Goal: Task Accomplishment & Management: Manage account settings

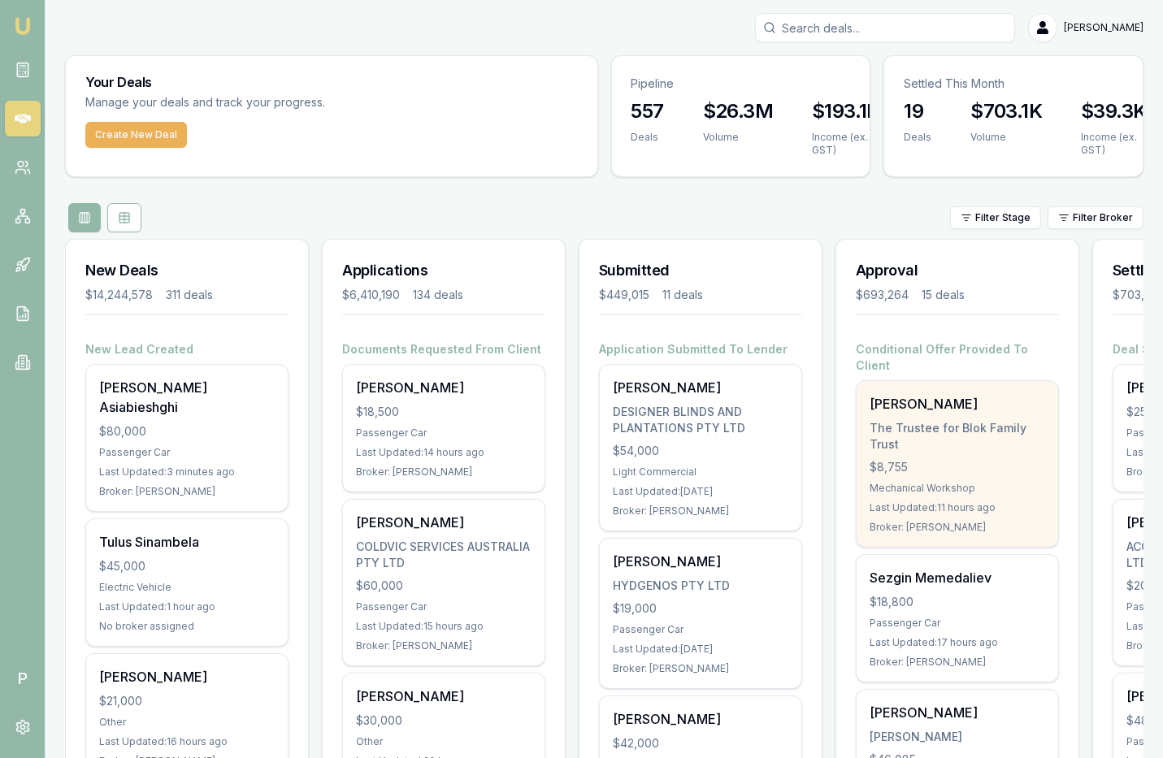
scroll to position [0, 192]
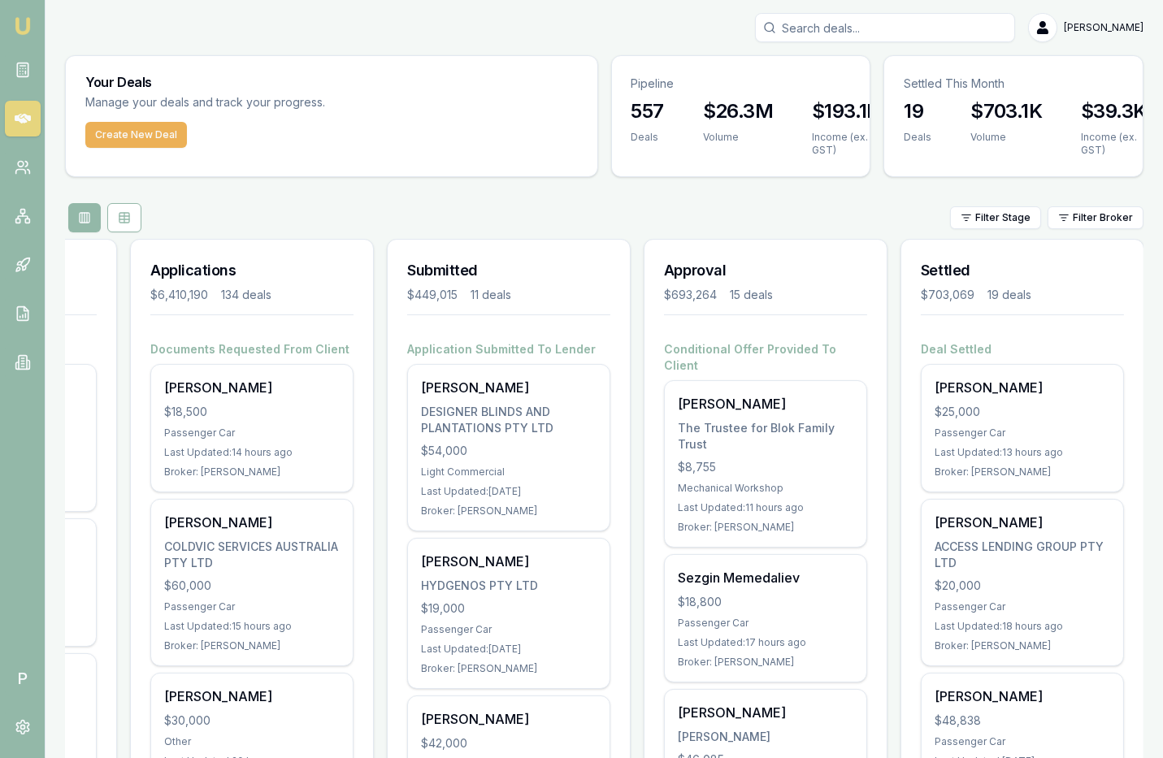
click at [861, 22] on input "Search deals" at bounding box center [885, 27] width 260 height 29
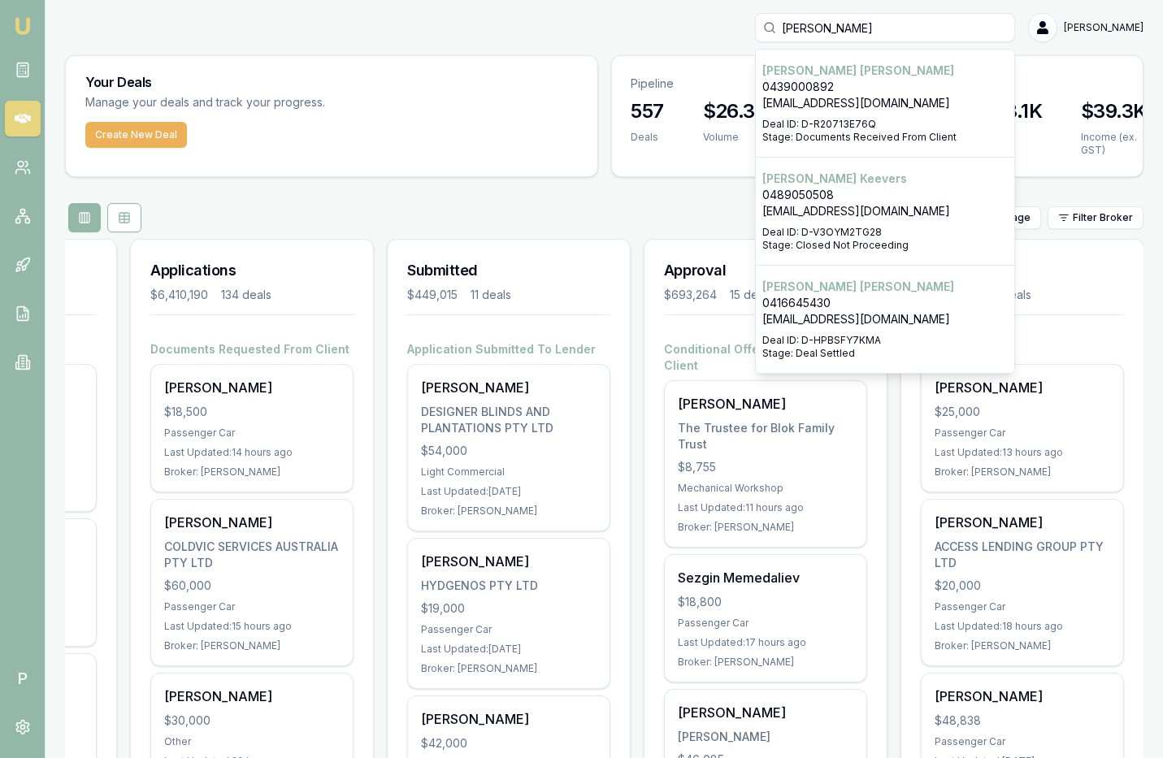
type input "[PERSON_NAME]"
click at [818, 76] on p "[PERSON_NAME]" at bounding box center [884, 71] width 245 height 16
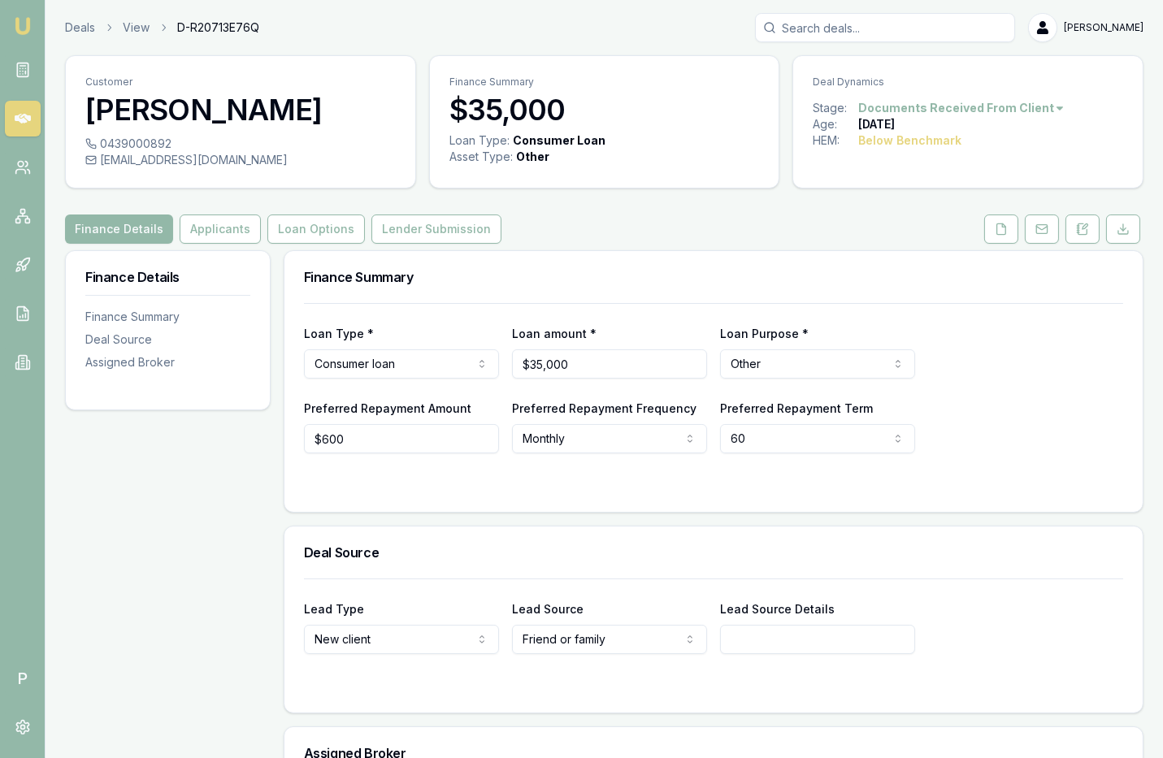
click at [1001, 245] on div "Customer Michael Krol 0439000892 ashleereynolds1991@hotmail.com Finance Summary…" at bounding box center [604, 492] width 1079 height 875
click at [1001, 237] on button at bounding box center [1001, 229] width 34 height 29
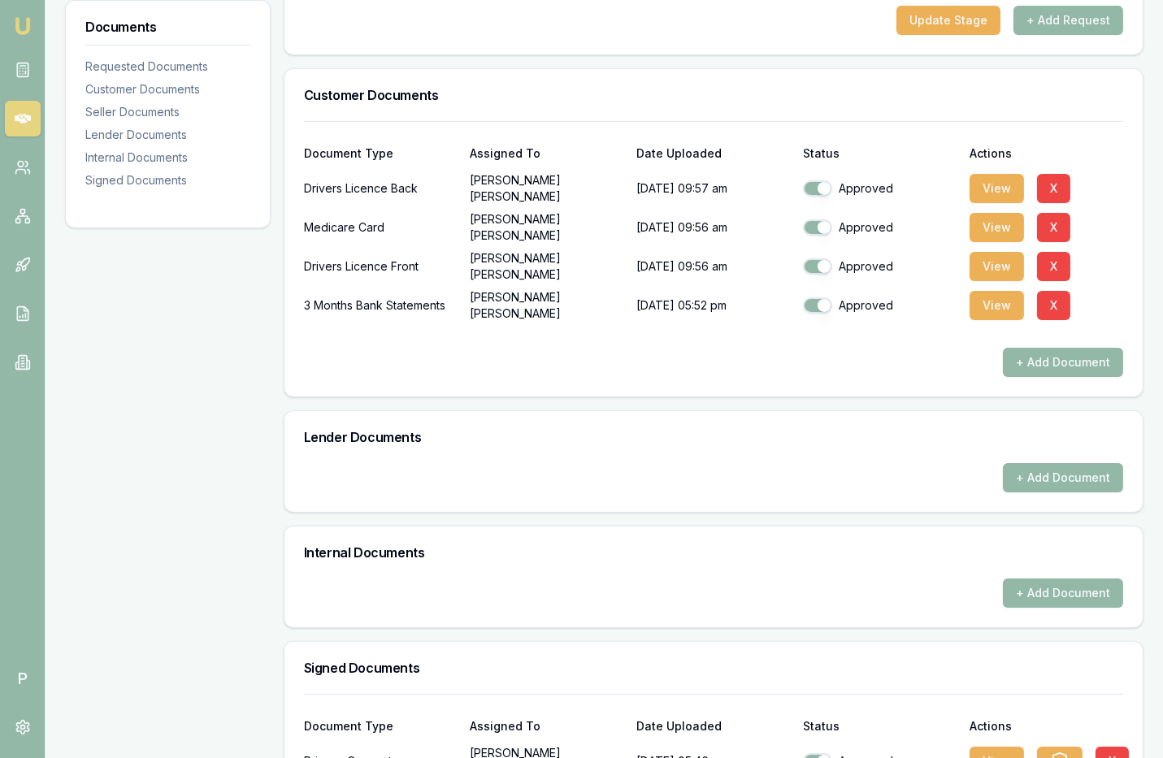
scroll to position [194, 0]
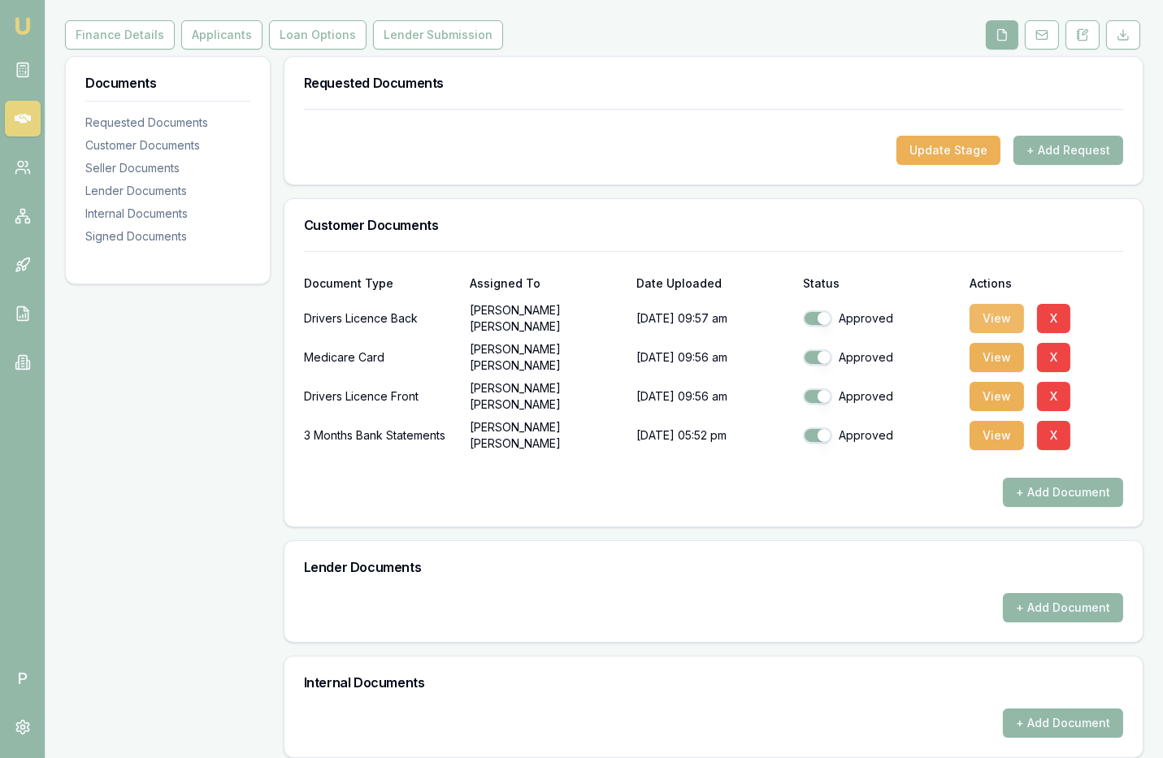
click at [988, 309] on button "View" at bounding box center [997, 318] width 54 height 29
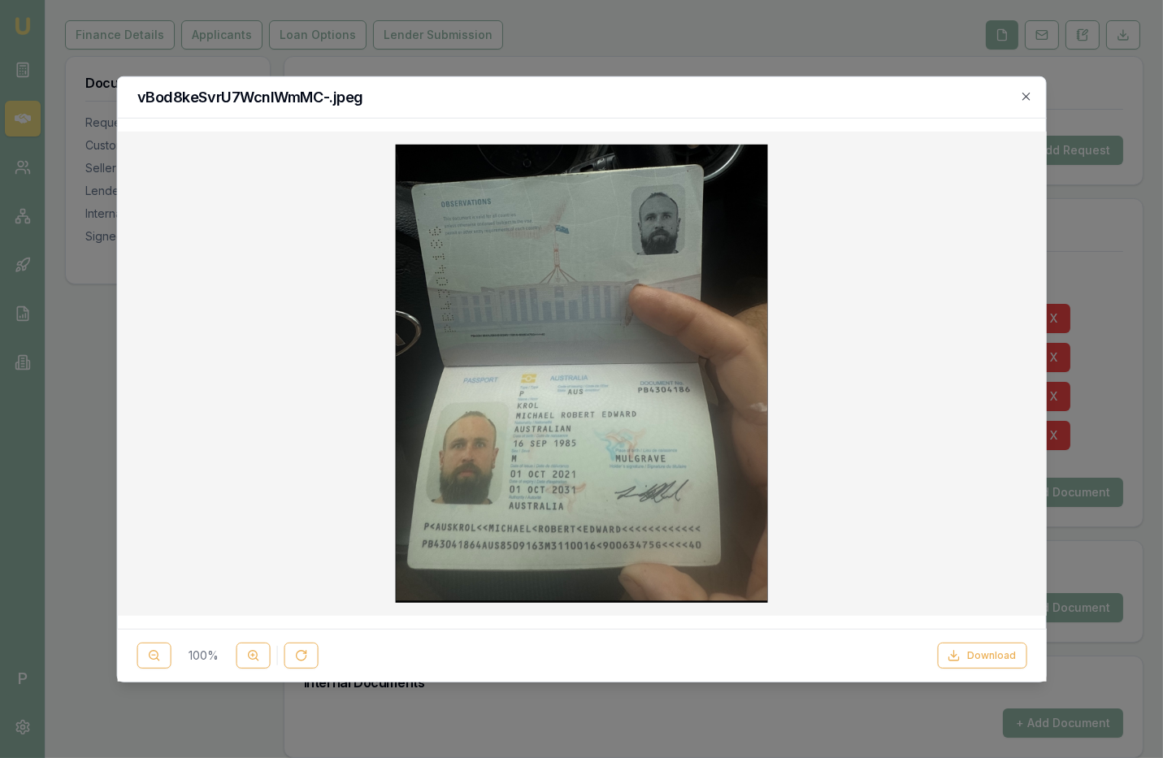
click at [1034, 96] on div "vBod8keSvrU7WcnlWmMC-.jpeg" at bounding box center [581, 96] width 929 height 41
click at [1026, 96] on icon "button" at bounding box center [1026, 95] width 13 height 13
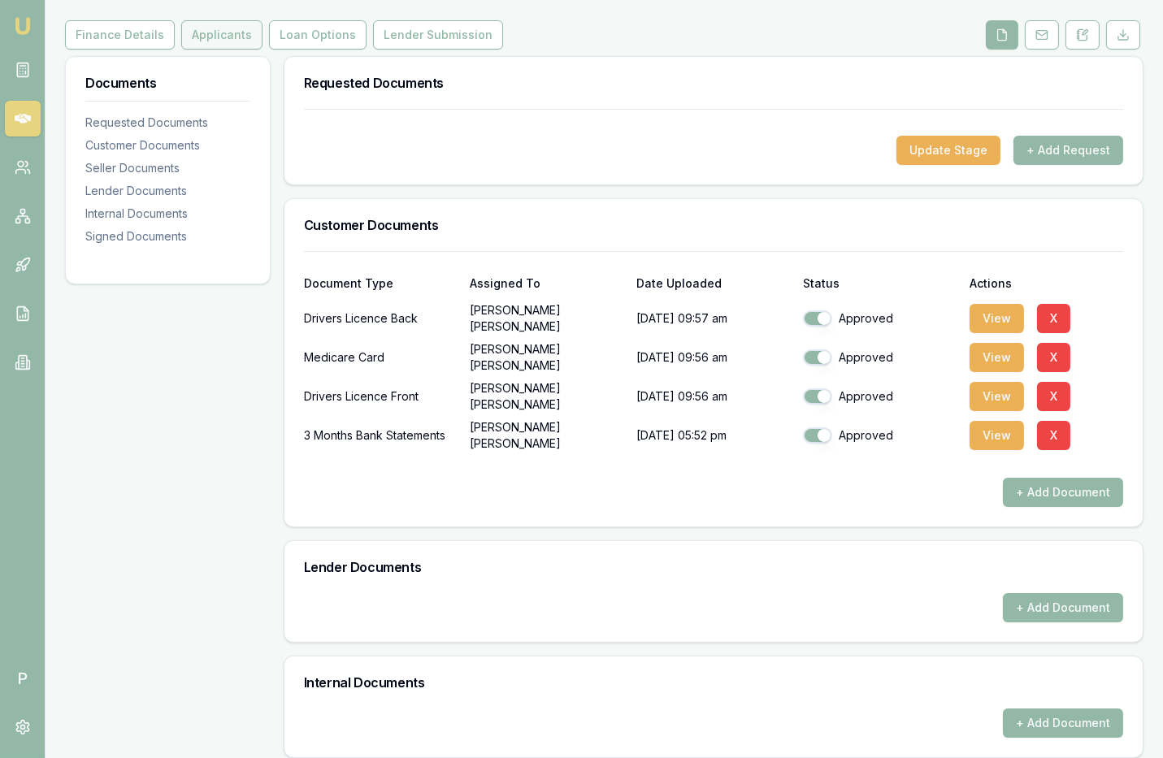
click at [214, 24] on button "Applicants" at bounding box center [221, 34] width 81 height 29
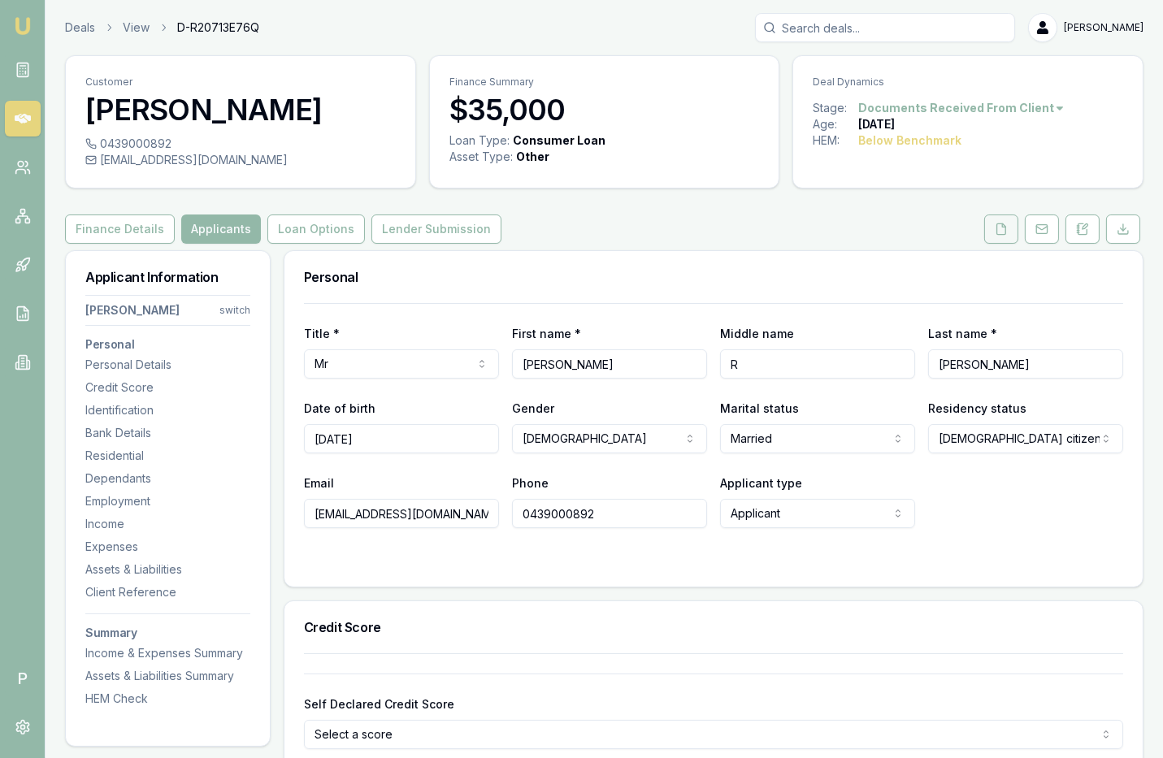
click at [1006, 229] on icon at bounding box center [1001, 229] width 13 height 13
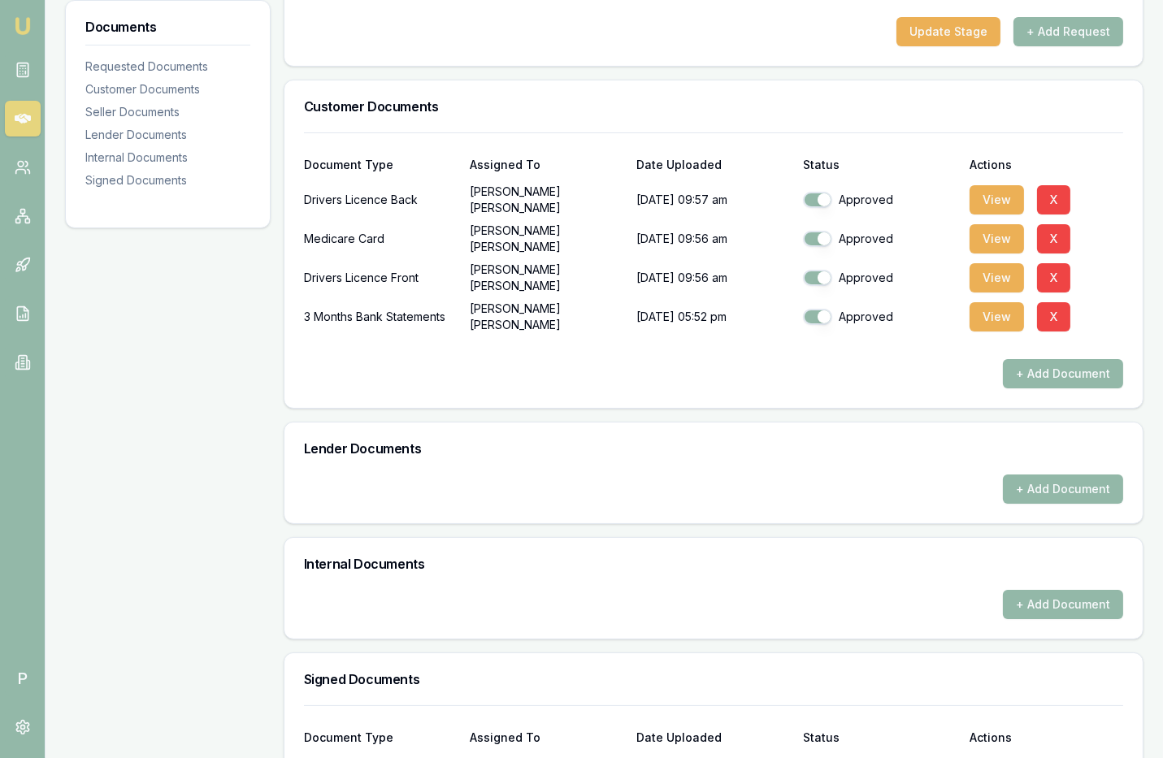
scroll to position [428, 0]
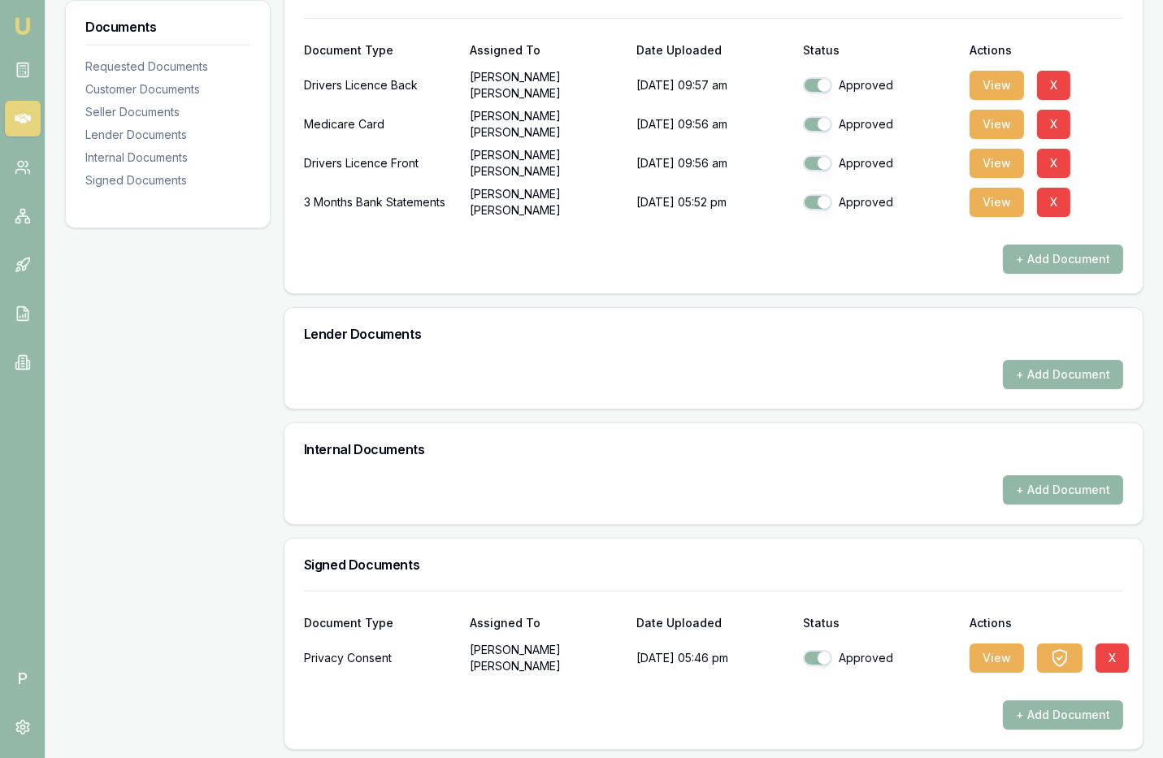
click at [1044, 486] on button "+ Add Document" at bounding box center [1063, 489] width 120 height 29
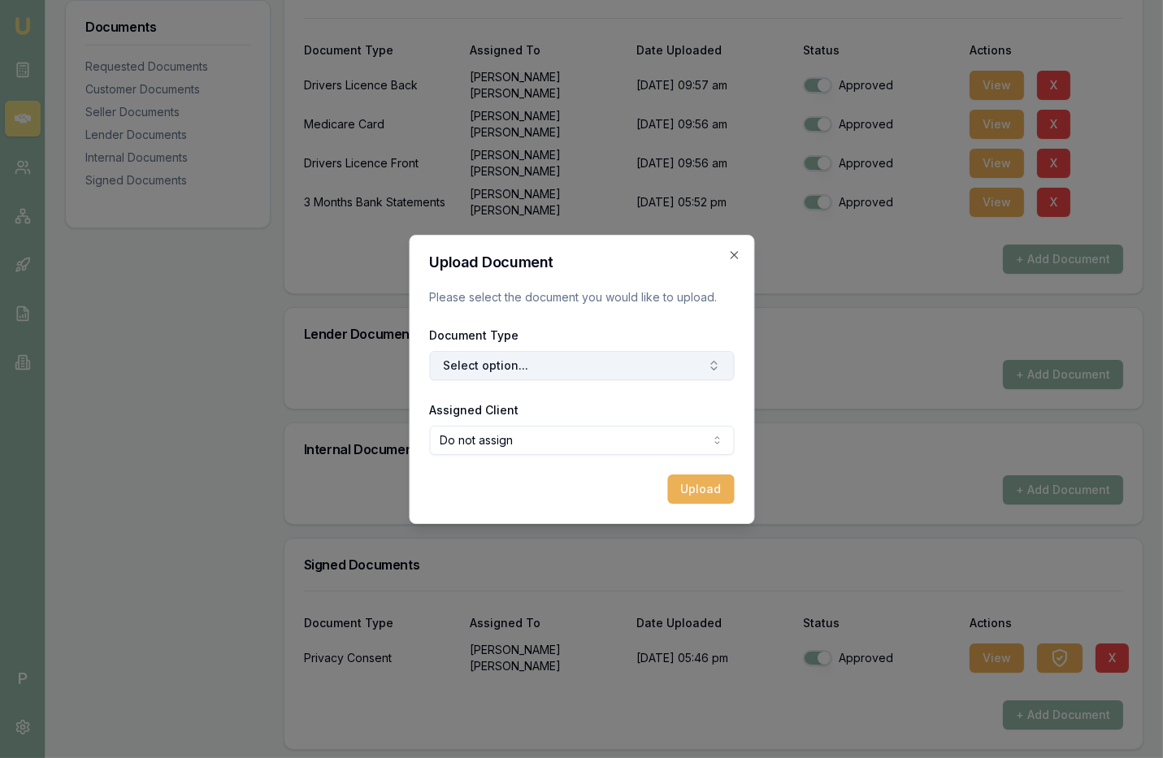
click at [553, 362] on button "Select option..." at bounding box center [581, 365] width 305 height 29
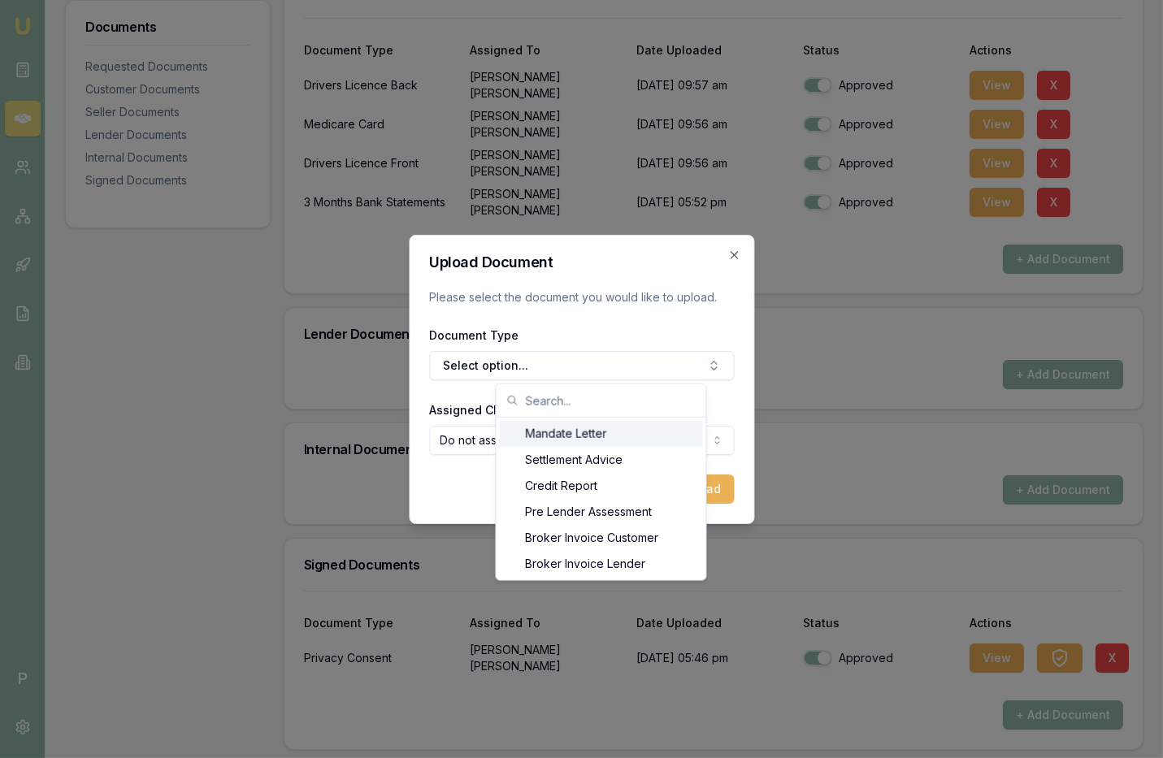
click at [552, 482] on div "Credit Report" at bounding box center [600, 486] width 203 height 26
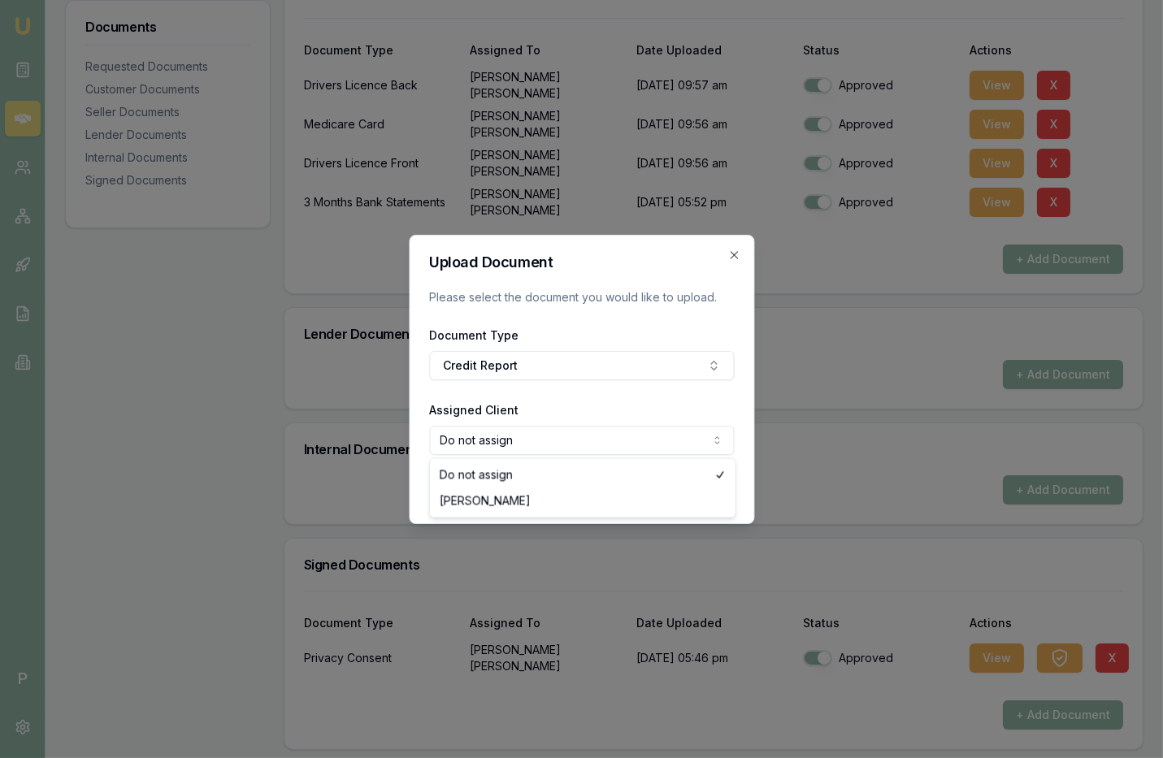
select select "U-AVYUY8KG0Q"
click at [690, 487] on button "Upload" at bounding box center [700, 489] width 67 height 29
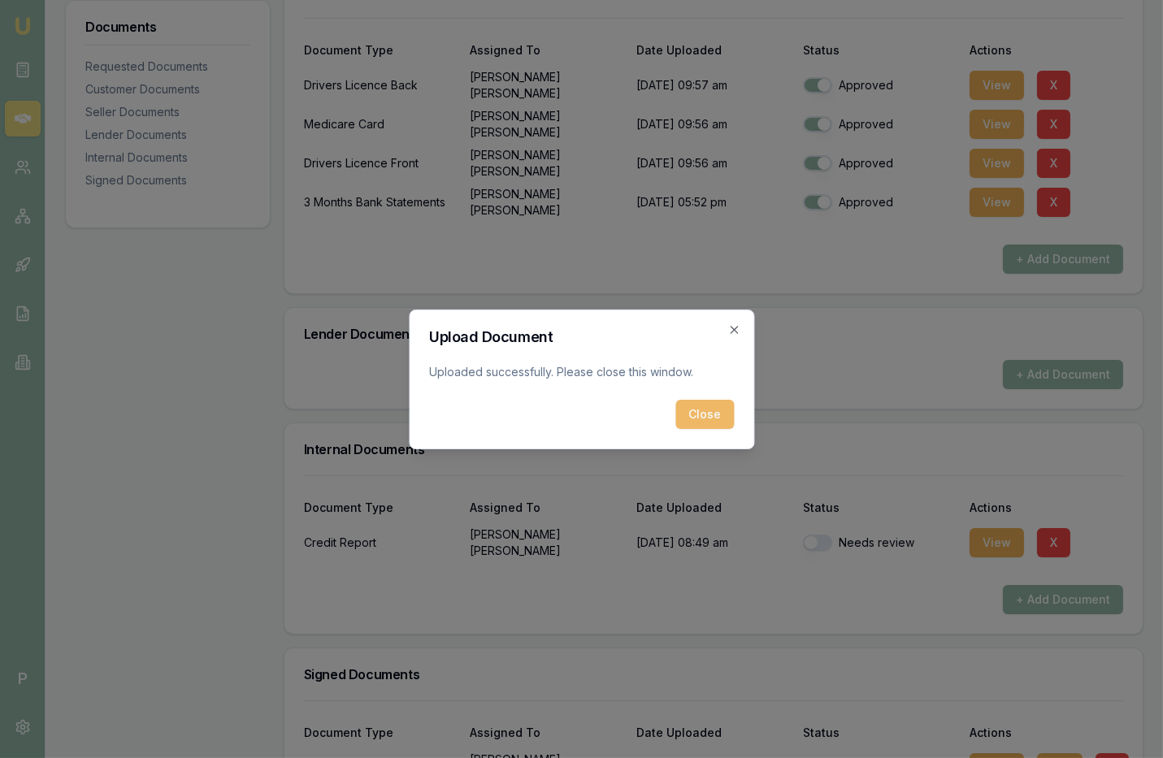
click at [688, 408] on button "Close" at bounding box center [704, 414] width 59 height 29
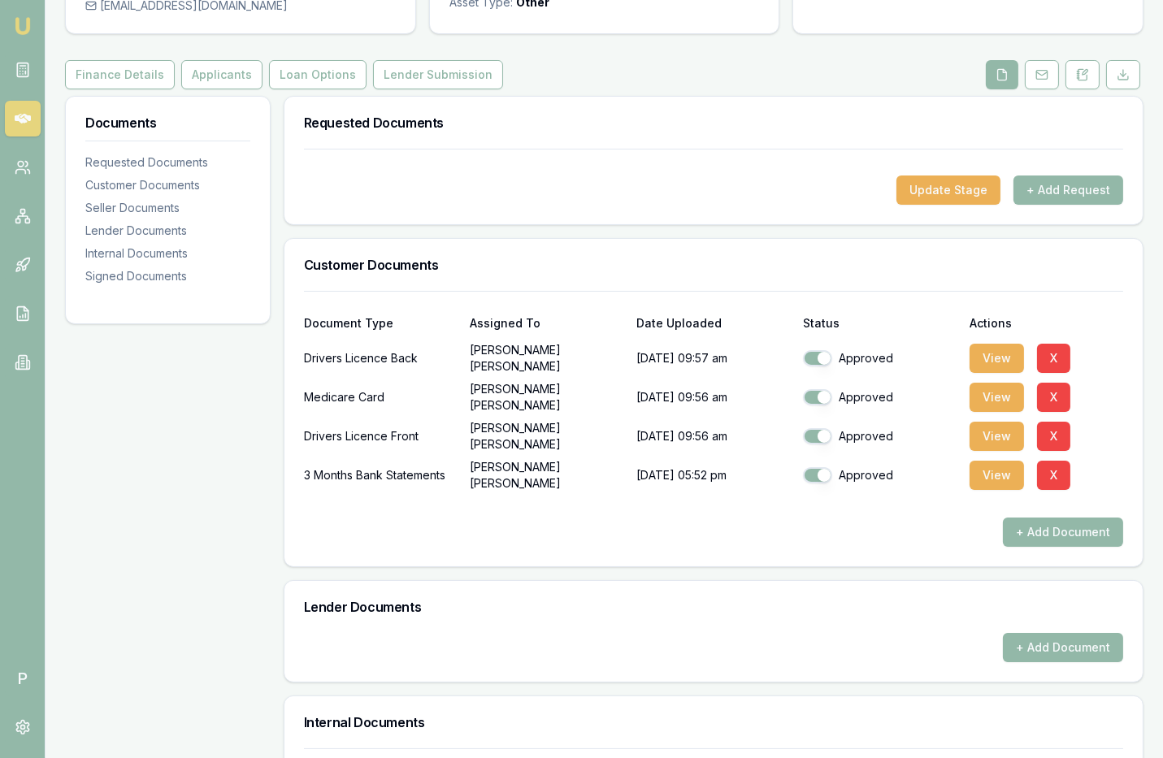
scroll to position [0, 0]
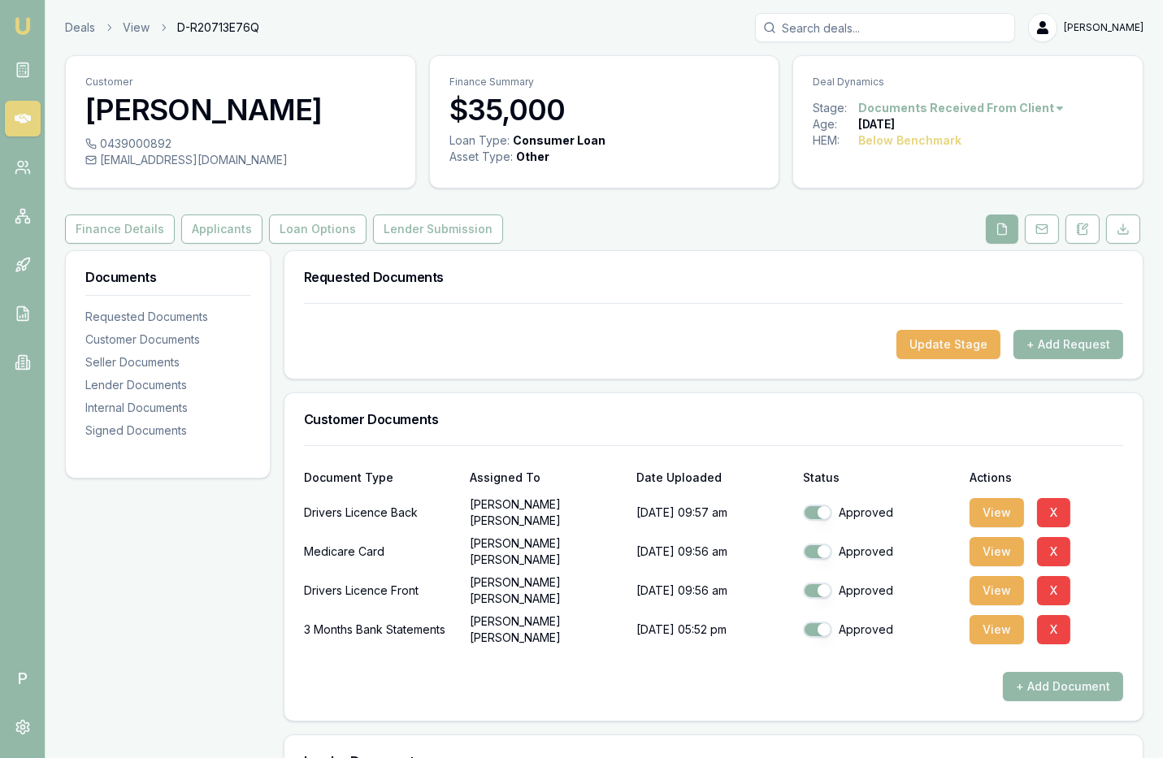
click at [842, 28] on input "Search deals" at bounding box center [885, 27] width 260 height 29
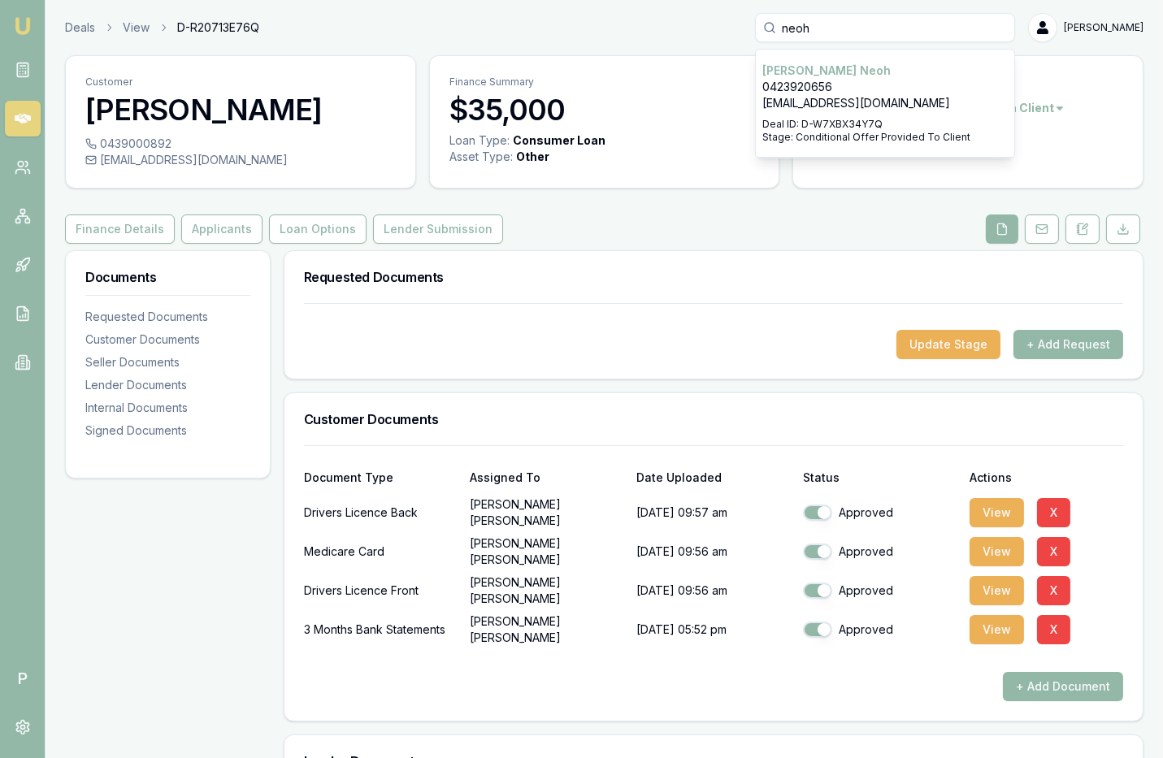
type input "neoh"
click at [818, 92] on p "0423920656" at bounding box center [884, 87] width 245 height 16
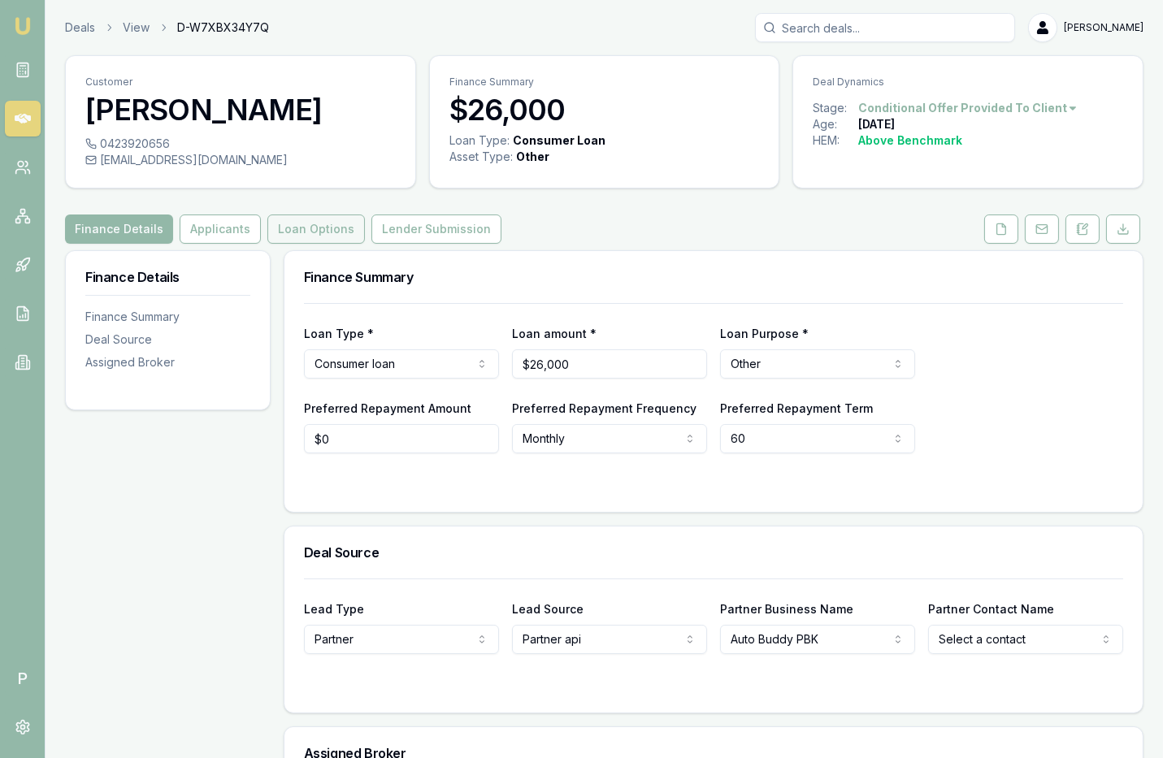
click at [310, 229] on button "Loan Options" at bounding box center [316, 229] width 98 height 29
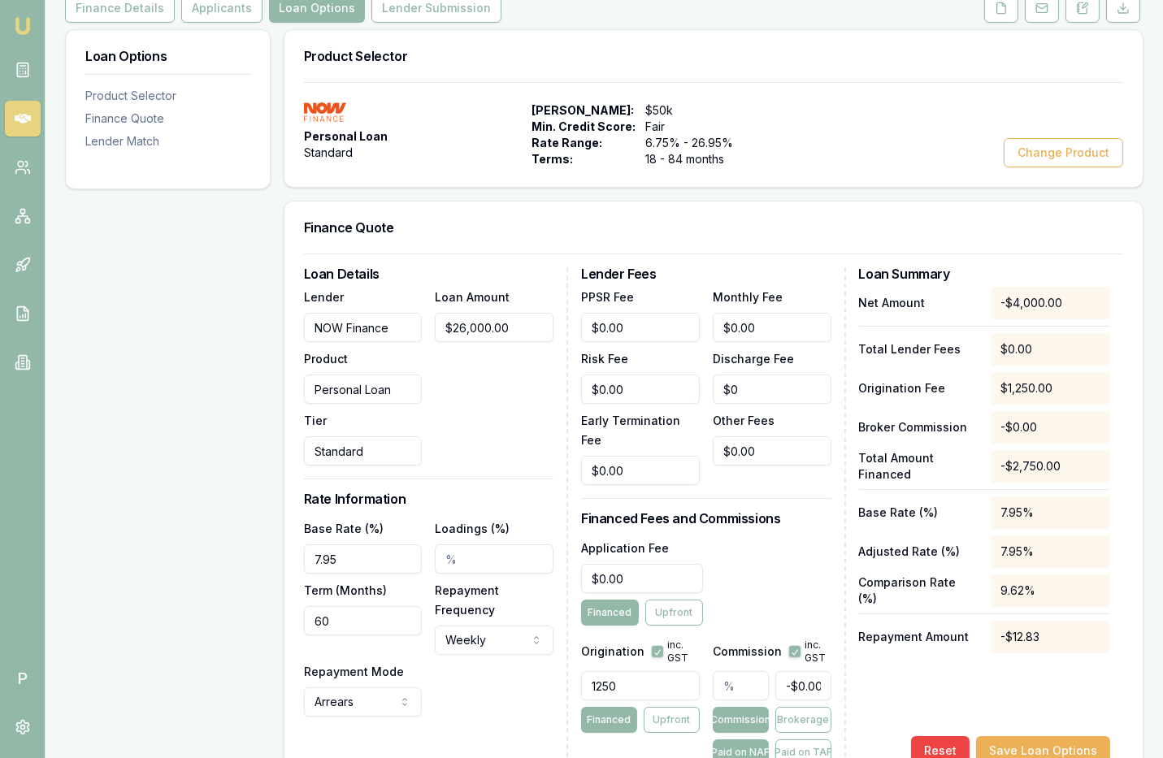
scroll to position [318, 0]
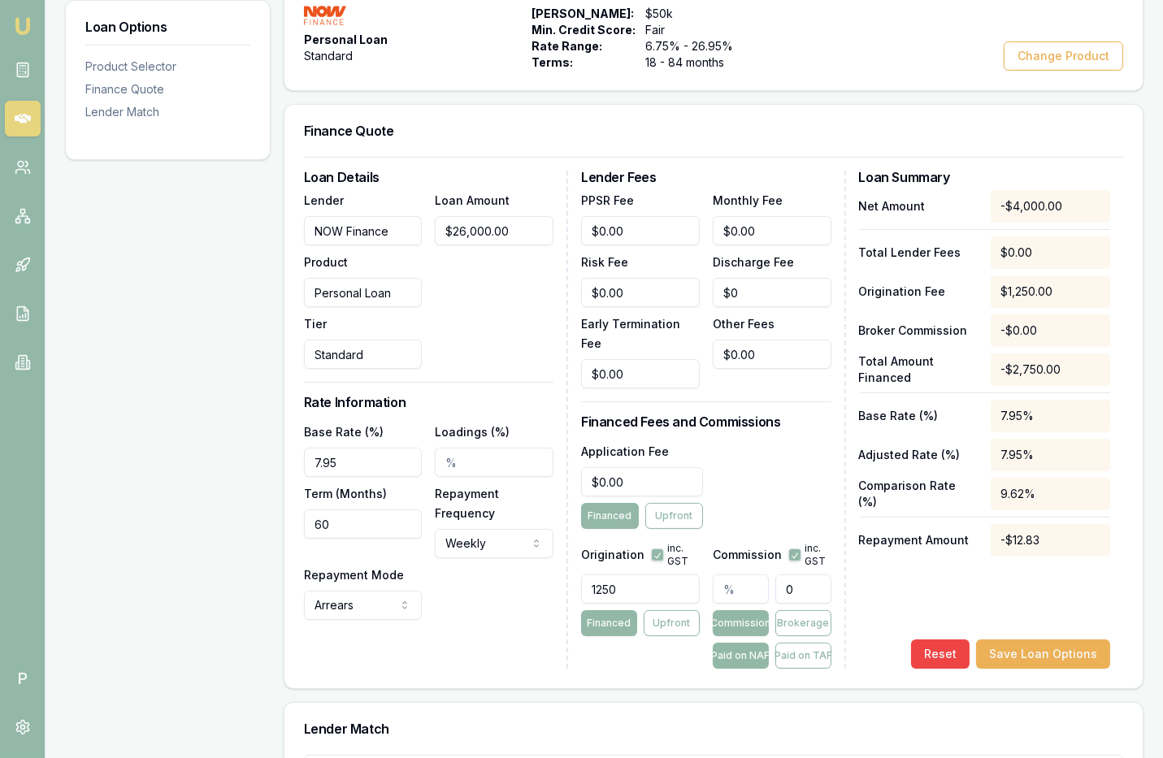
click at [804, 575] on input "0" at bounding box center [803, 589] width 56 height 29
click at [857, 584] on div "Loan Details Lender NOW Finance Product Personal Loan Tier Standard Loan Amount…" at bounding box center [713, 420] width 819 height 498
click at [796, 575] on input "0" at bounding box center [803, 589] width 56 height 29
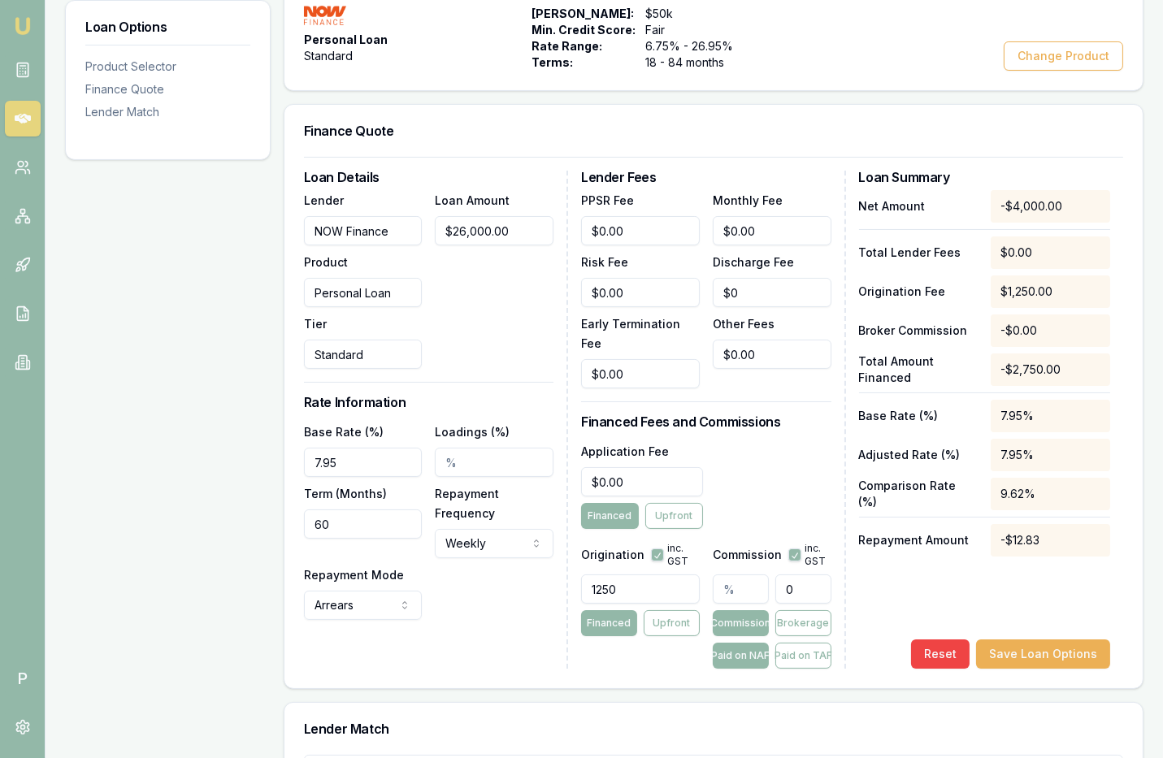
click at [796, 575] on input "0" at bounding box center [803, 589] width 56 height 29
click at [864, 575] on div "Net Amount -$4,000.00 Total Lender Fees $0.00 Origination Fee $1,250.00 Broker …" at bounding box center [984, 429] width 251 height 479
click at [795, 575] on input "0" at bounding box center [803, 589] width 56 height 29
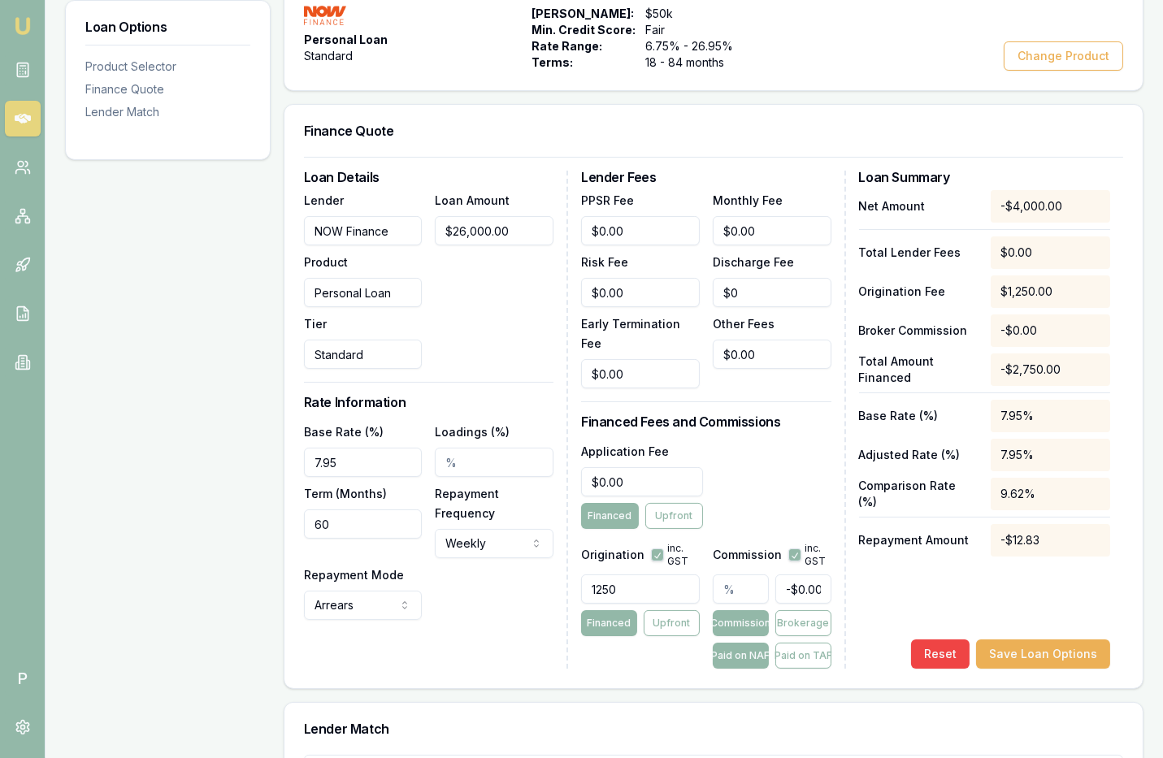
click at [905, 580] on div "Net Amount -$4,000.00 Total Lender Fees $0.00 Origination Fee $1,250.00 Broker …" at bounding box center [984, 429] width 251 height 479
click at [815, 575] on input "0" at bounding box center [803, 589] width 56 height 29
type input "-$0.00"
click at [876, 577] on div "Net Amount -$4,000.00 Total Lender Fees $0.00 Origination Fee $1,250.00 Broker …" at bounding box center [984, 429] width 251 height 479
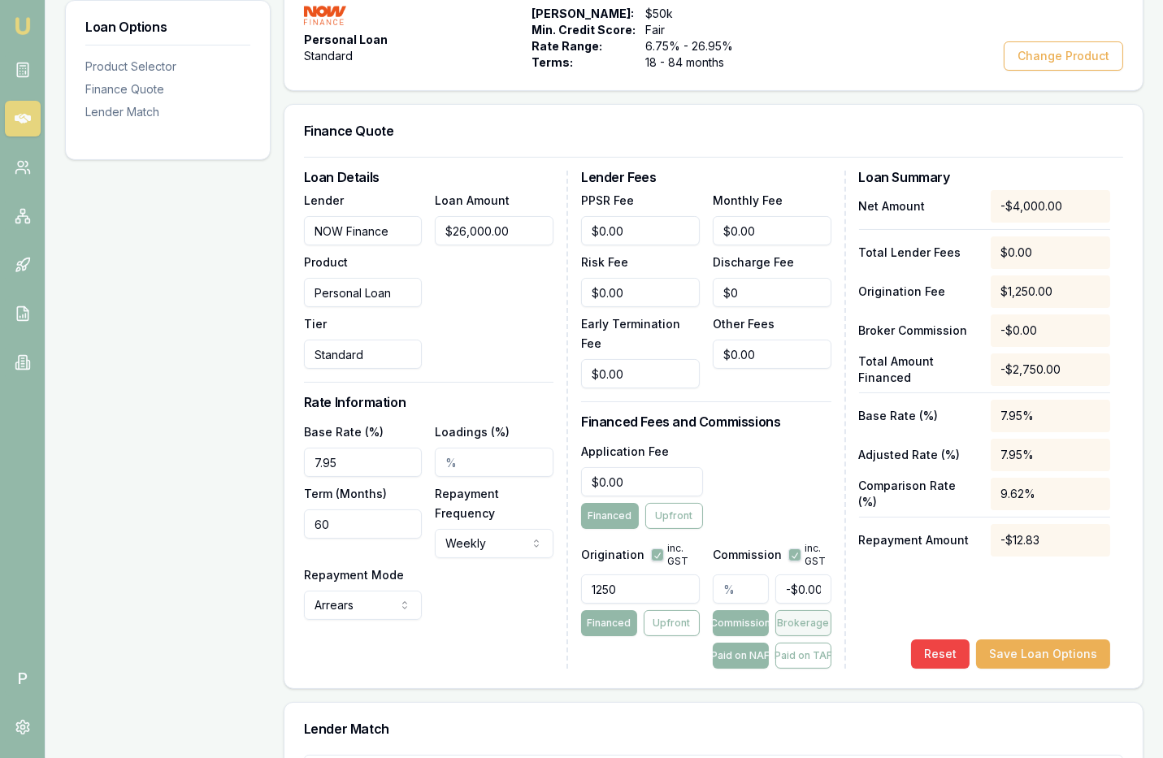
click at [810, 610] on button "Brokerage" at bounding box center [803, 623] width 56 height 26
click at [736, 610] on button "Commission" at bounding box center [741, 623] width 56 height 26
click at [741, 575] on input "text" at bounding box center [741, 589] width 56 height 29
type input "2"
type input "-$80.00"
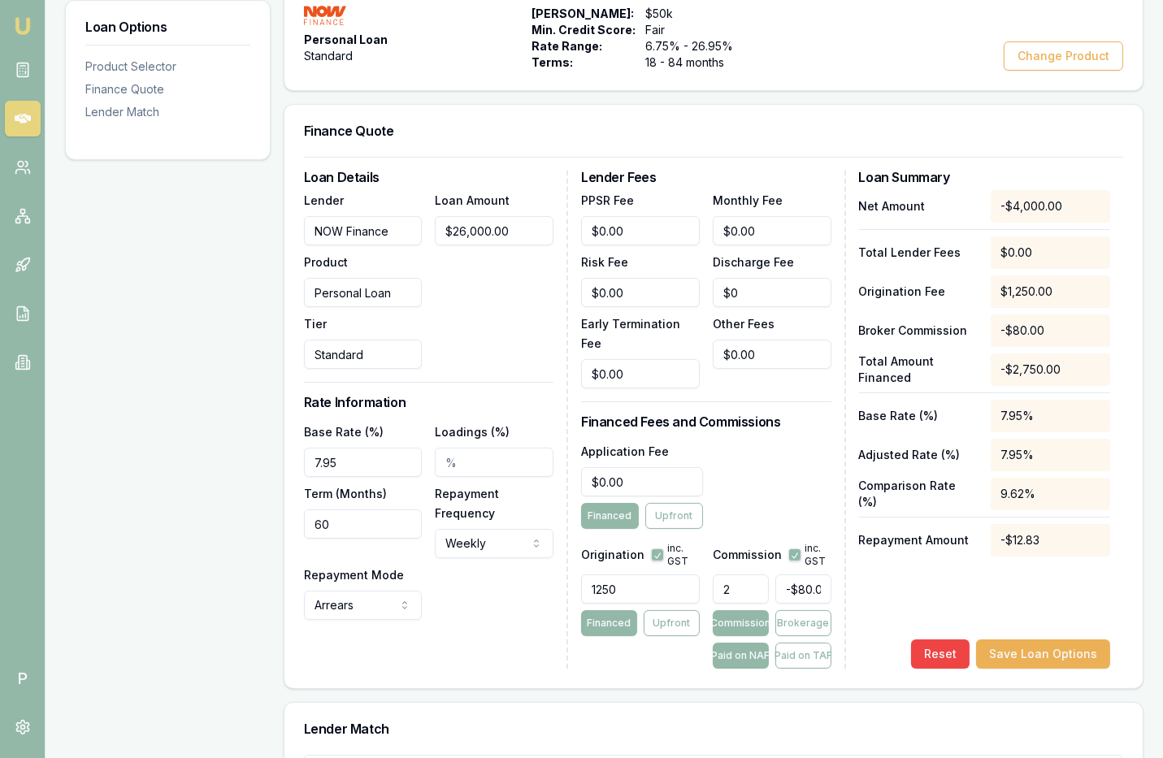
type input "2.00%"
click at [889, 585] on div "Net Amount -$4,000.00 Total Lender Fees $0.00 Origination Fee $1,250.00 Broker …" at bounding box center [984, 429] width 251 height 479
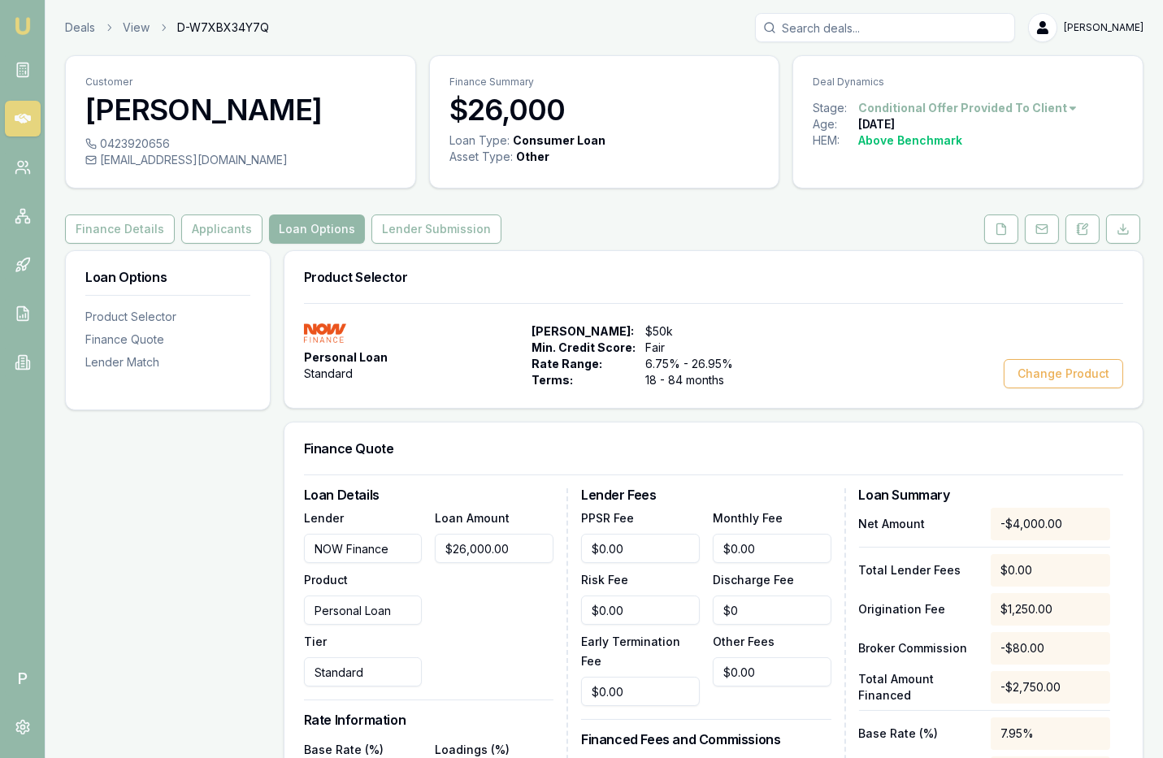
click at [240, 29] on span "D-W7XBX34Y7Q" at bounding box center [223, 28] width 92 height 16
copy span "D-W7XBX34Y7Q"
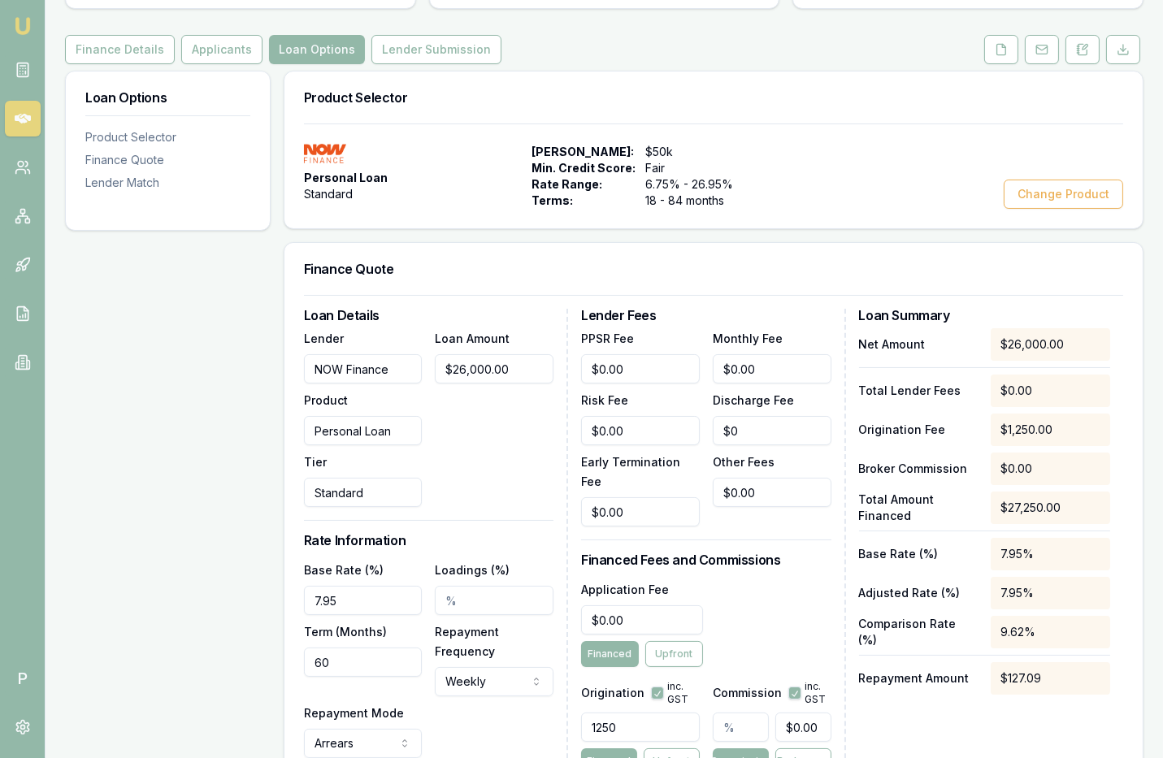
scroll to position [271, 0]
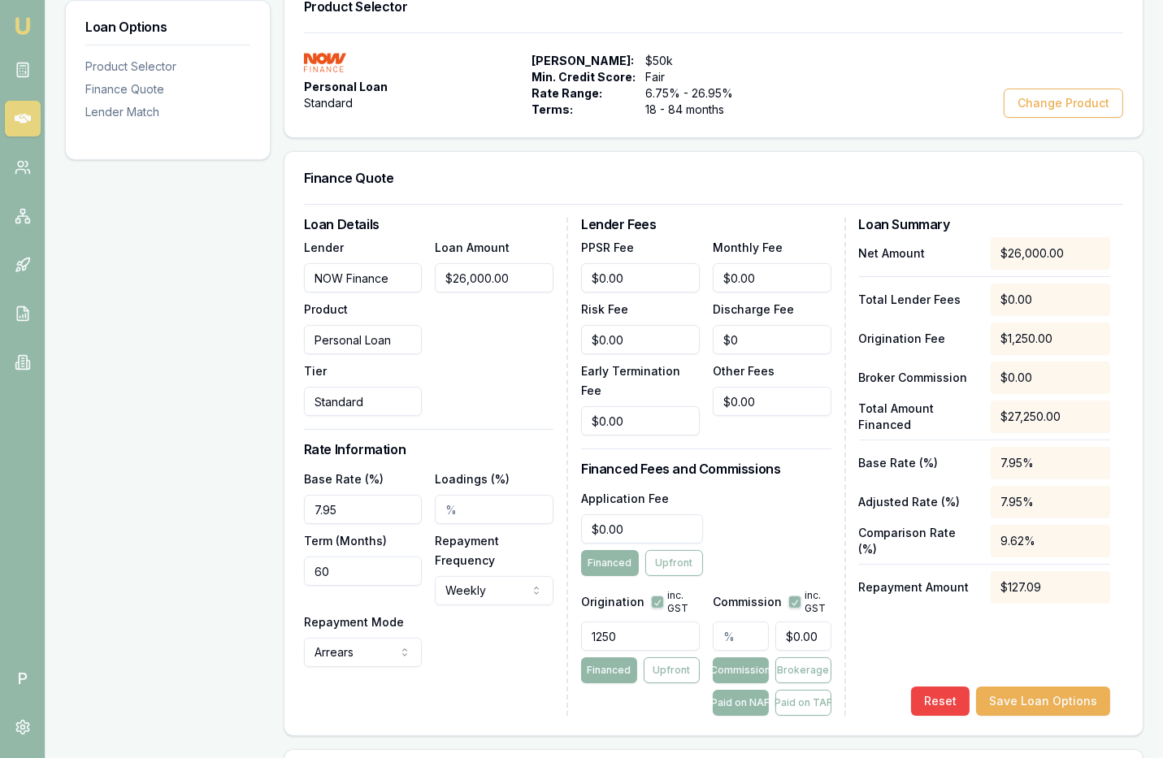
click at [241, 185] on div "Loan Options Product Selector Finance Quote Lender Match" at bounding box center [168, 595] width 206 height 1230
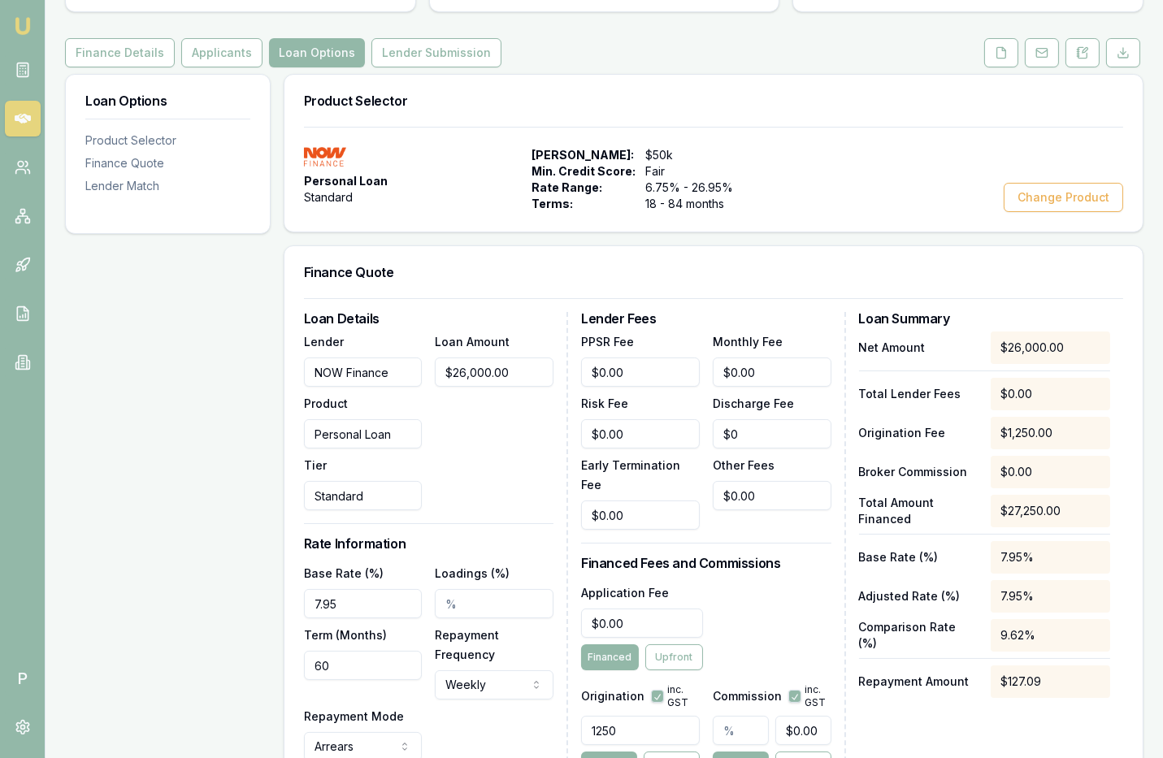
scroll to position [209, 0]
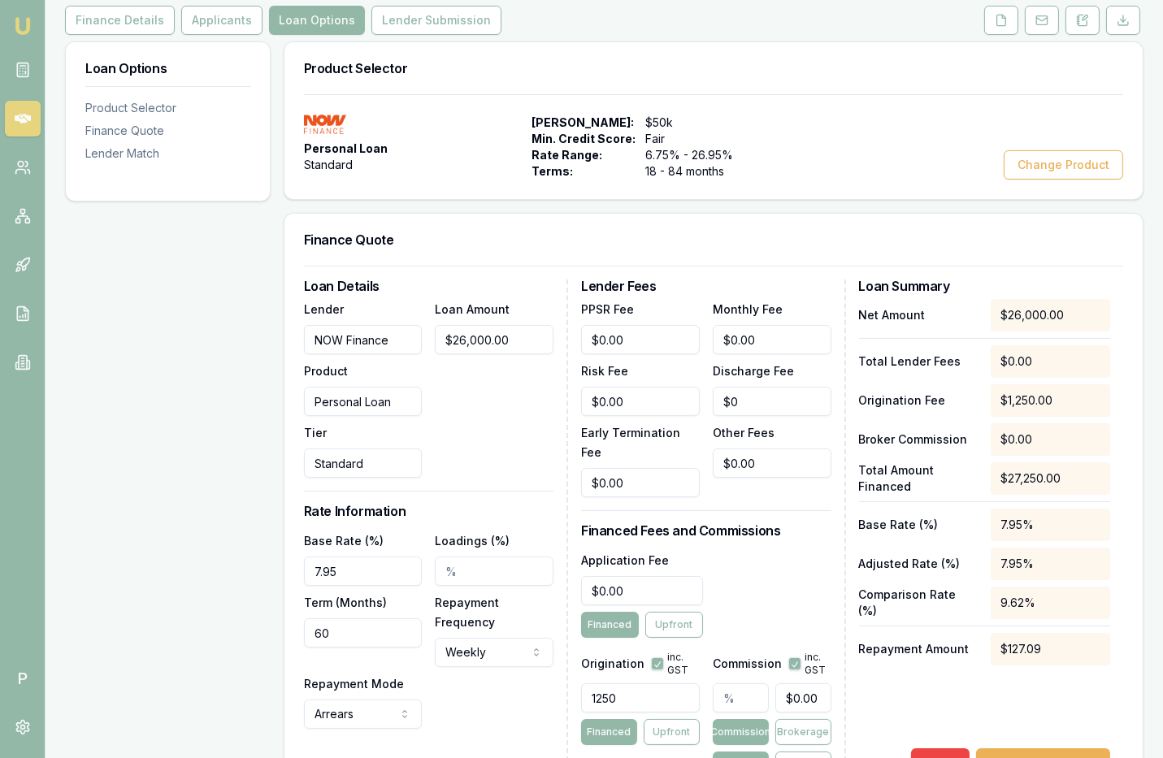
click at [136, 271] on div "Loan Options Product Selector Finance Quote Lender Match" at bounding box center [168, 656] width 206 height 1230
click at [228, 241] on div "Loan Options Product Selector Finance Quote Lender Match" at bounding box center [168, 656] width 206 height 1230
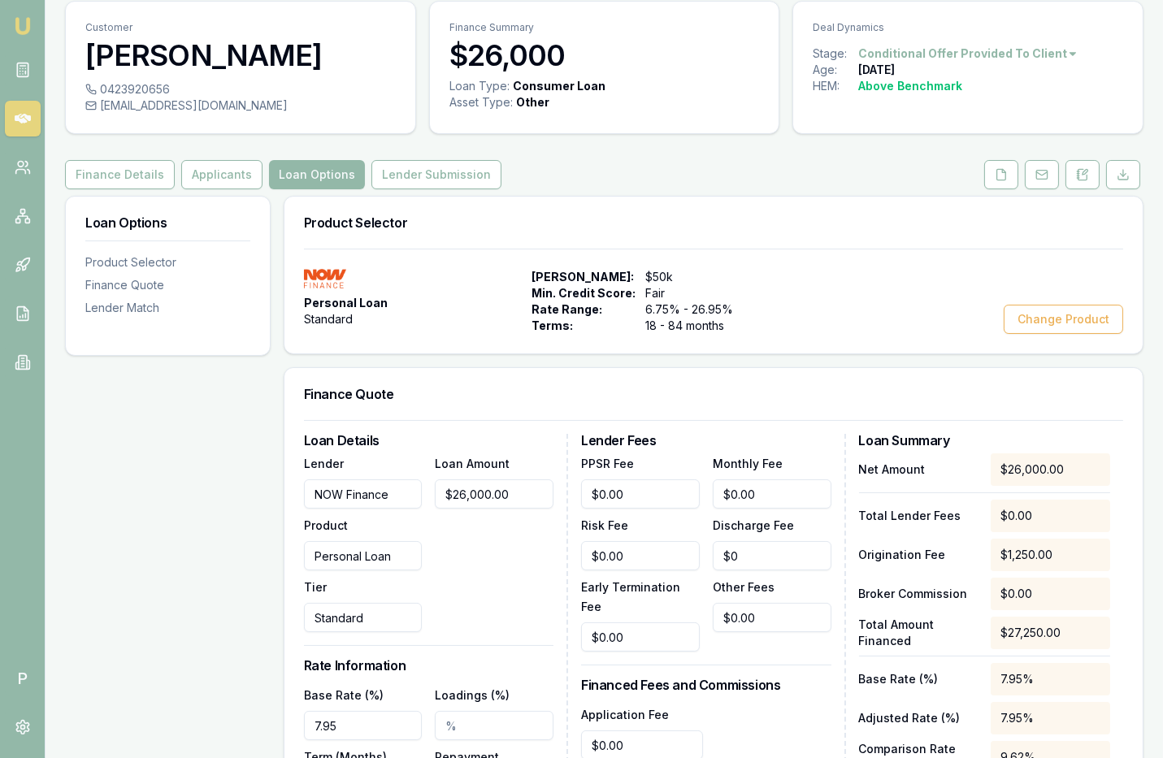
scroll to position [0, 0]
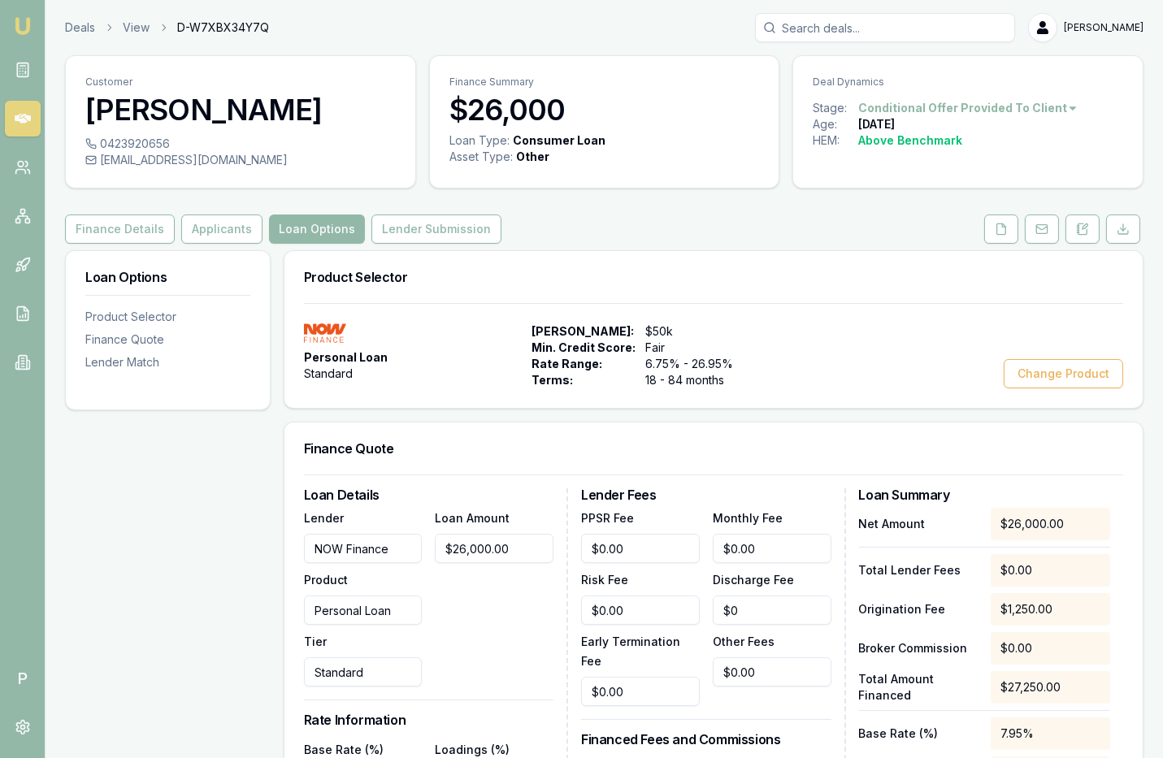
click at [32, 119] on link at bounding box center [23, 119] width 36 height 36
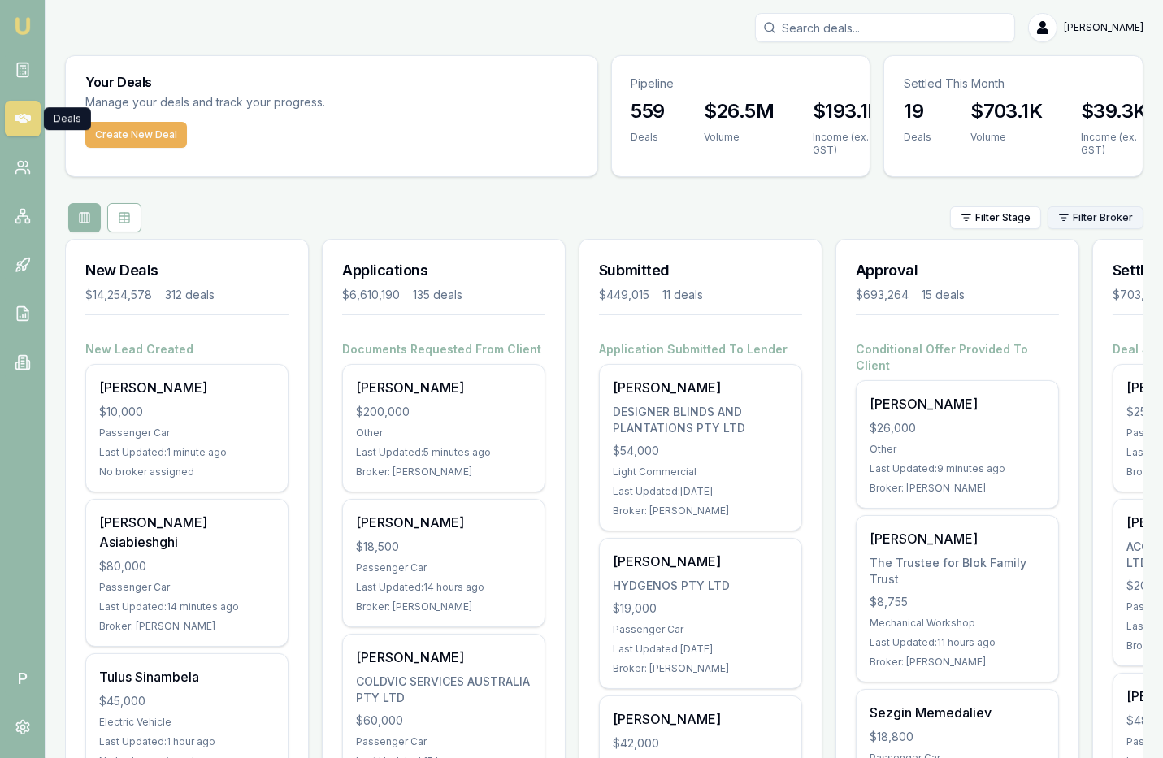
click at [1099, 216] on html "Emu Broker P Matt Leeburn Toggle Menu Your Deals Manage your deals and track yo…" at bounding box center [581, 379] width 1163 height 758
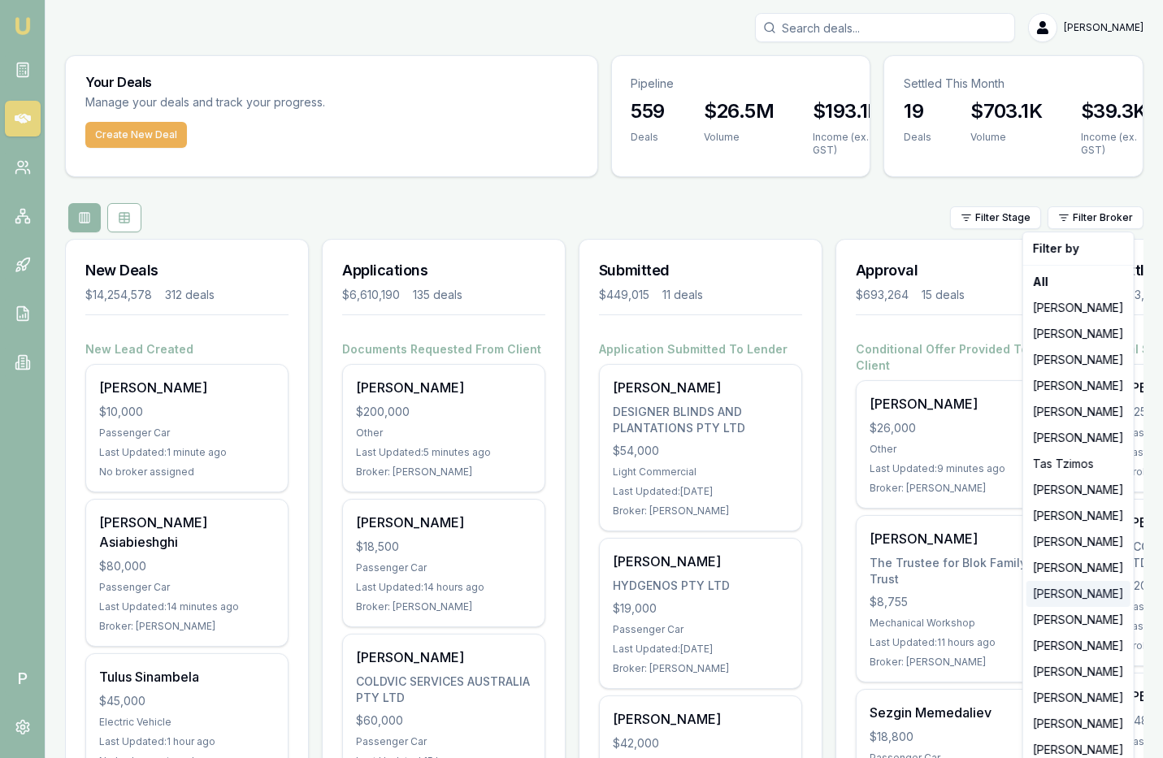
click at [1059, 596] on div "[PERSON_NAME]" at bounding box center [1079, 594] width 104 height 26
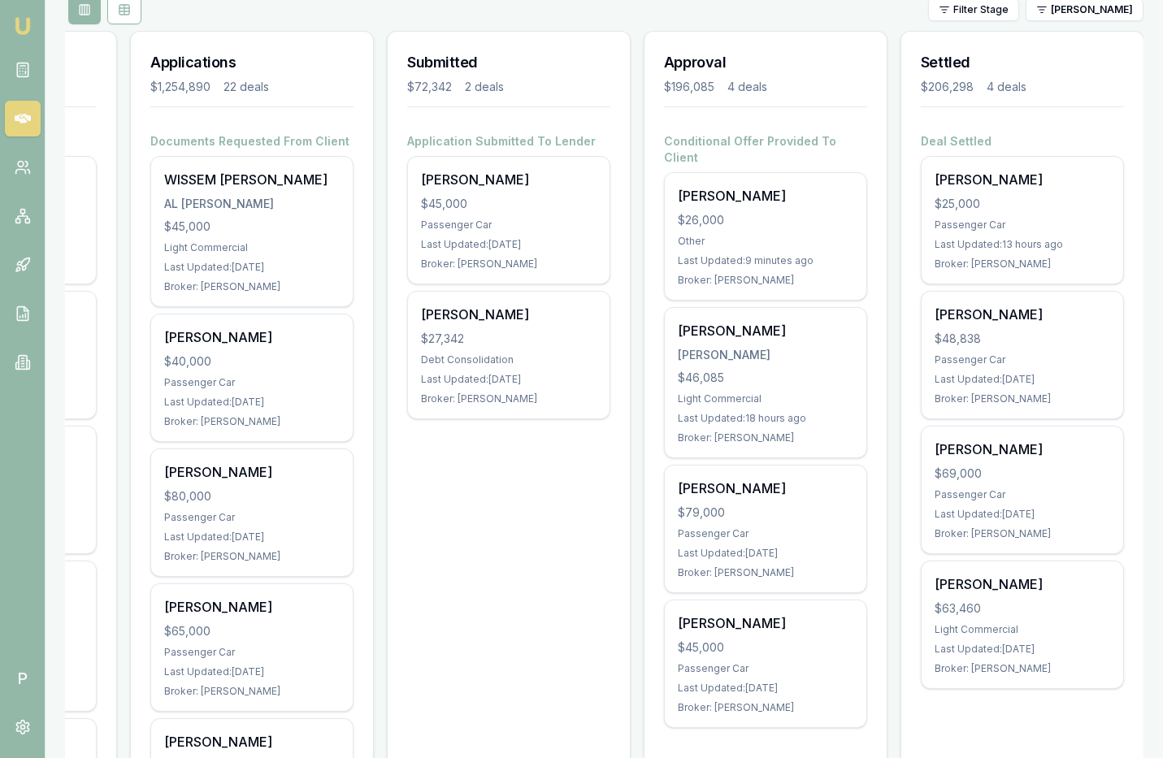
scroll to position [230, 0]
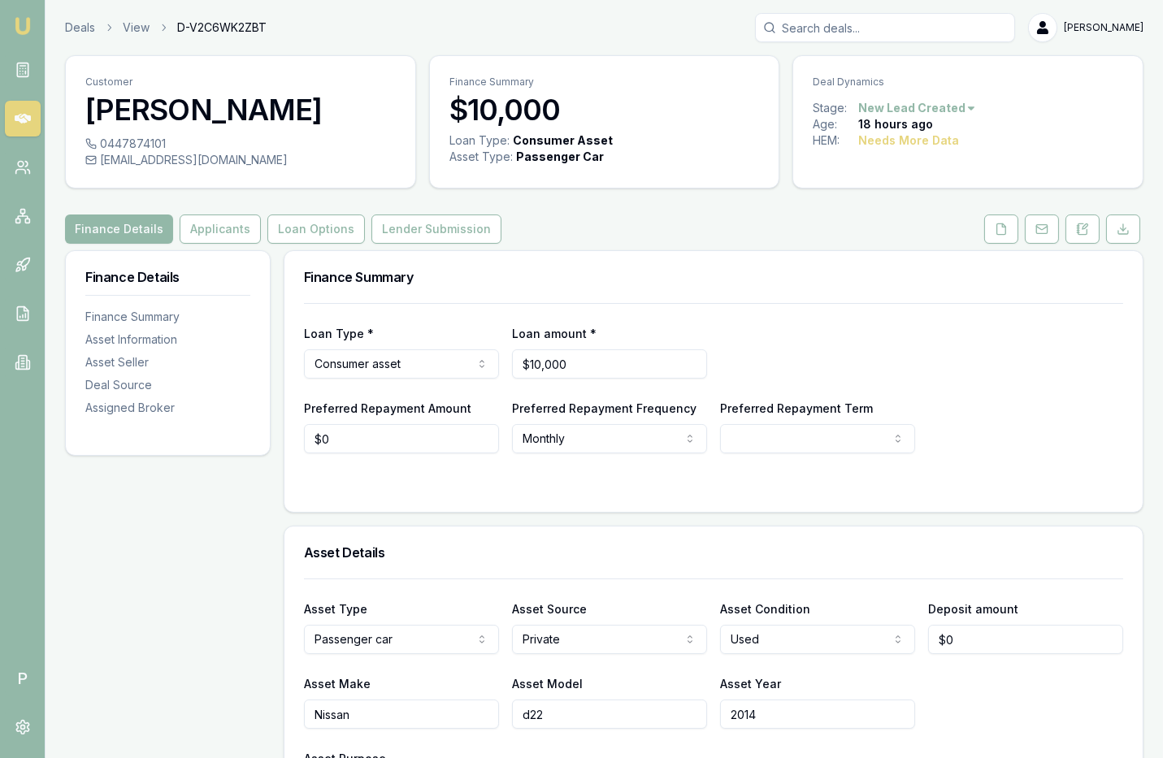
click at [35, 117] on link at bounding box center [23, 119] width 36 height 36
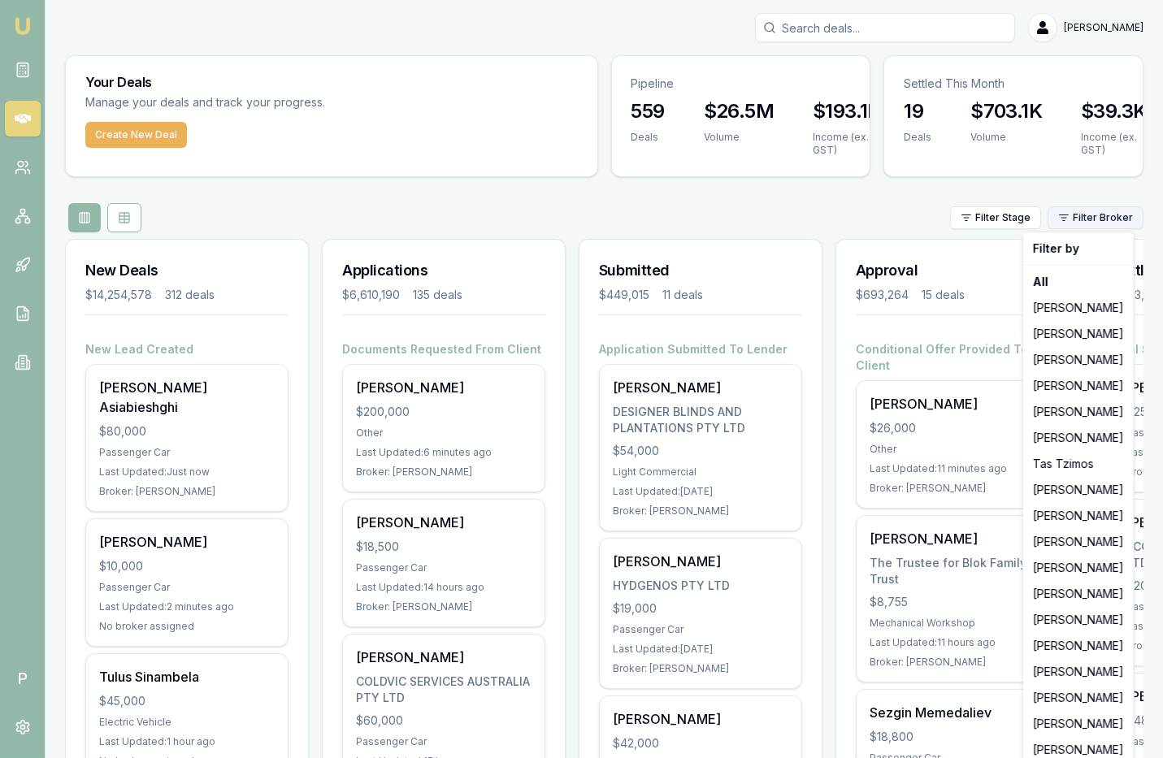
click at [1068, 218] on html "Emu Broker P Matt Leeburn Toggle Menu Your Deals Manage your deals and track yo…" at bounding box center [581, 379] width 1163 height 758
click at [894, 210] on html "Emu Broker P Matt Leeburn Toggle Menu Your Deals Manage your deals and track yo…" at bounding box center [581, 379] width 1163 height 758
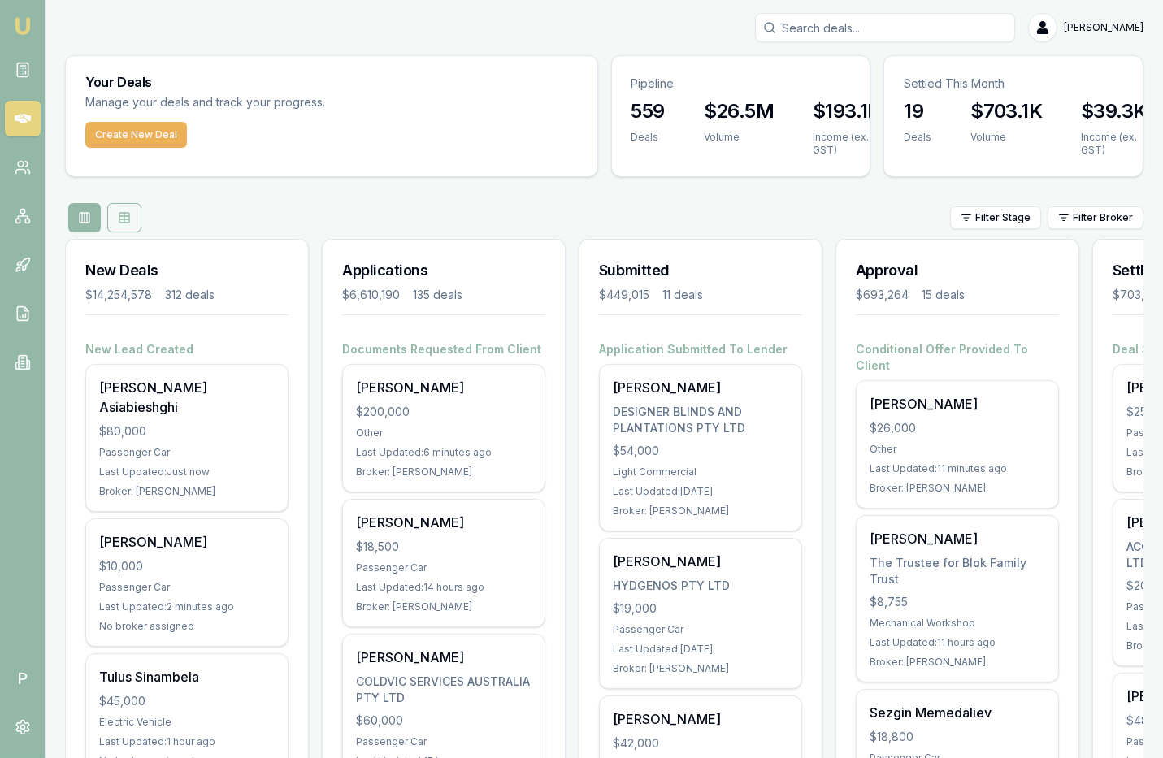
click at [124, 211] on icon at bounding box center [124, 217] width 13 height 13
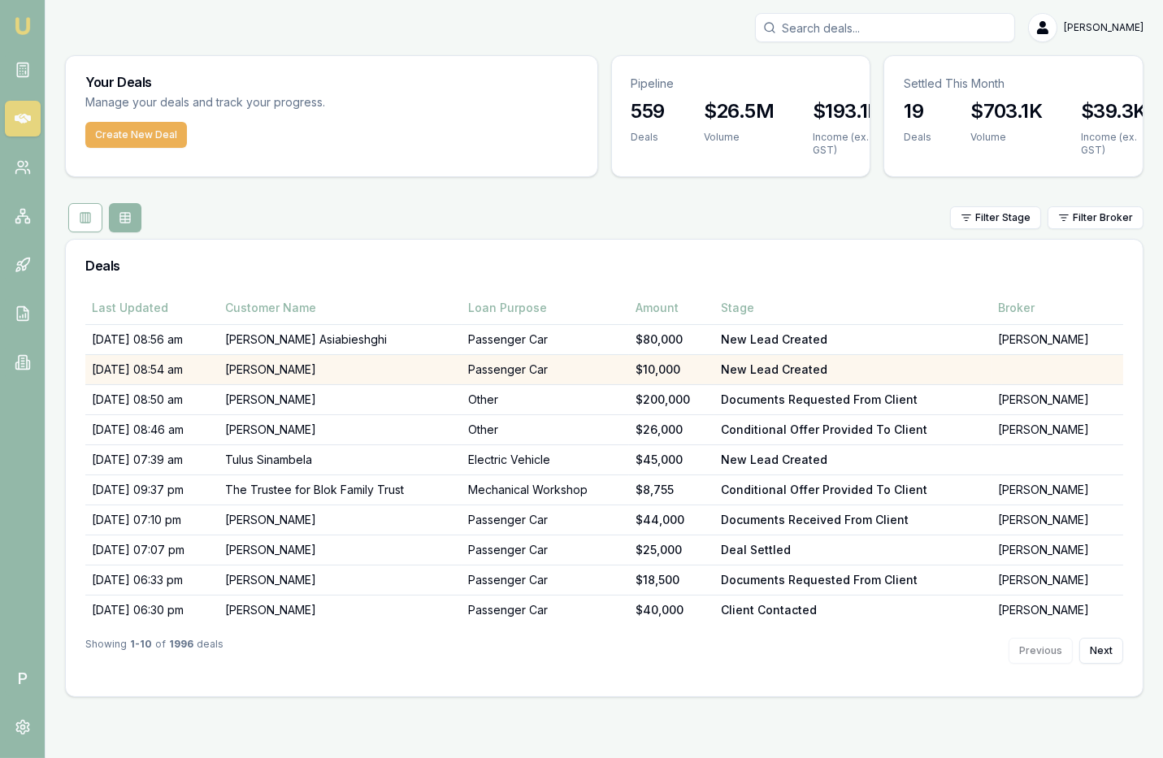
click at [428, 367] on td "Rohan Fairhall" at bounding box center [340, 369] width 242 height 30
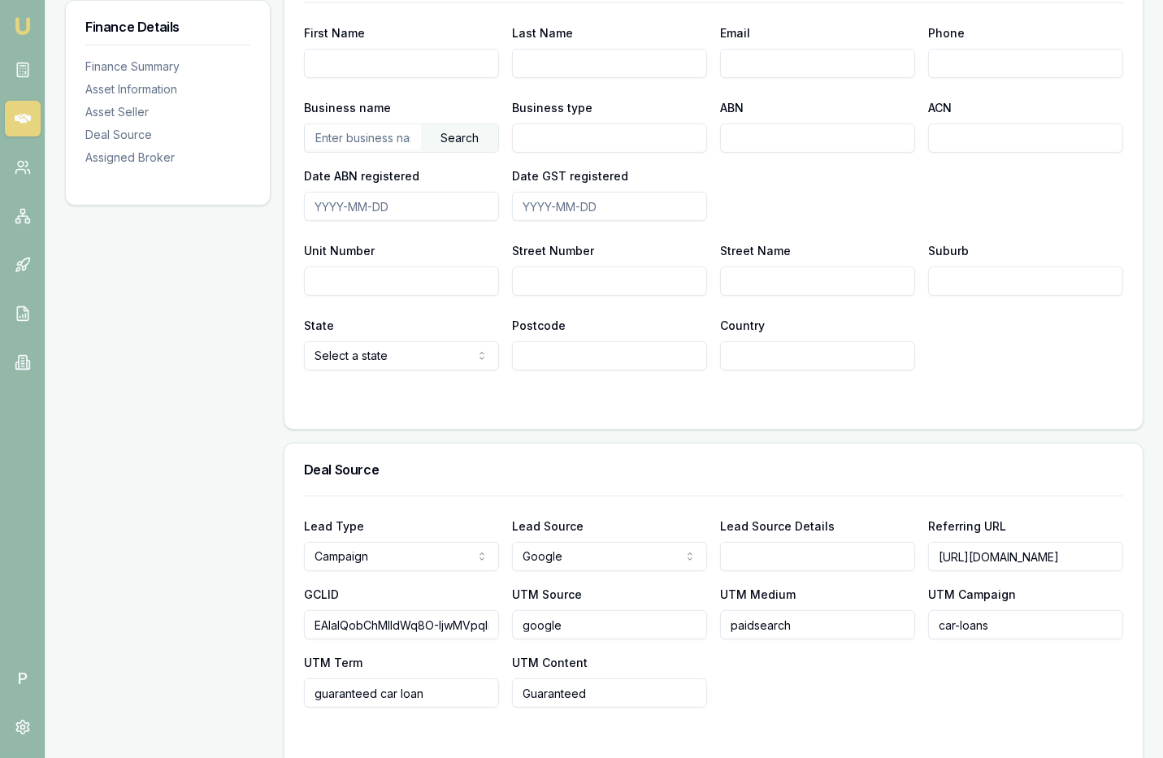
scroll to position [1179, 0]
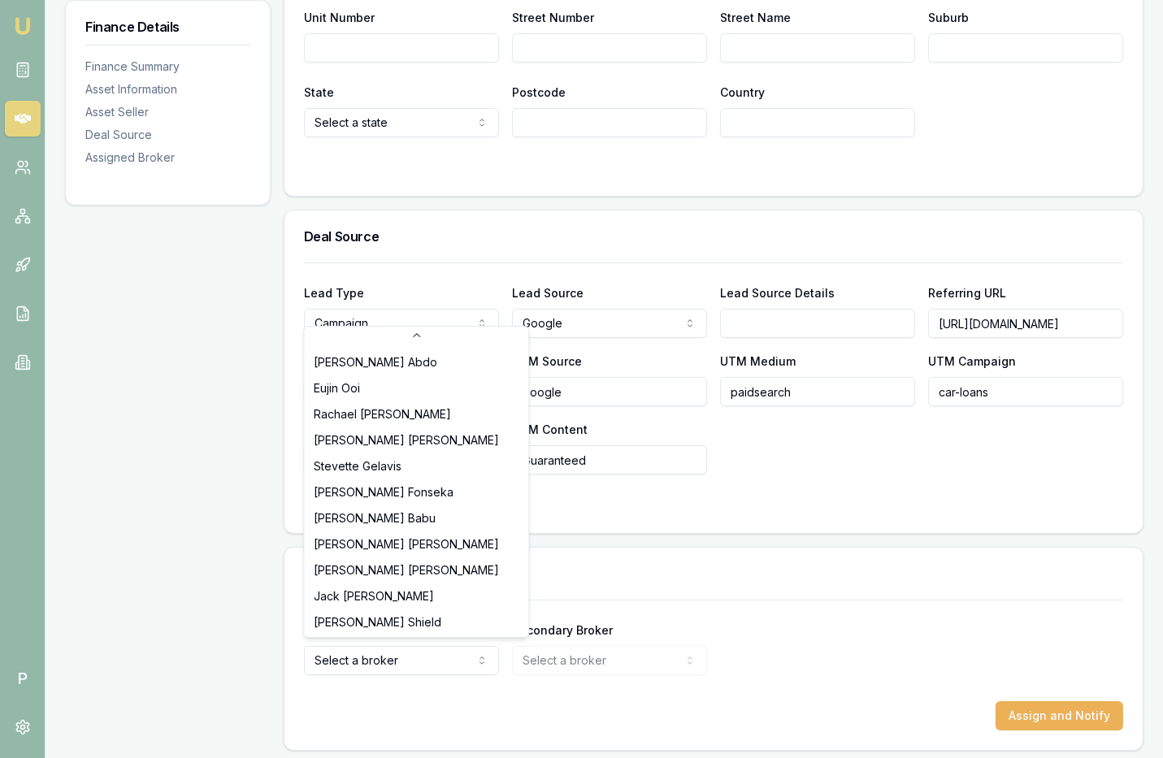
select select "U-NHCDP6WVWP"
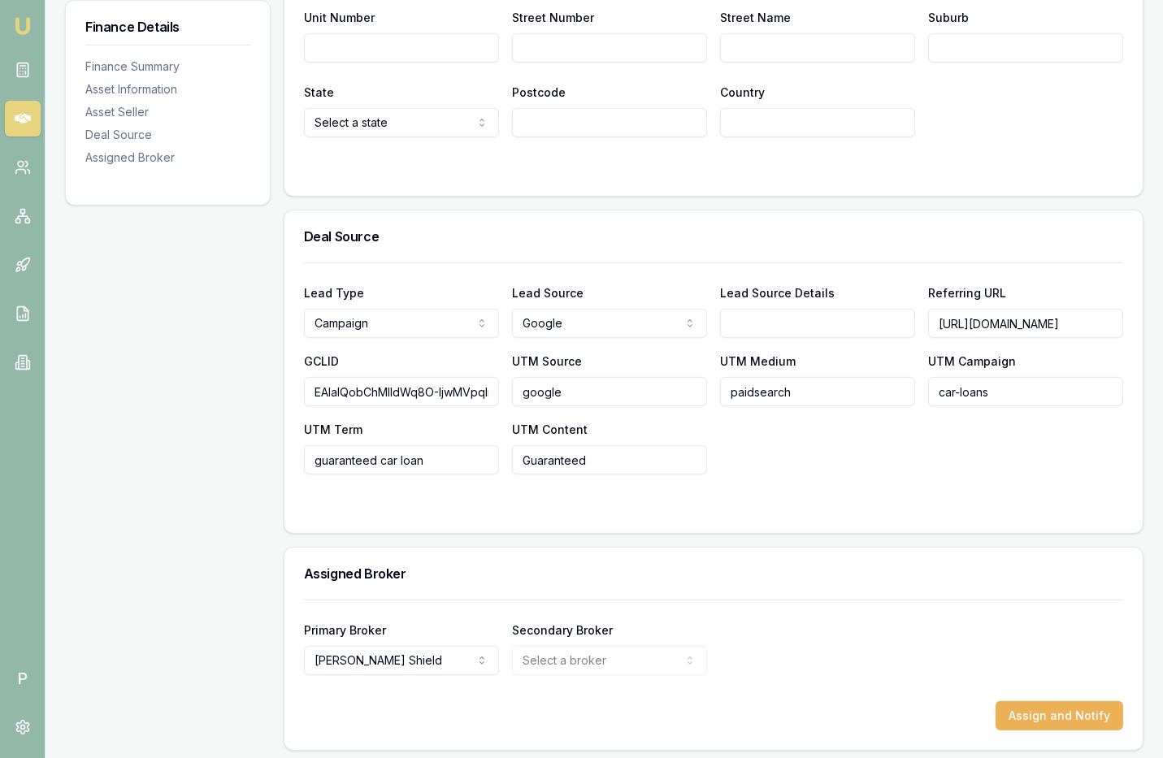
click at [919, 652] on div "Primary Broker Erin Shield Tas Tzimos Jackson Fanfulla Pinkesh Patel Matt Burn …" at bounding box center [713, 647] width 819 height 55
click at [1025, 705] on button "Assign and Notify" at bounding box center [1060, 715] width 128 height 29
click at [26, 115] on icon at bounding box center [23, 119] width 16 height 10
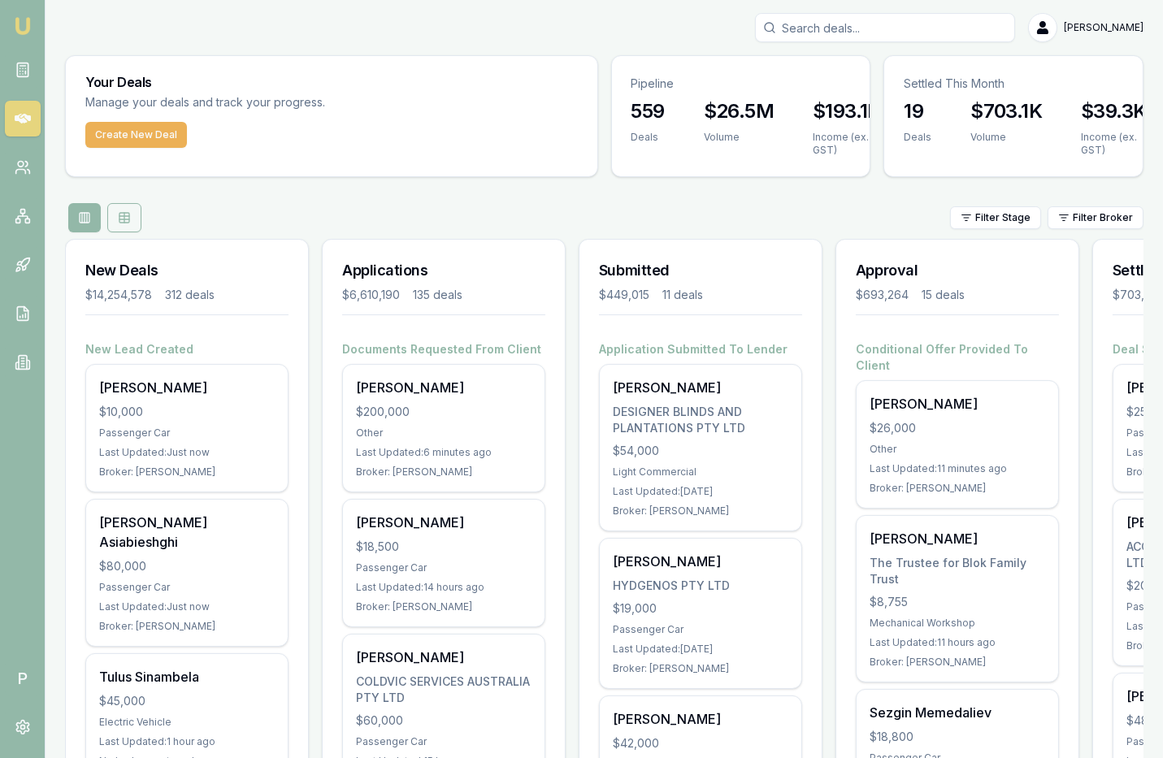
click at [128, 209] on button at bounding box center [124, 217] width 34 height 29
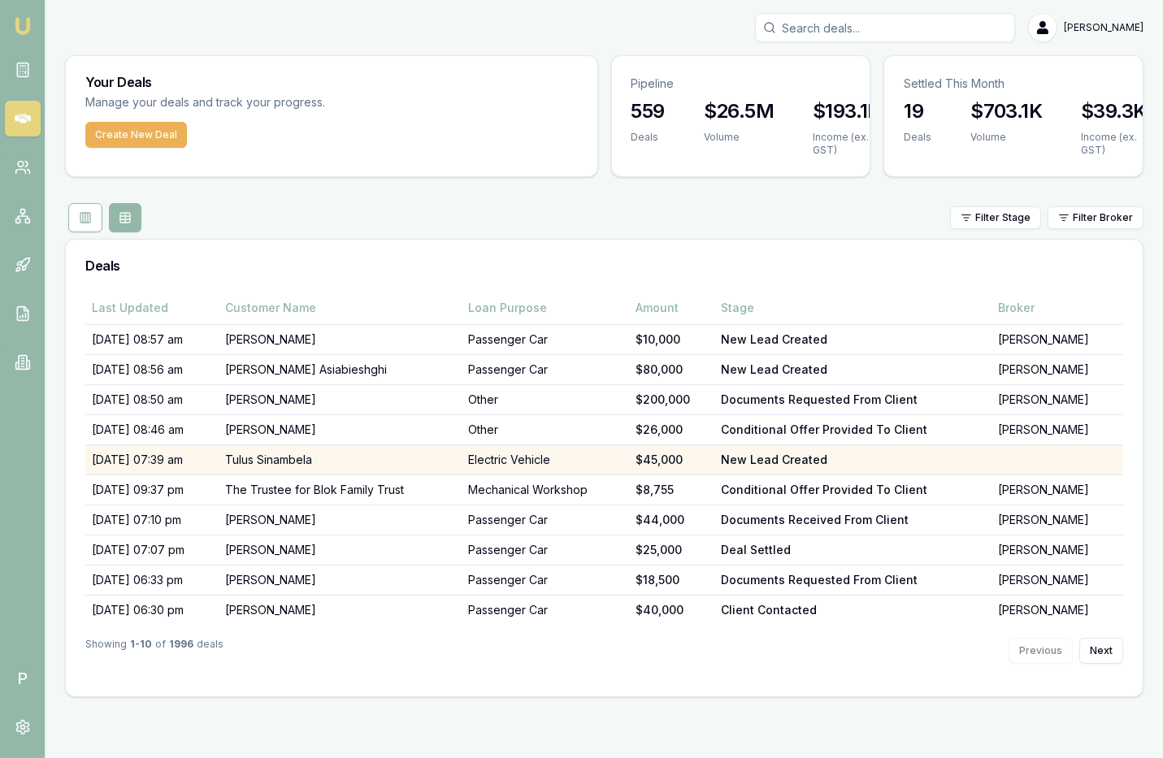
click at [426, 451] on td "Tulus Sinambela" at bounding box center [340, 460] width 242 height 30
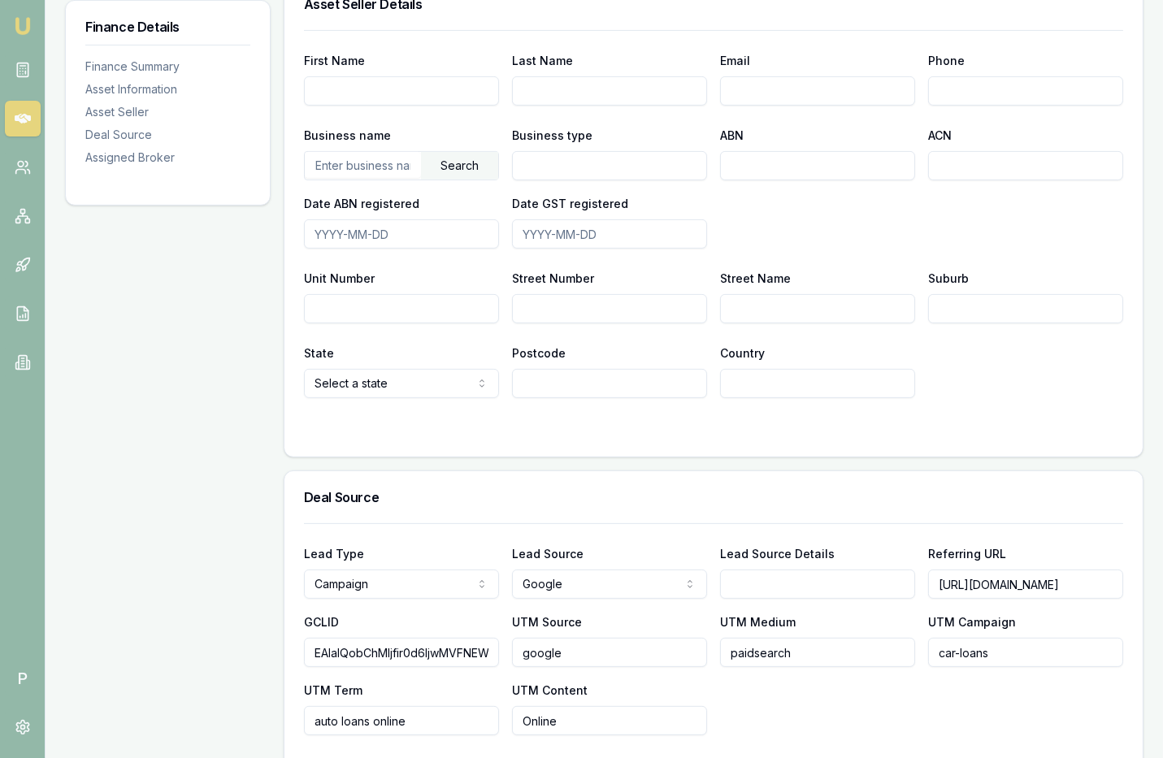
scroll to position [1179, 0]
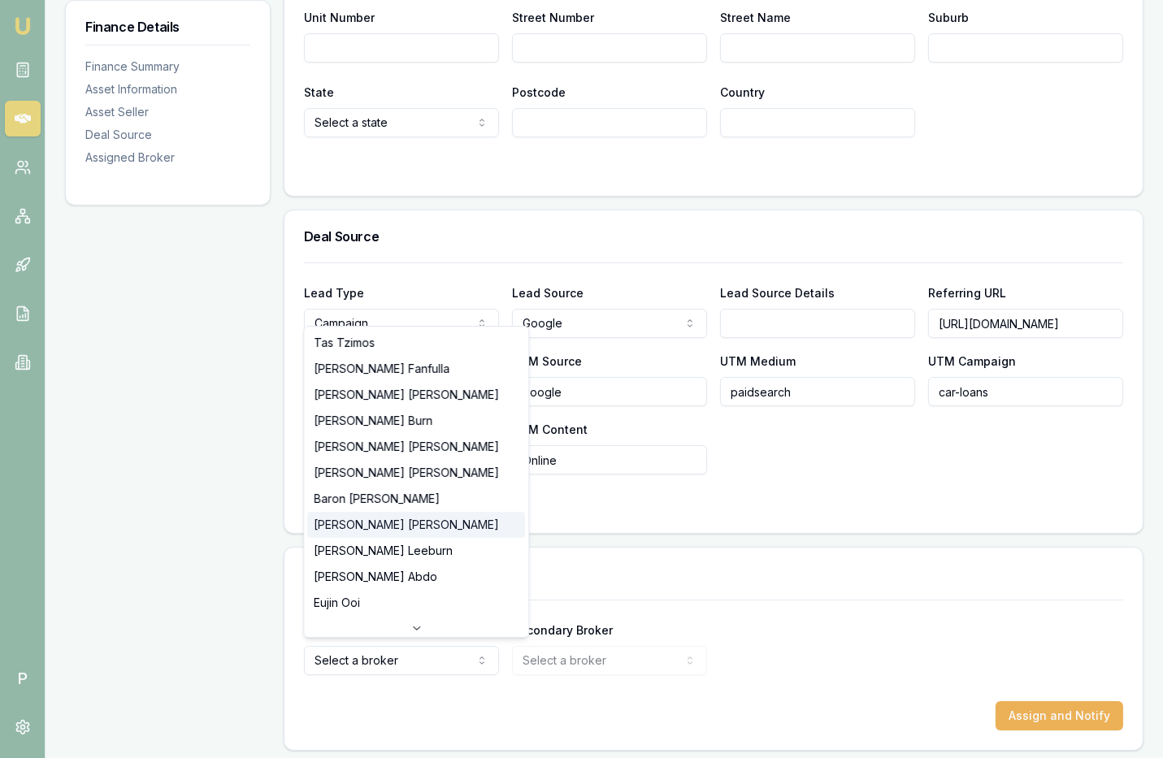
scroll to position [233, 0]
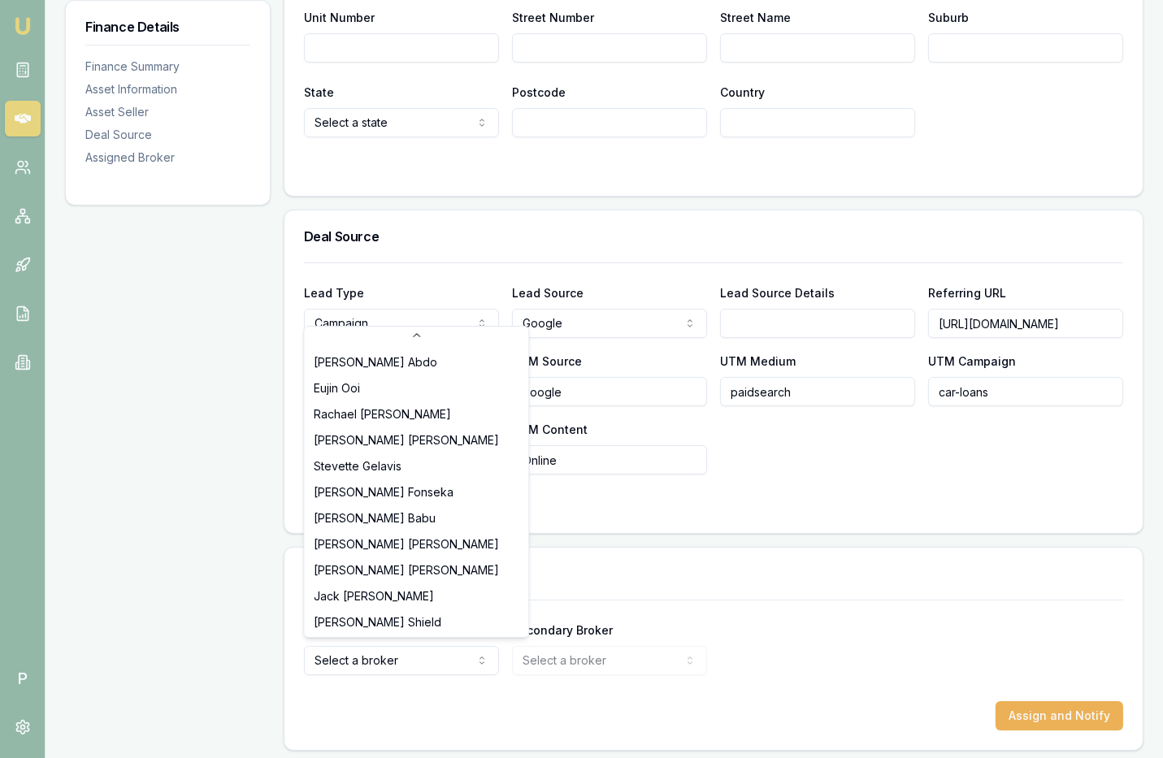
select select "U-NHCDP6WVWP"
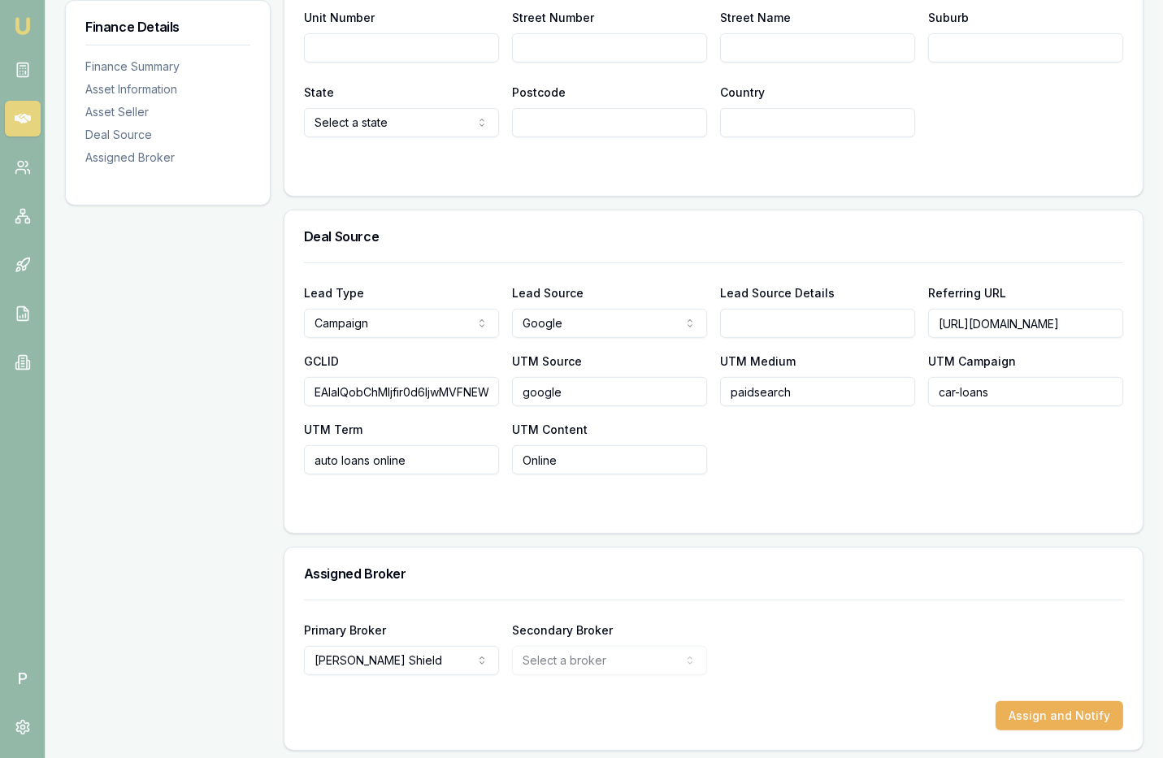
click at [829, 647] on div "Primary Broker Erin Shield Tas Tzimos Jackson Fanfulla Pinkesh Patel Matt Burn …" at bounding box center [713, 647] width 819 height 55
click at [1035, 714] on button "Assign and Notify" at bounding box center [1060, 715] width 128 height 29
click at [23, 118] on icon at bounding box center [23, 119] width 16 height 10
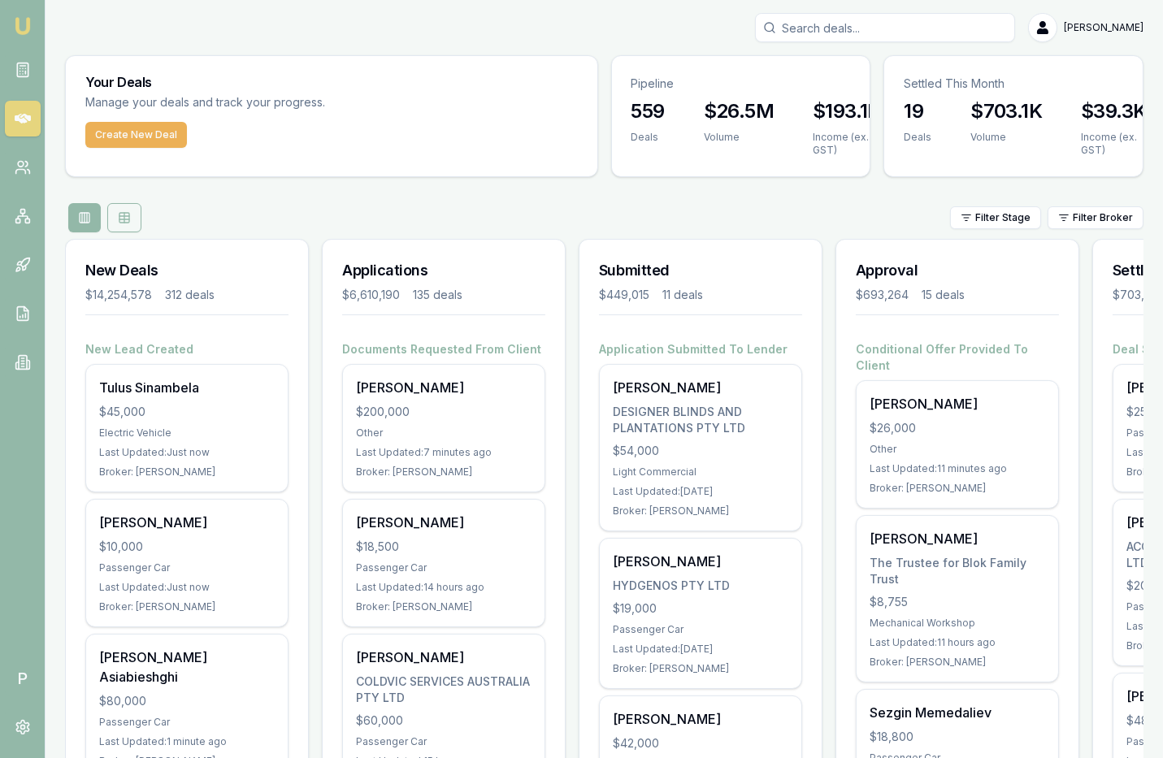
click at [128, 208] on button at bounding box center [124, 217] width 34 height 29
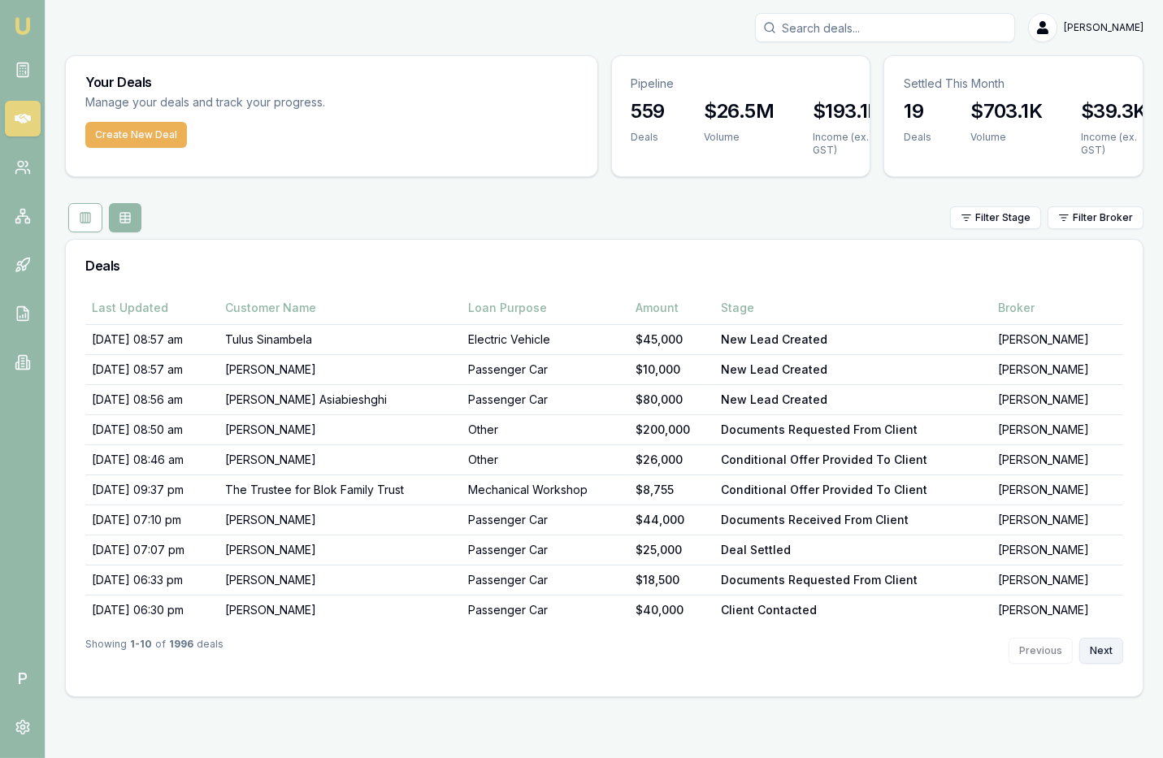
click at [1101, 645] on button "Next" at bounding box center [1101, 651] width 44 height 26
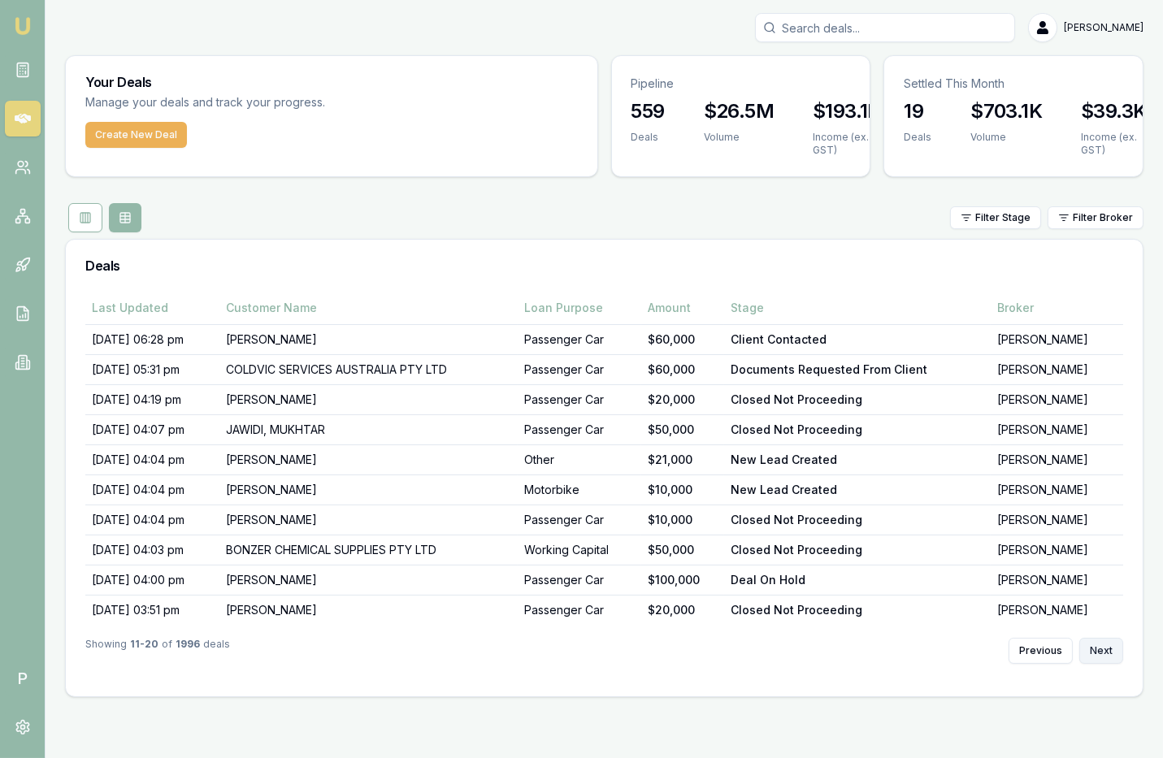
click at [1097, 647] on button "Next" at bounding box center [1101, 651] width 44 height 26
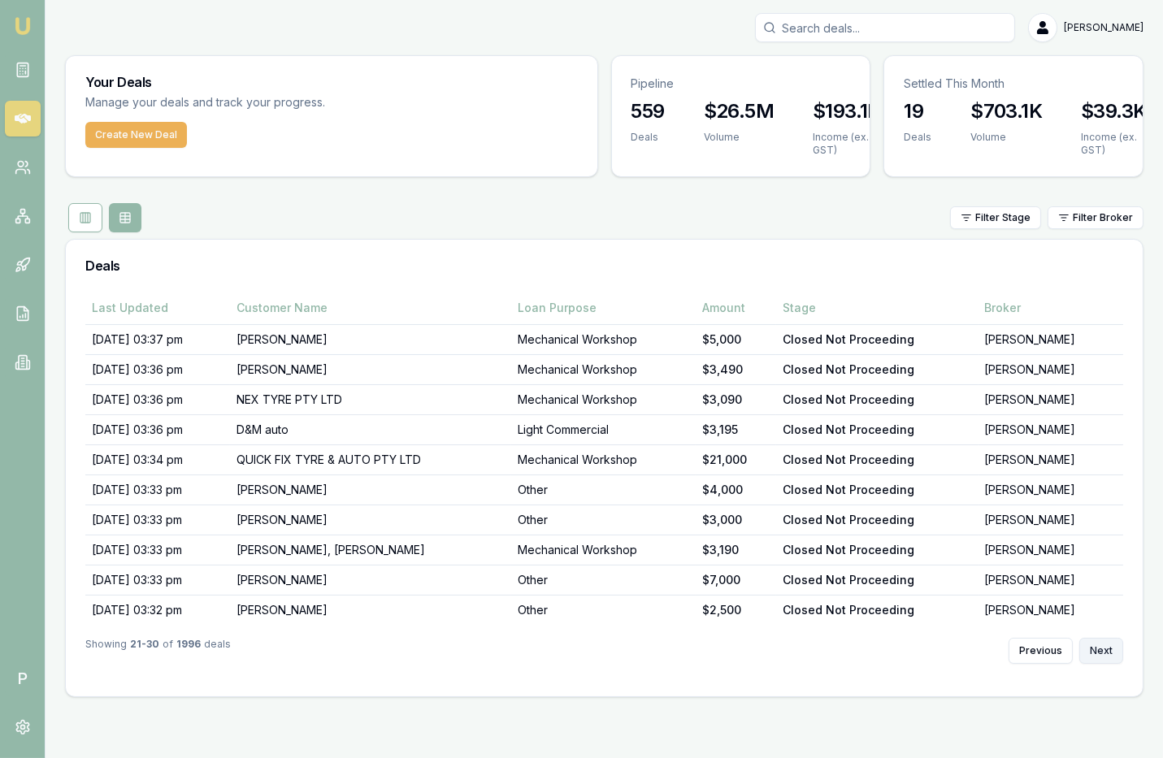
click at [1097, 647] on button "Next" at bounding box center [1101, 651] width 44 height 26
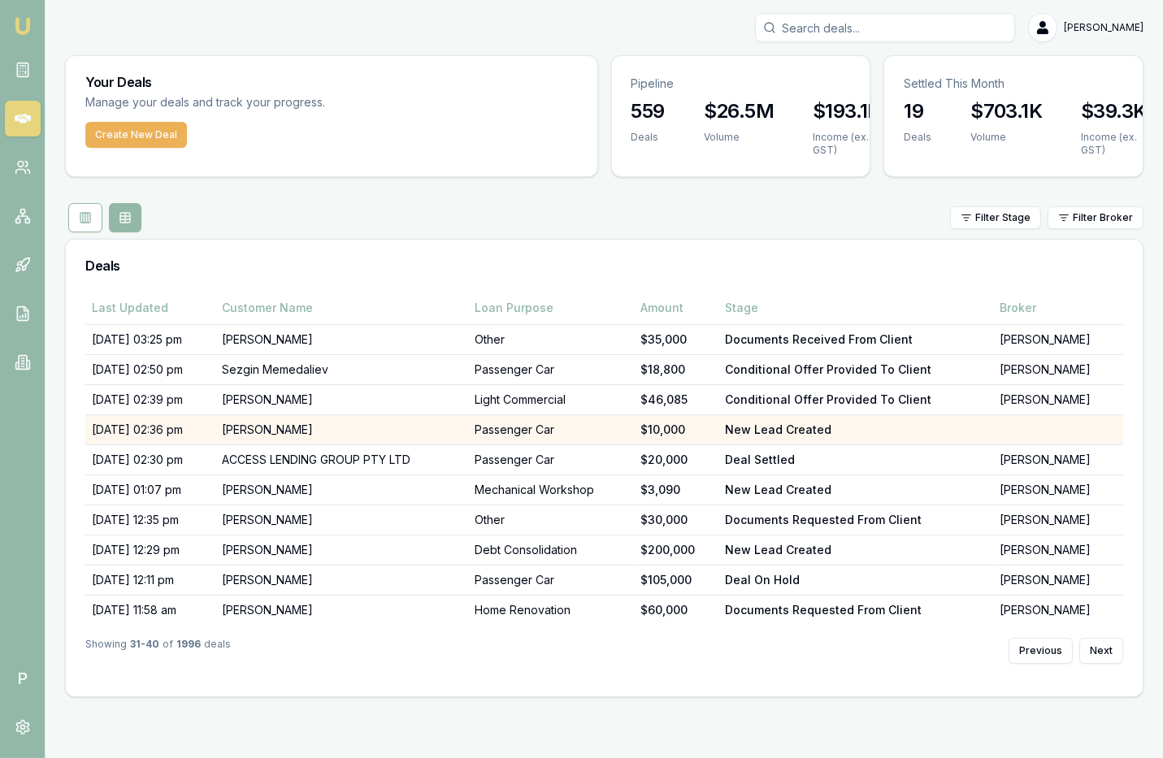
click at [428, 423] on td "[PERSON_NAME]" at bounding box center [341, 430] width 252 height 30
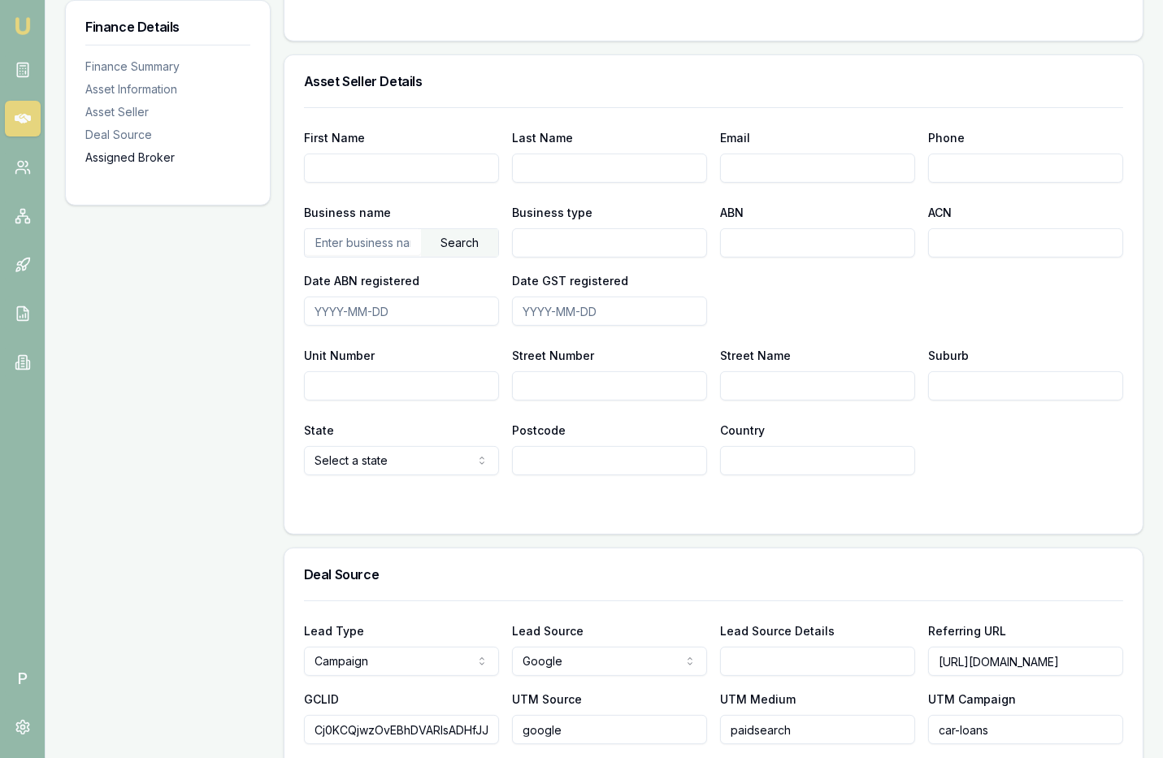
scroll to position [1179, 0]
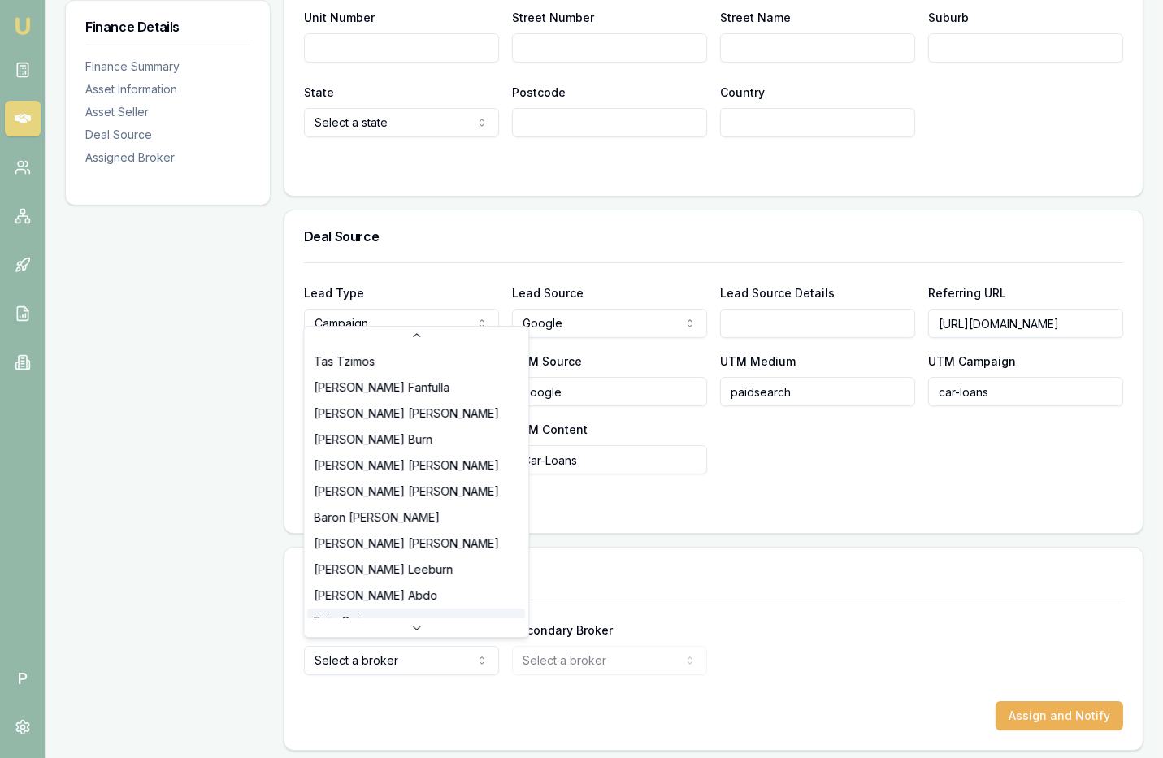
scroll to position [233, 0]
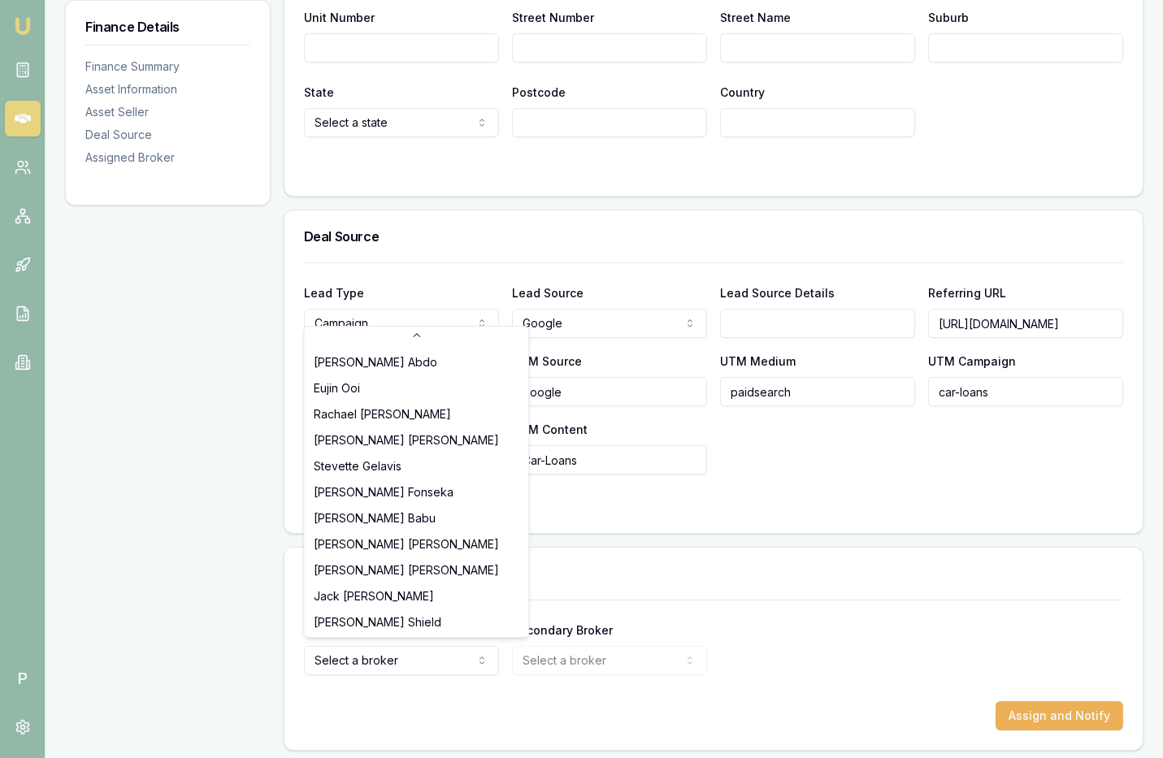
select select "U-NHCDP6WVWP"
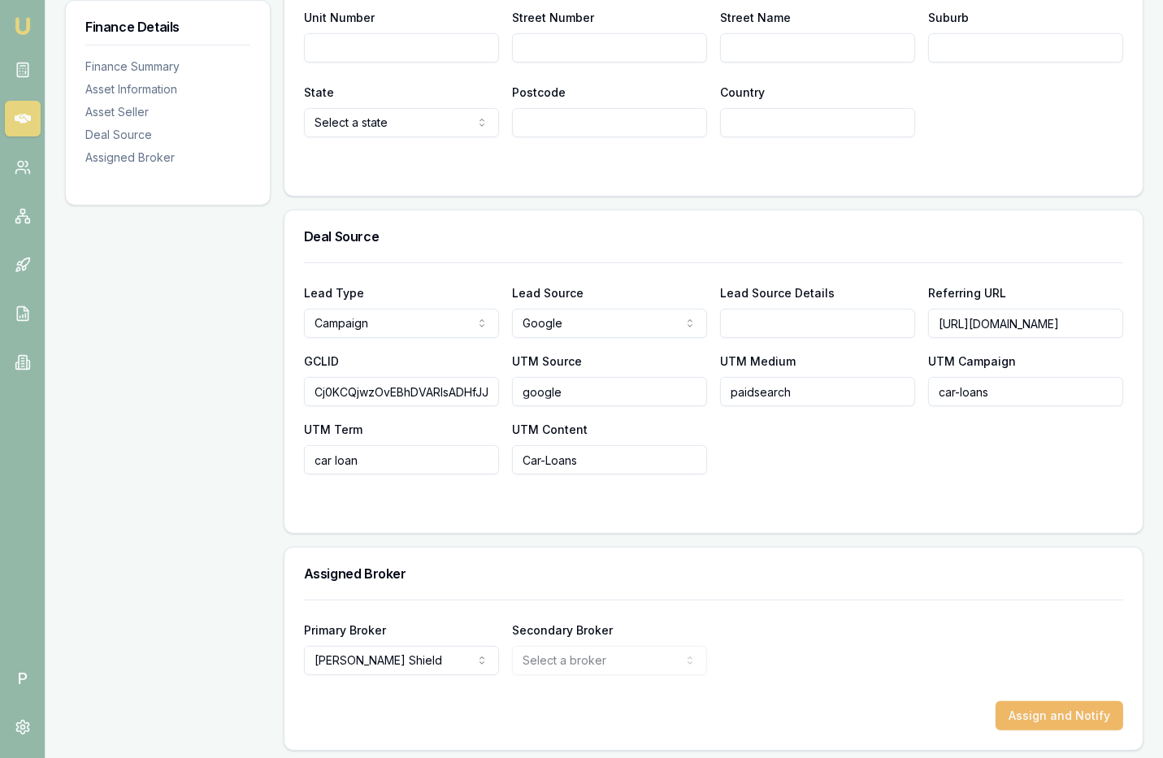
click at [1054, 710] on button "Assign and Notify" at bounding box center [1060, 715] width 128 height 29
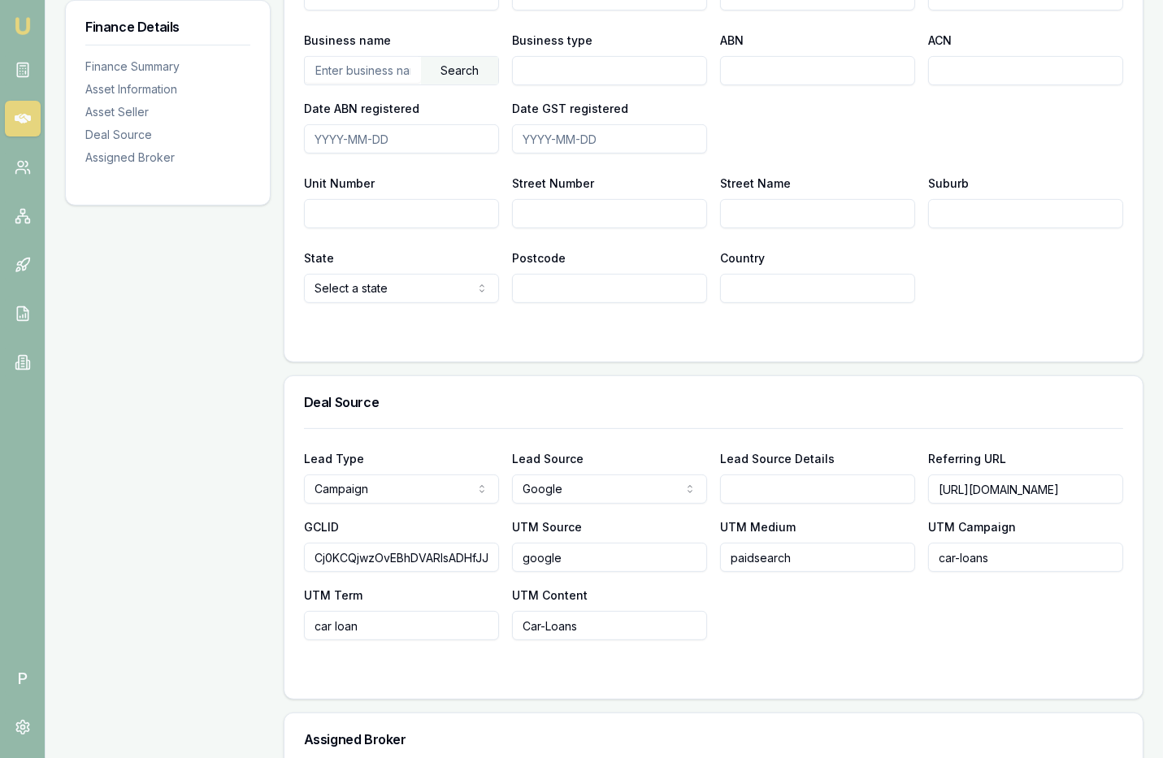
scroll to position [1179, 0]
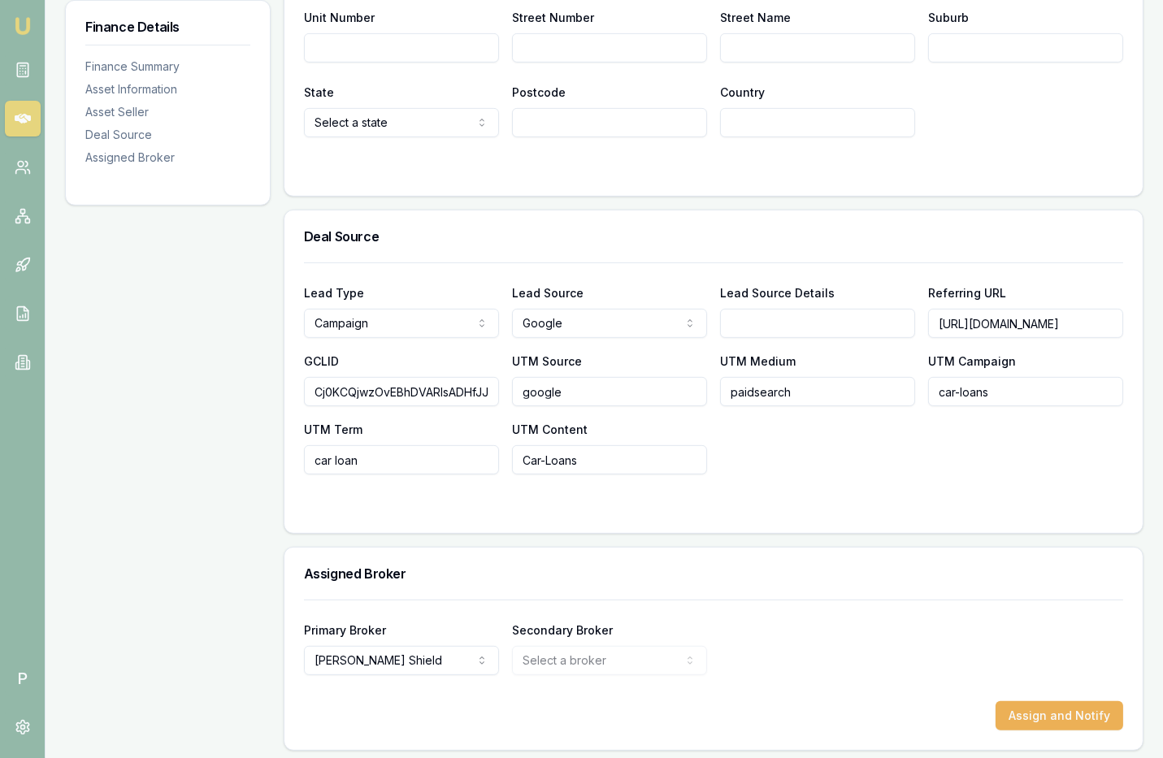
click at [23, 115] on icon at bounding box center [23, 119] width 16 height 10
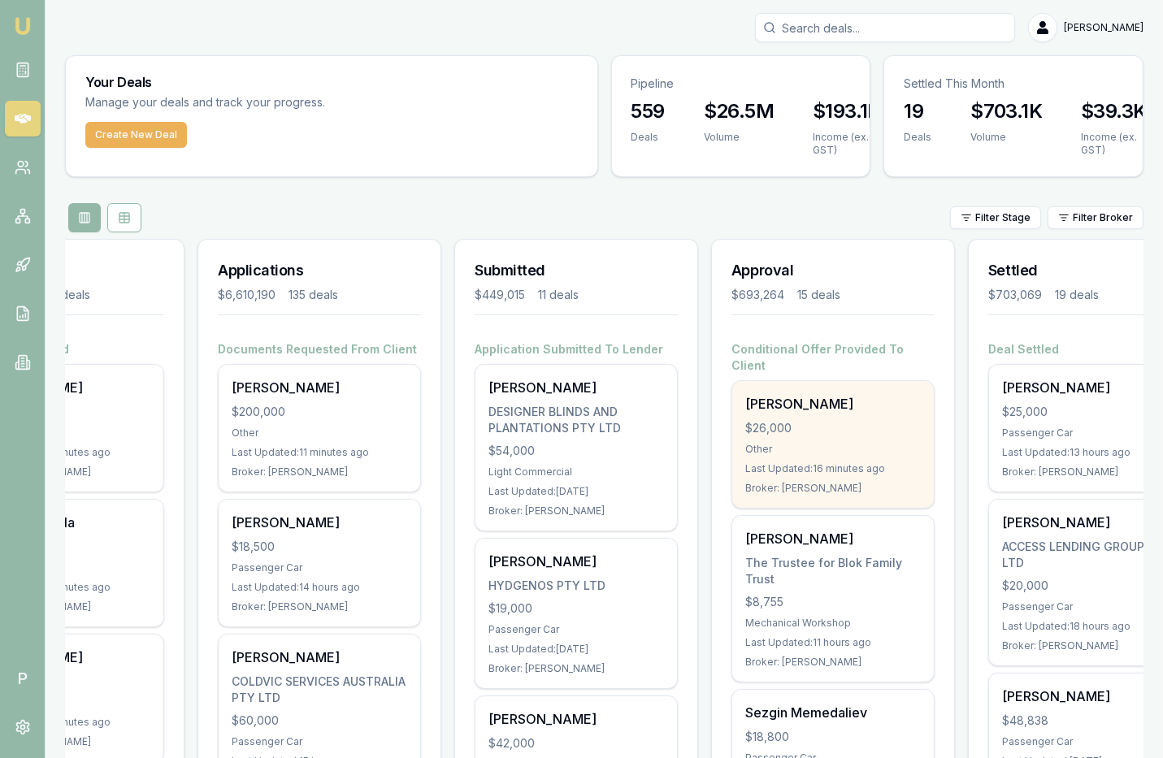
scroll to position [0, 192]
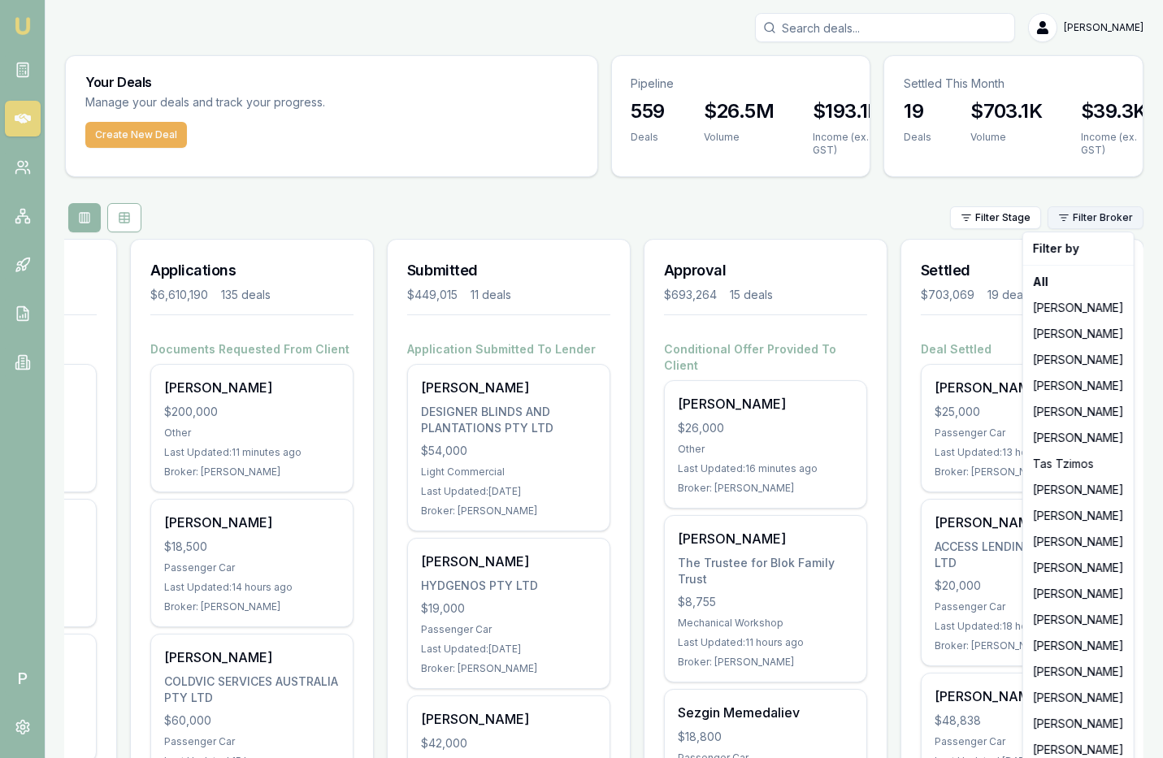
click at [1090, 222] on html "Emu Broker P Matt Leeburn Toggle Menu Your Deals Manage your deals and track yo…" at bounding box center [581, 379] width 1163 height 758
click at [1081, 593] on div "[PERSON_NAME]" at bounding box center [1079, 594] width 104 height 26
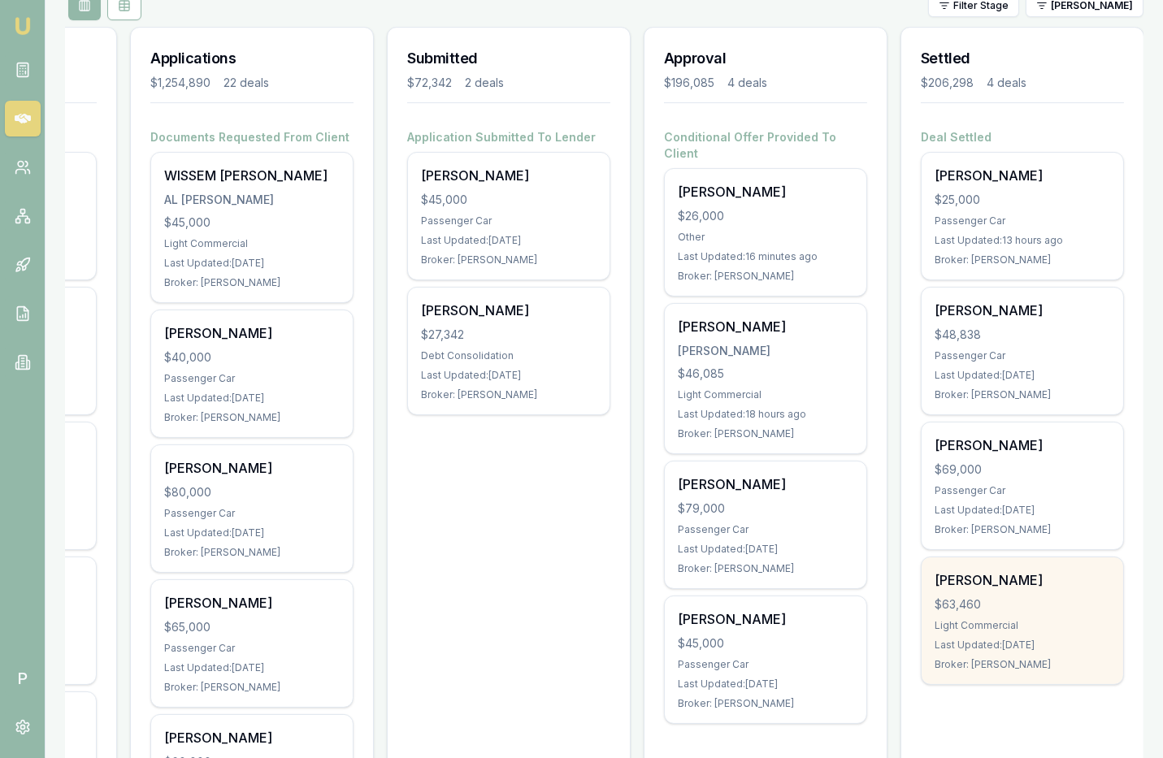
scroll to position [203, 0]
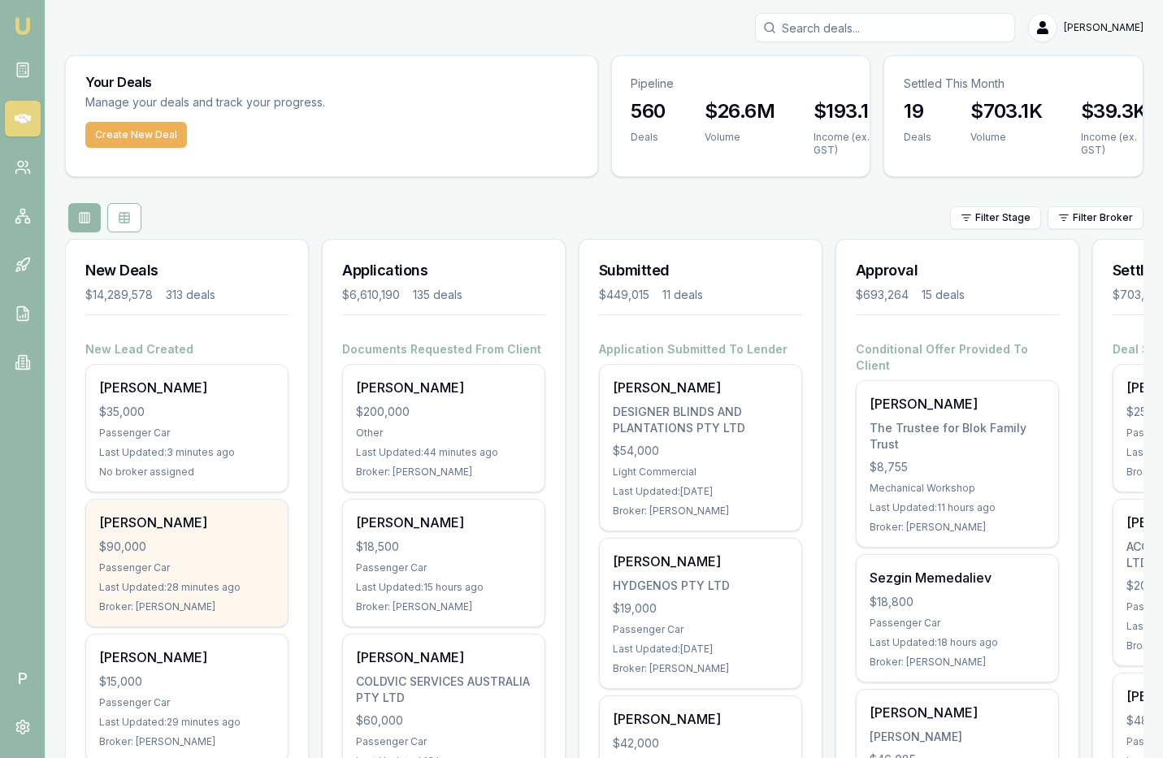
click at [215, 540] on div "$90,000" at bounding box center [187, 547] width 176 height 16
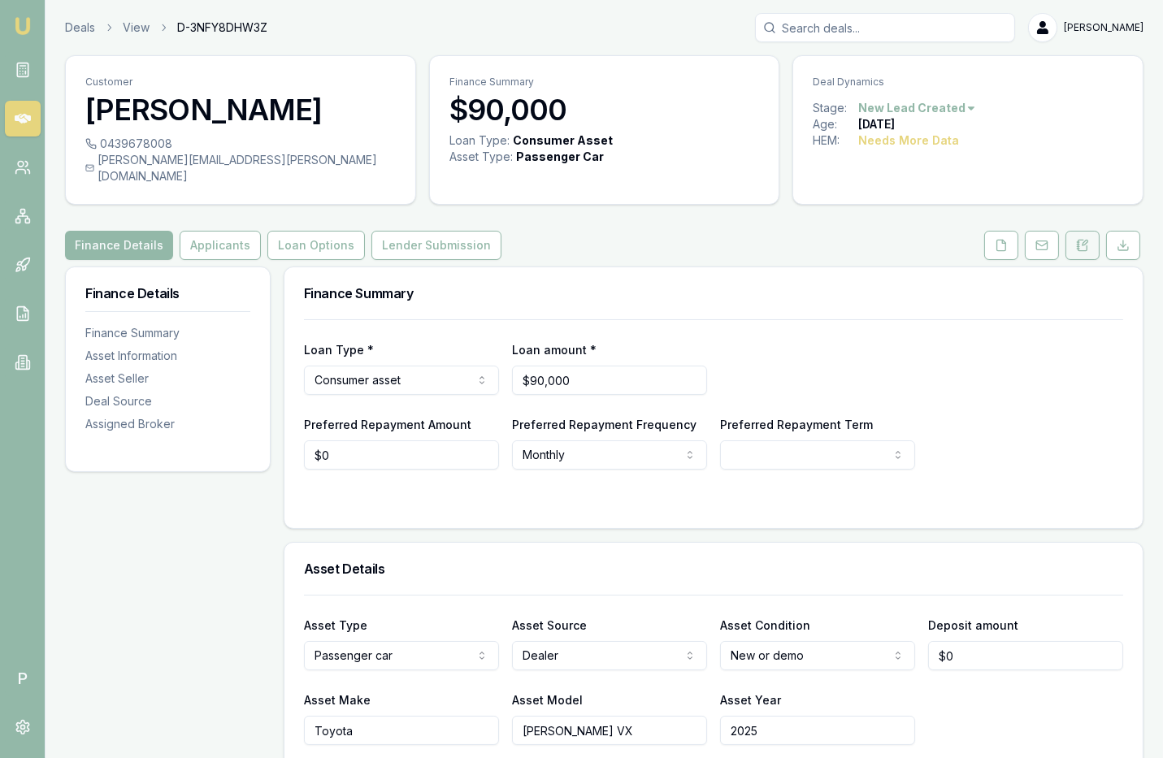
click at [1080, 239] on icon at bounding box center [1082, 245] width 13 height 13
click at [22, 124] on icon at bounding box center [23, 119] width 16 height 16
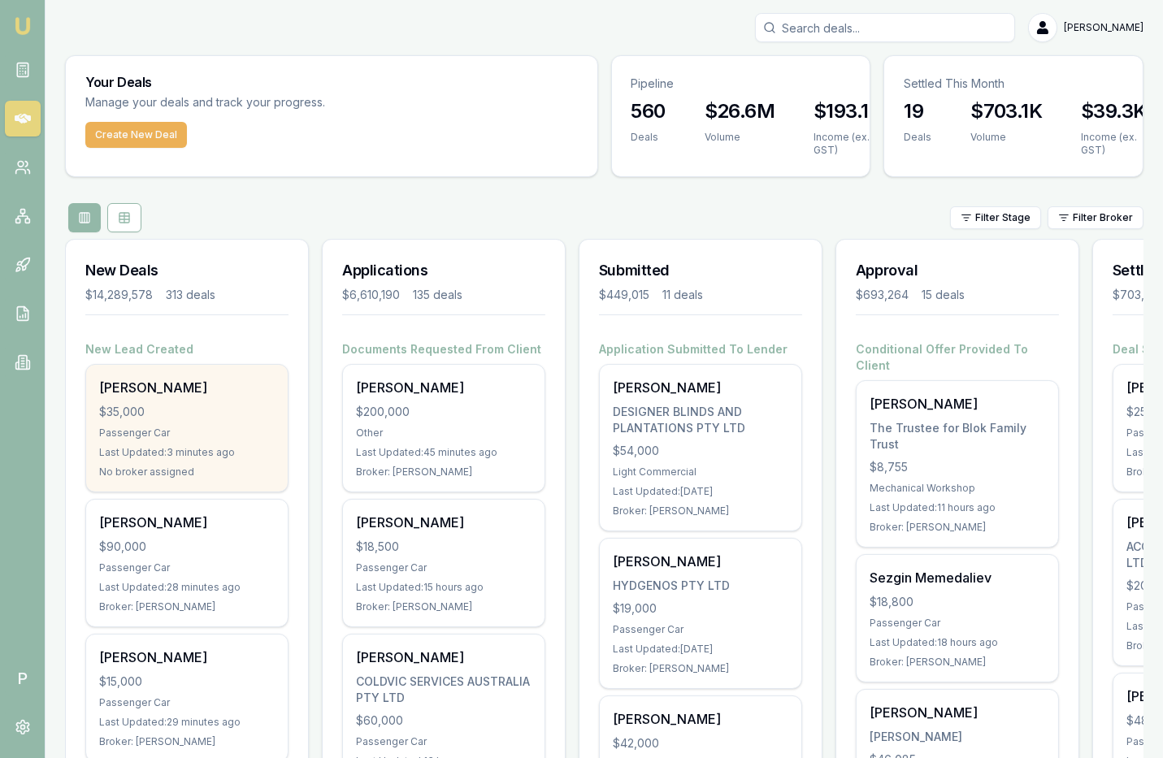
click at [226, 399] on div "Chloe-lee Moore $35,000 Passenger Car Last Updated: 3 minutes ago No broker ass…" at bounding box center [187, 428] width 202 height 127
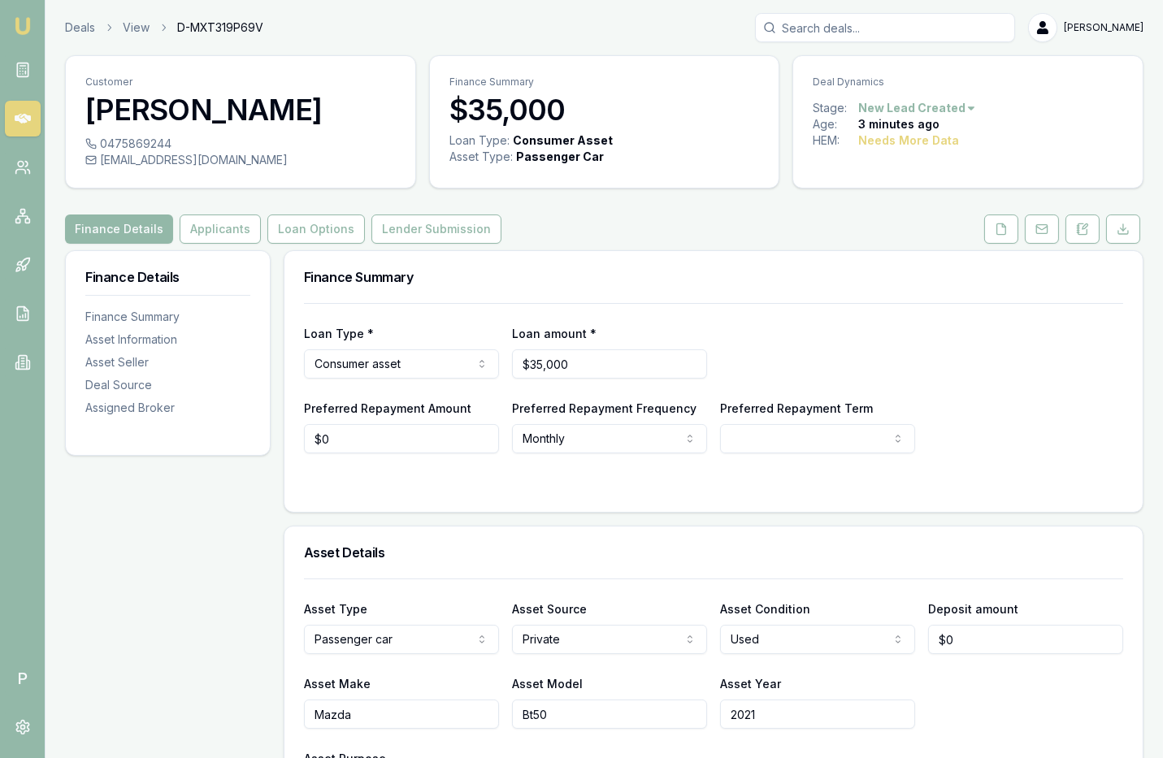
click at [215, 224] on button "Applicants" at bounding box center [220, 229] width 81 height 29
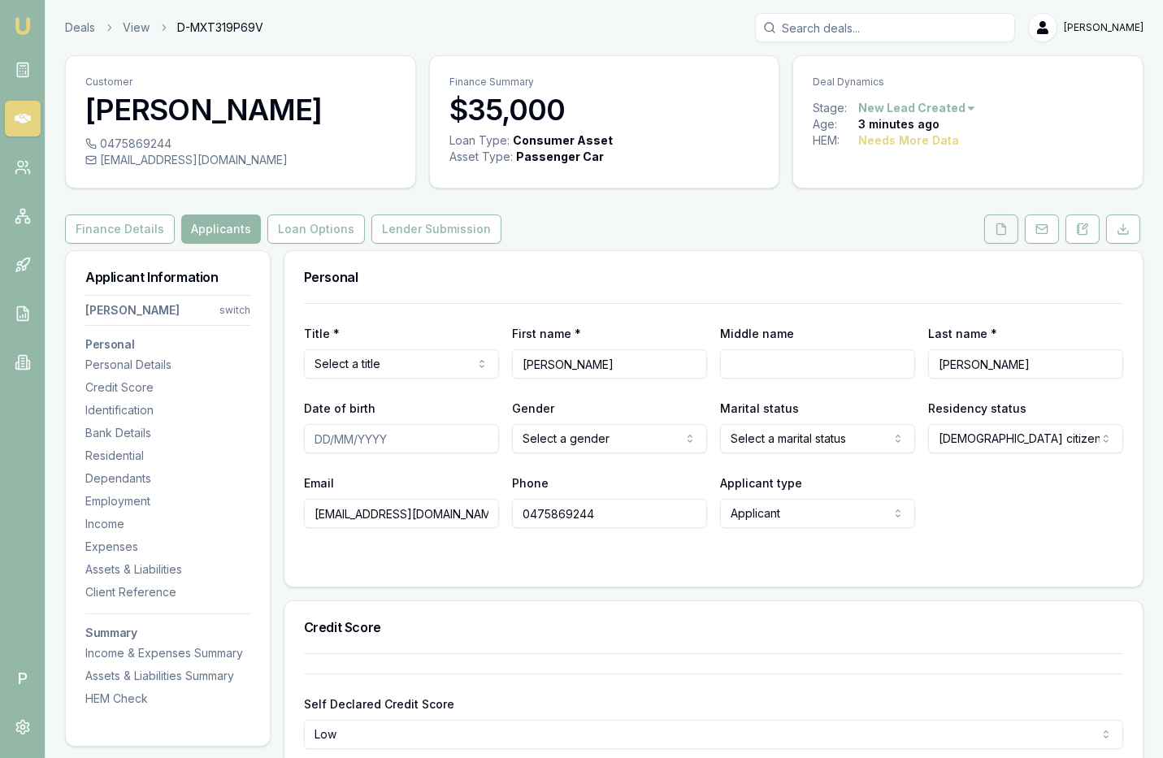
click at [1013, 236] on button at bounding box center [1001, 229] width 34 height 29
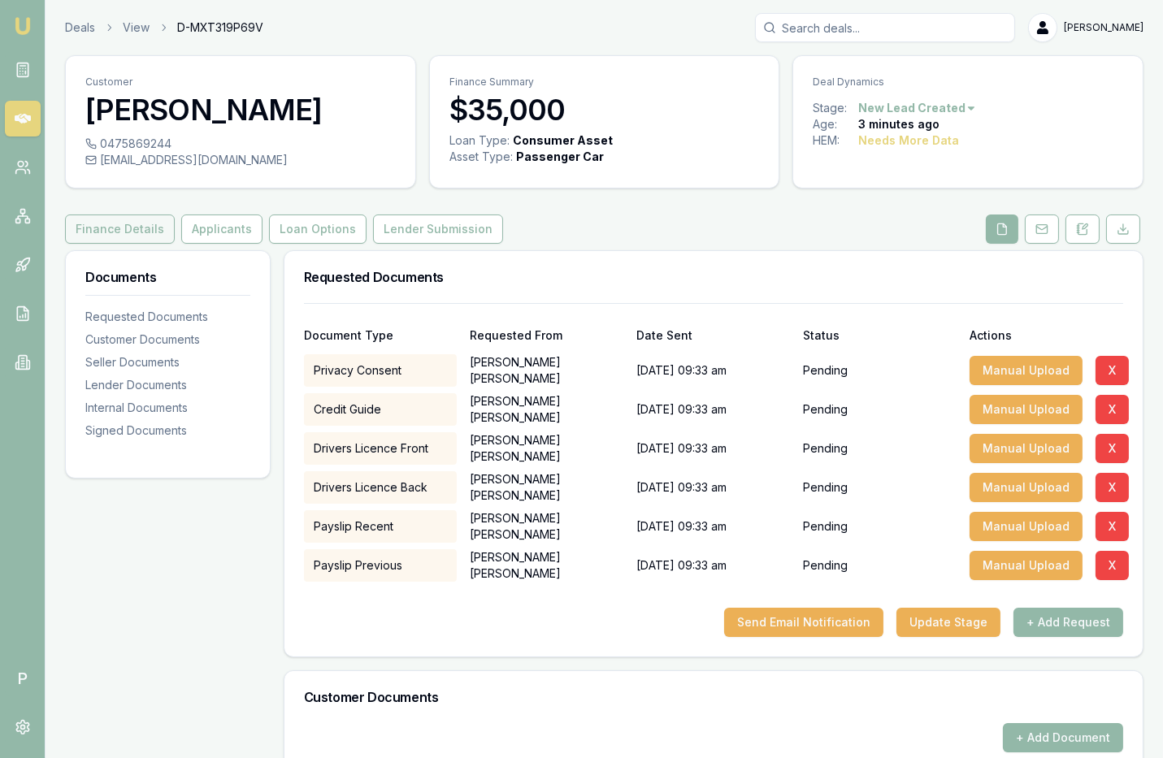
click at [134, 228] on button "Finance Details" at bounding box center [120, 229] width 110 height 29
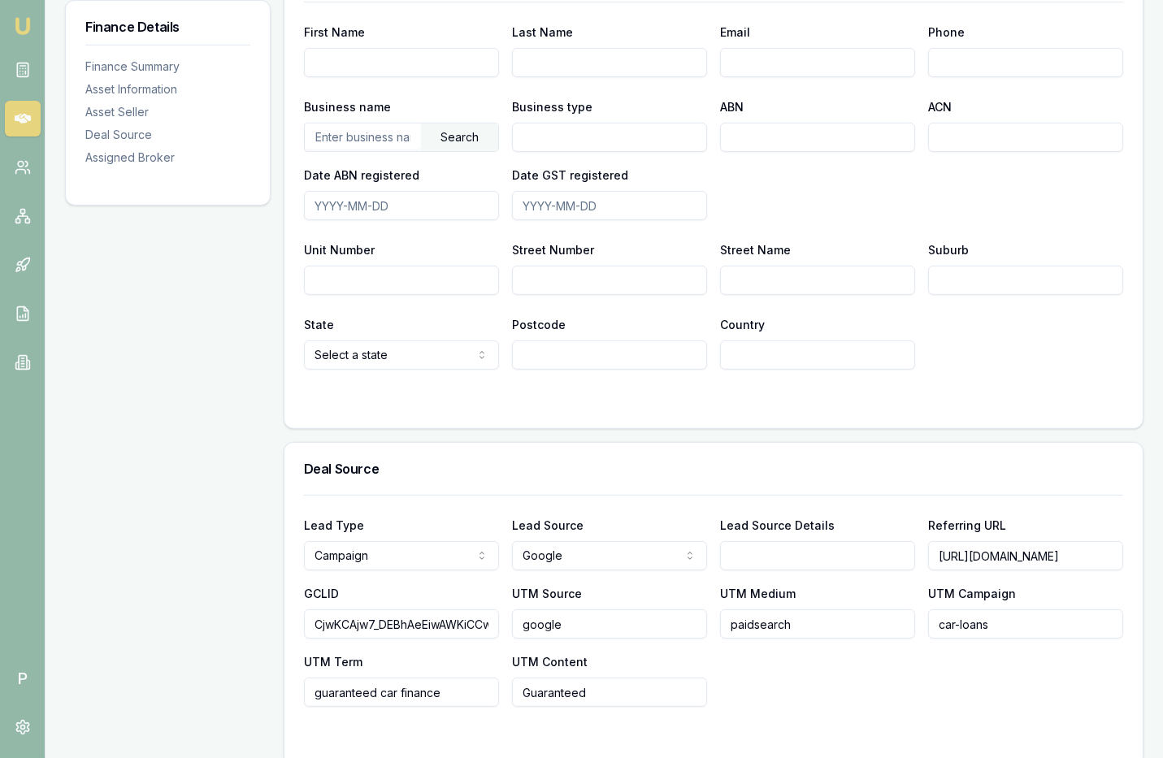
scroll to position [1179, 0]
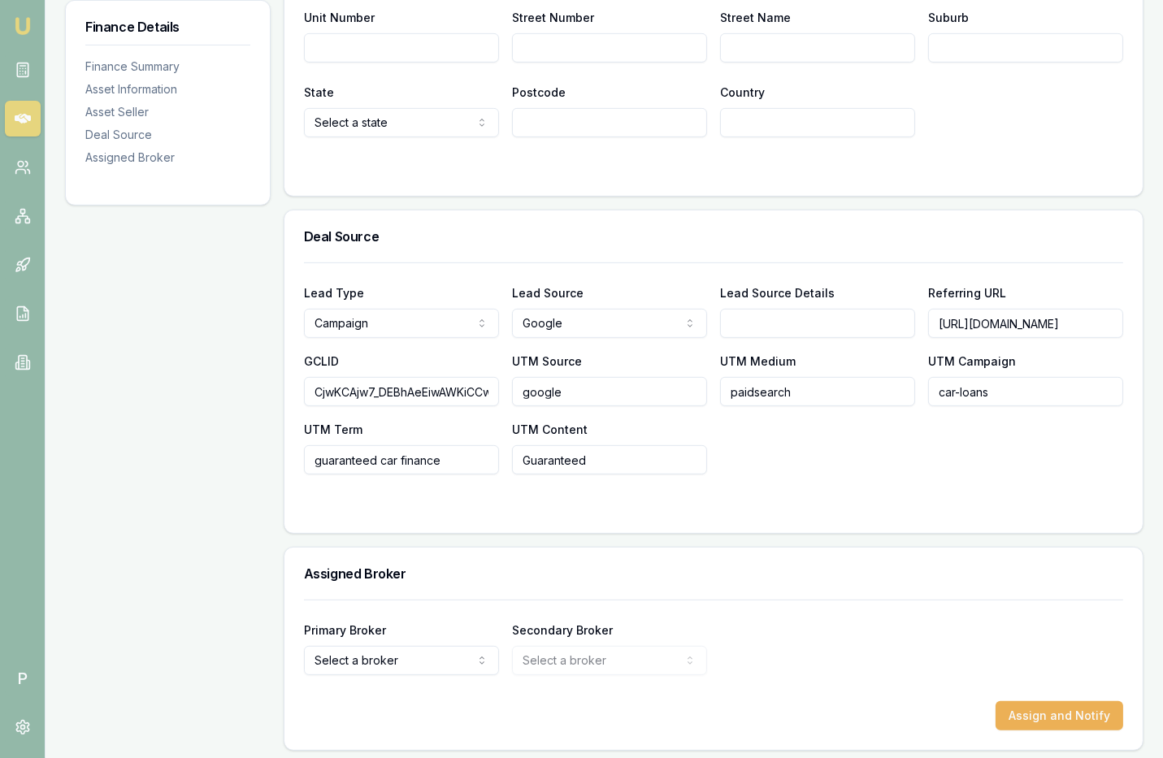
click at [328, 677] on form "Primary Broker Select a broker Tas Tzimos Jackson Fanfulla Pinkesh Patel Matt B…" at bounding box center [713, 665] width 819 height 131
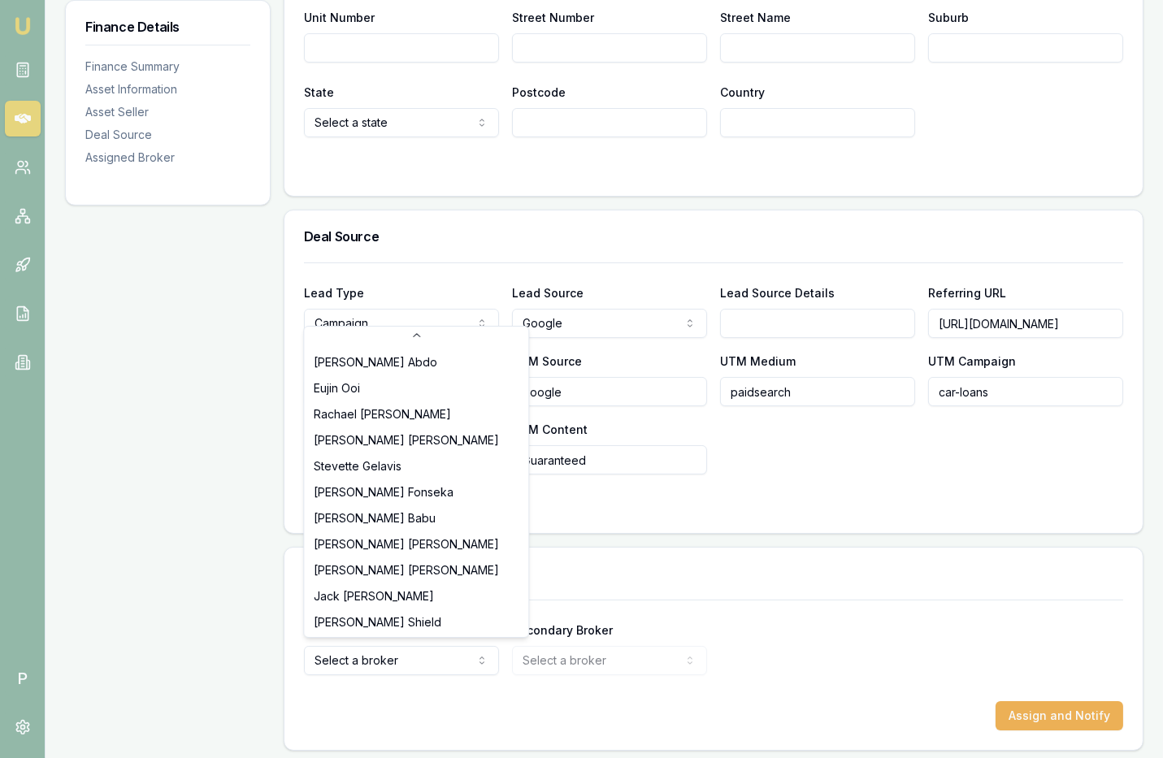
scroll to position [233, 0]
select select "U-NHCDP6WVWP"
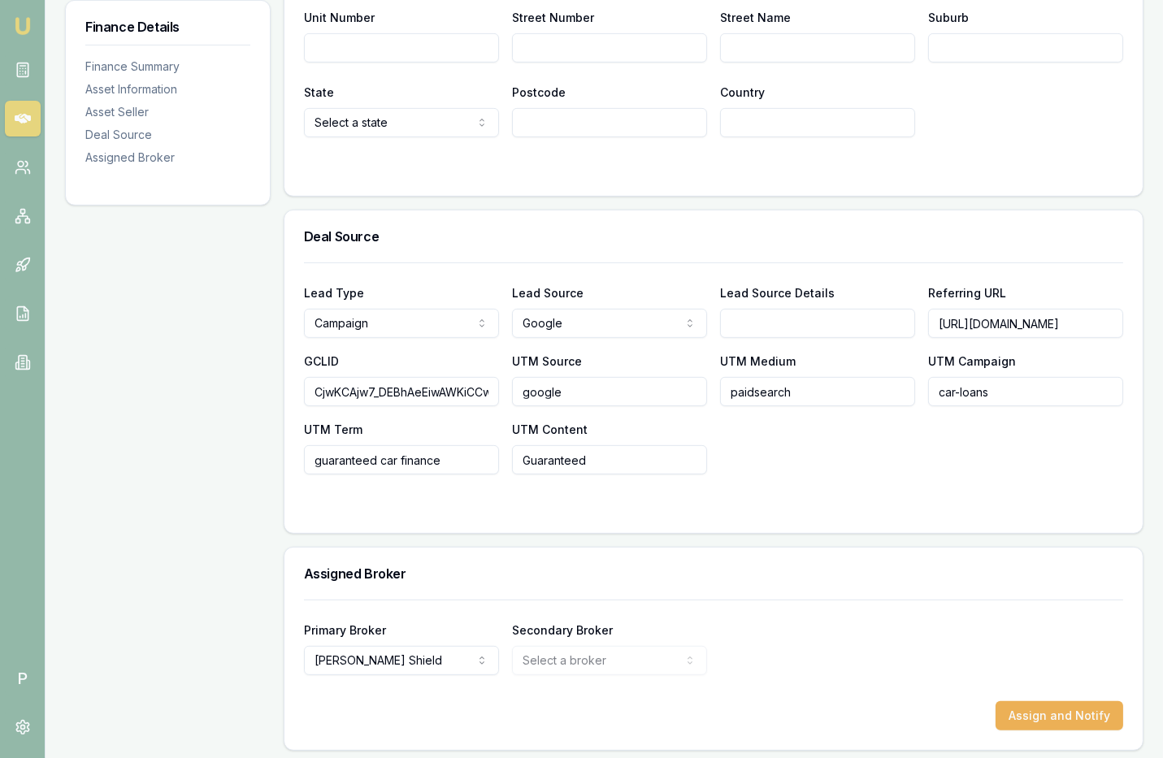
click at [831, 657] on div "Primary Broker Erin Shield Tas Tzimos Jackson Fanfulla Pinkesh Patel Matt Burn …" at bounding box center [713, 647] width 819 height 55
click at [1048, 712] on button "Assign and Notify" at bounding box center [1060, 715] width 128 height 29
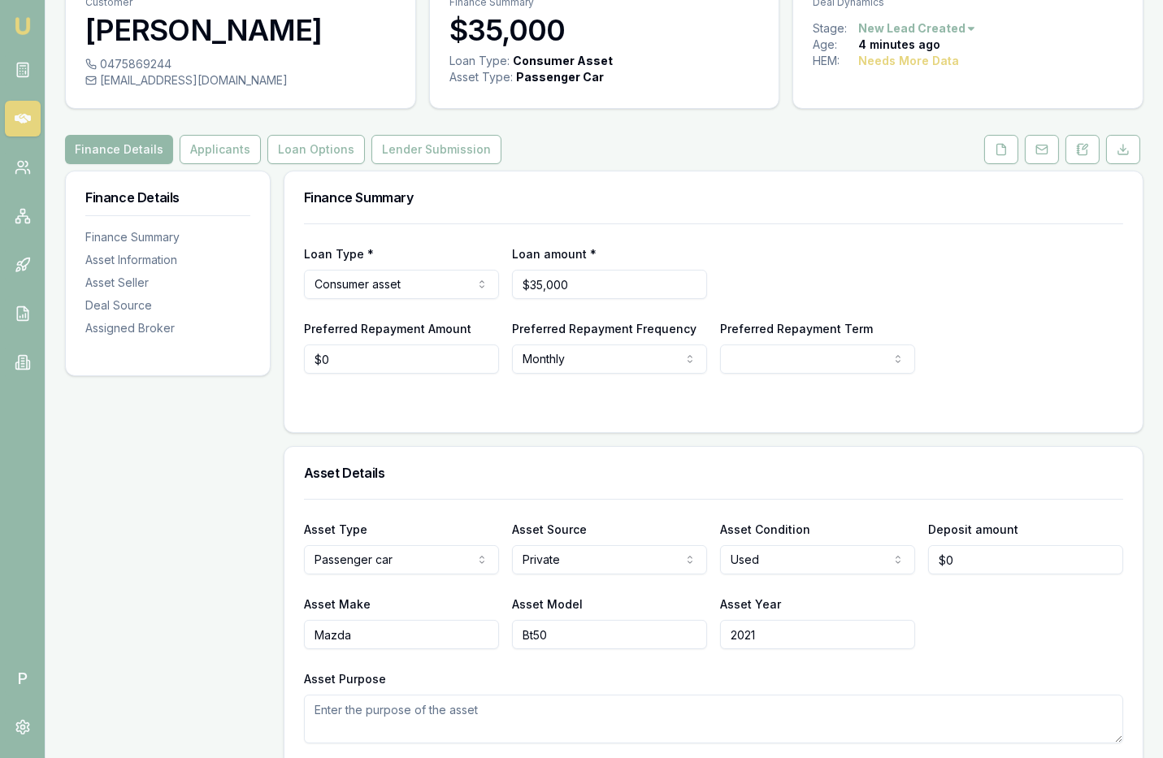
scroll to position [77, 0]
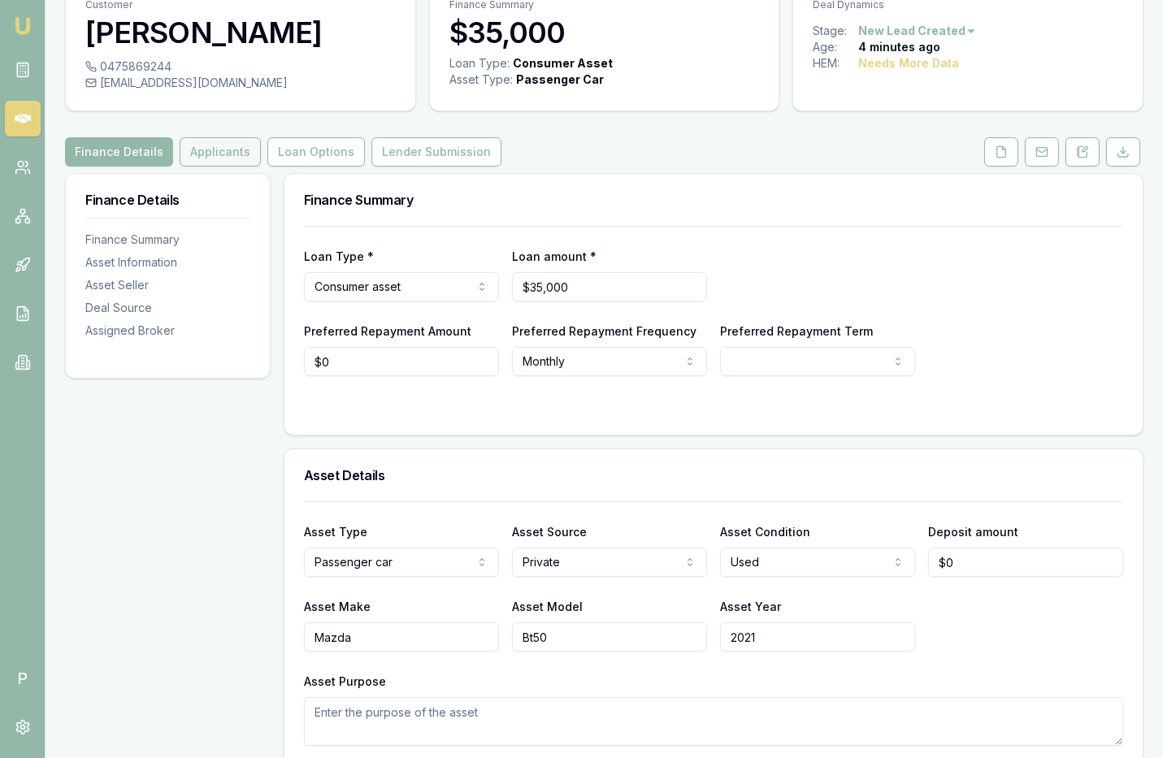
click at [220, 153] on button "Applicants" at bounding box center [220, 151] width 81 height 29
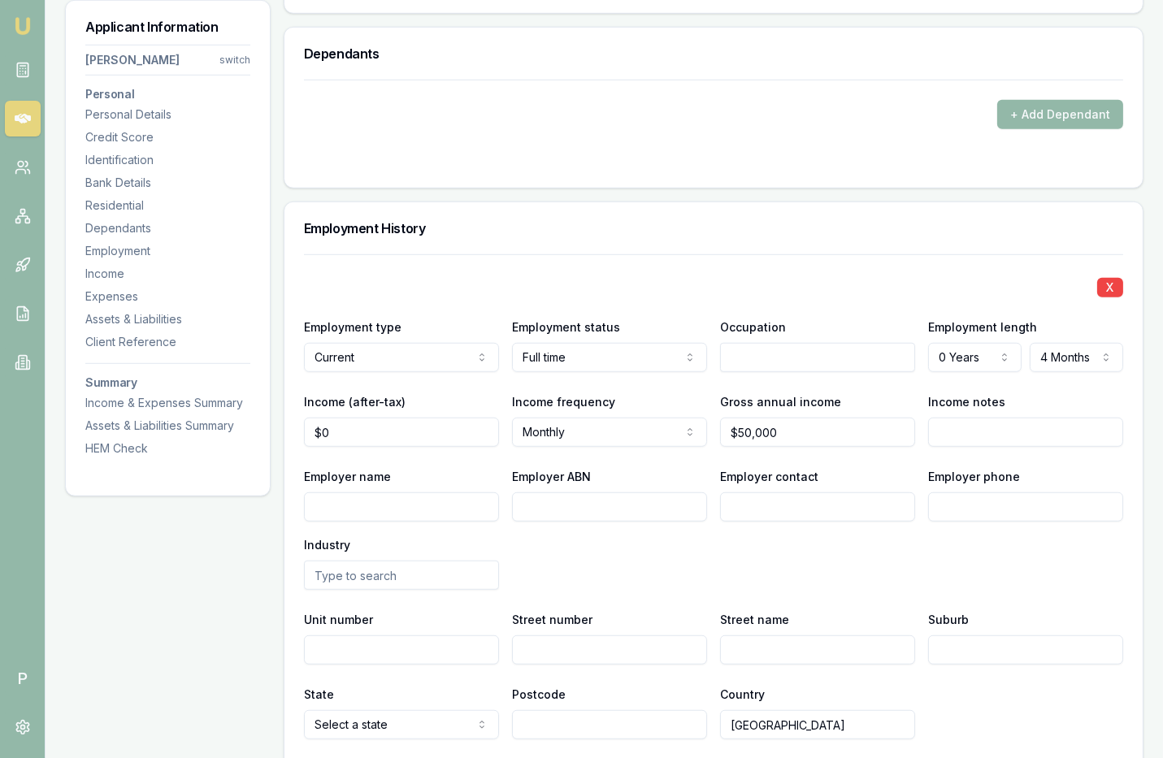
scroll to position [2163, 0]
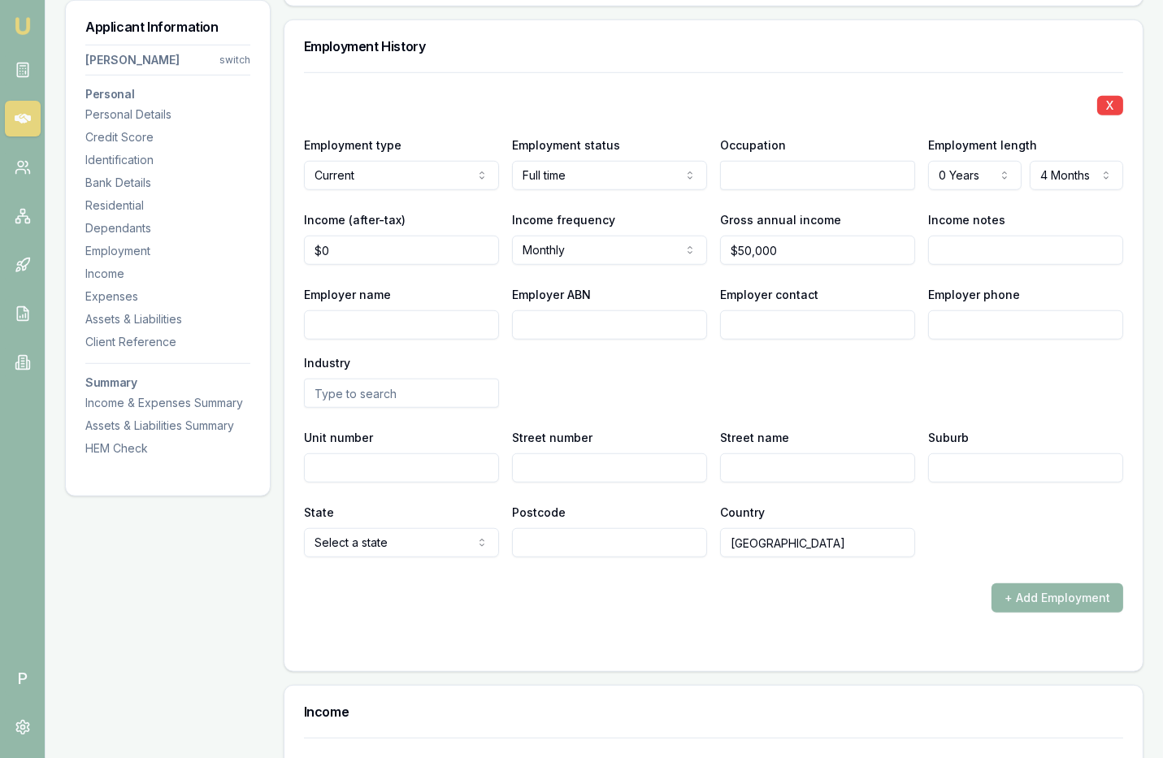
click at [17, 115] on icon at bounding box center [23, 119] width 16 height 16
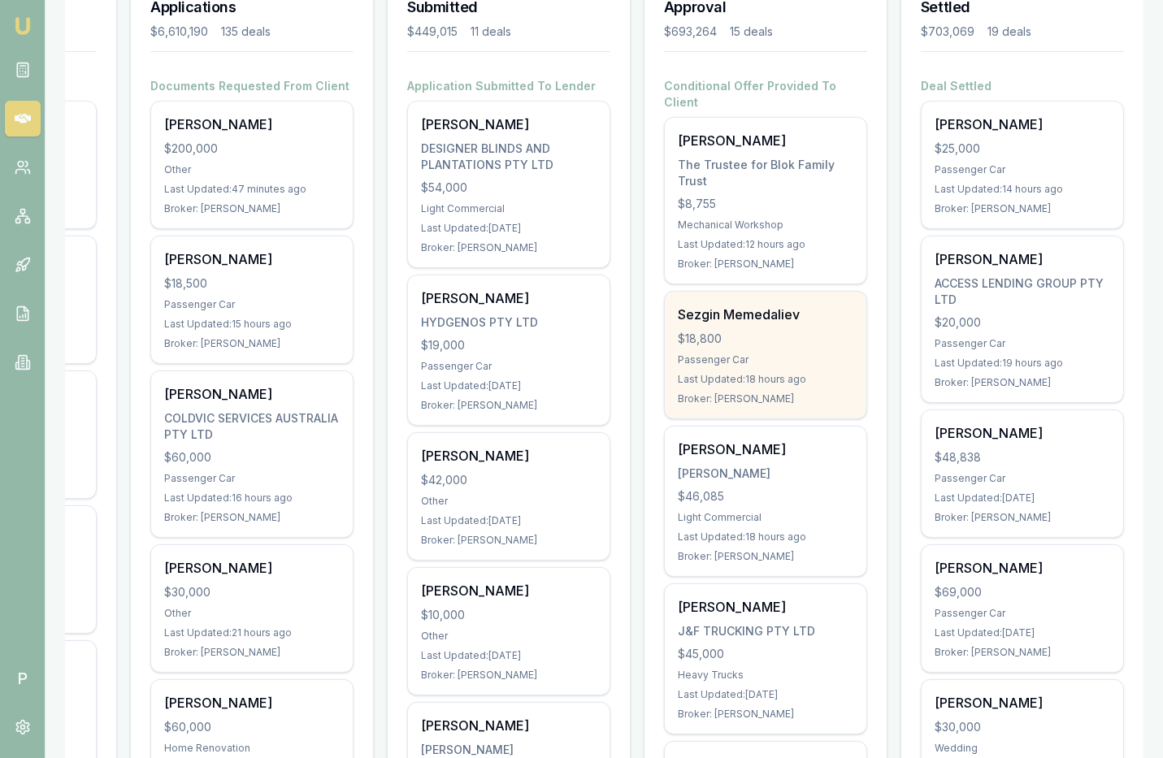
scroll to position [378, 0]
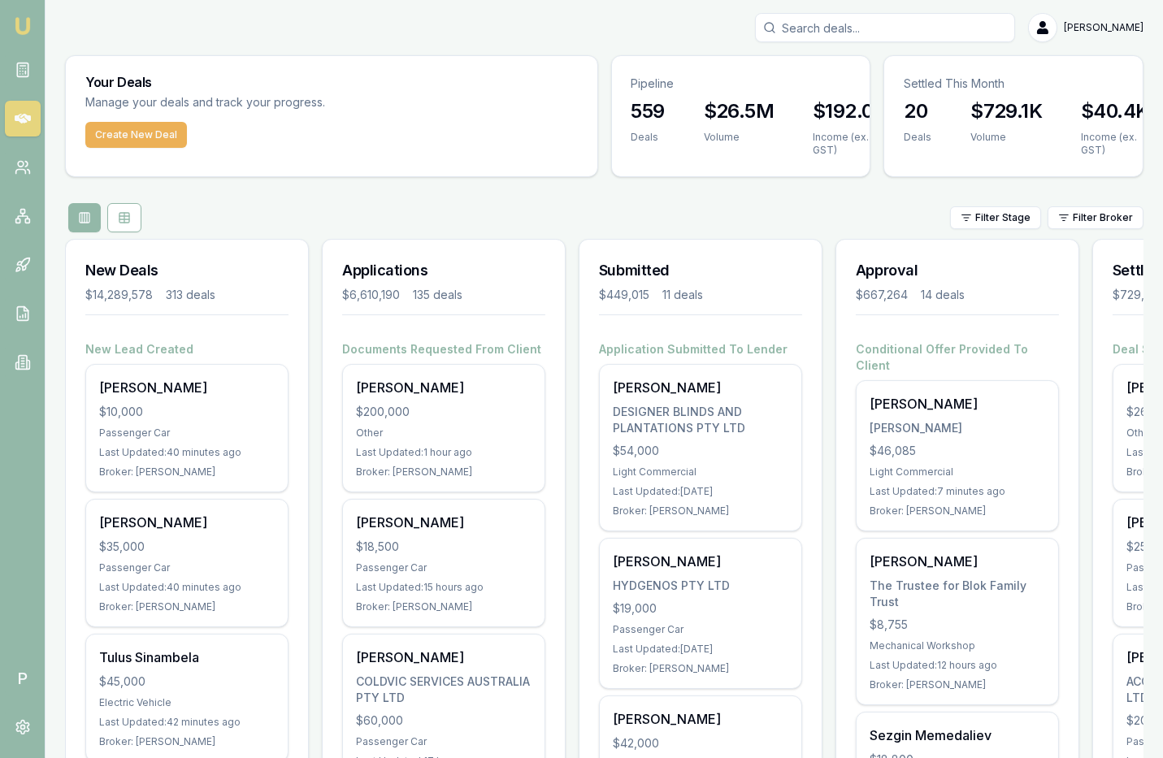
click at [831, 28] on input "Search deals" at bounding box center [885, 27] width 260 height 29
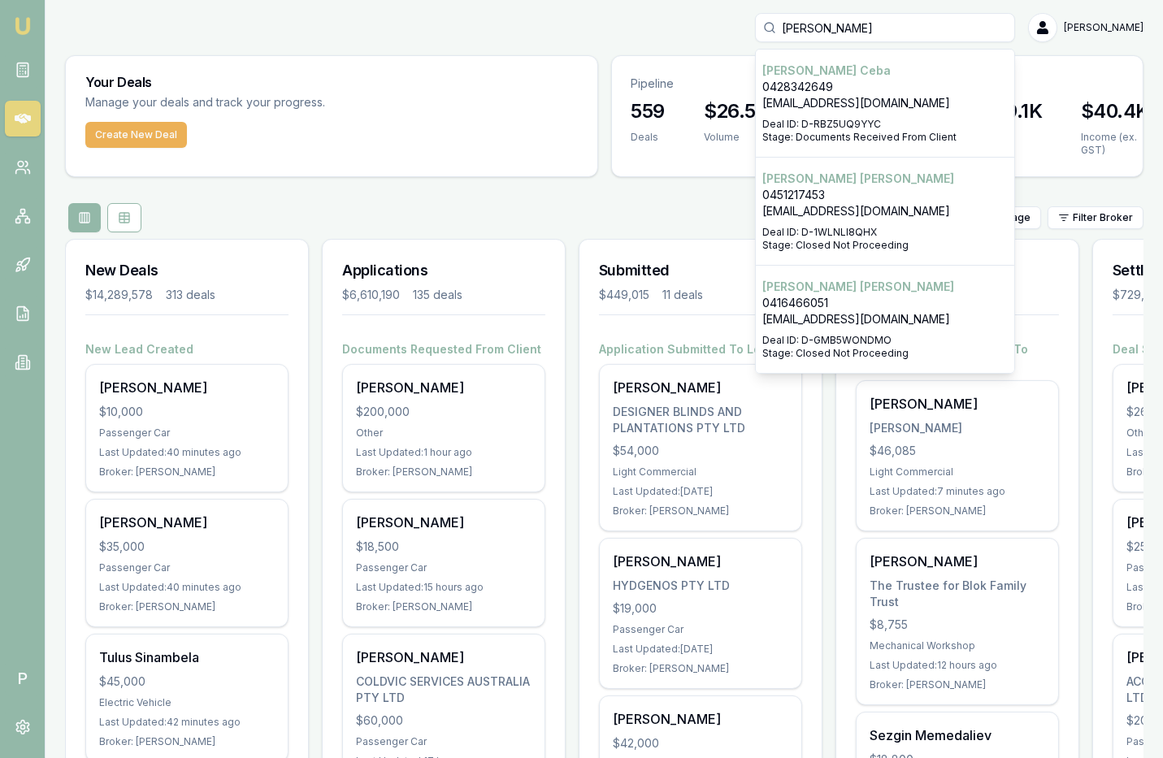
type input "[PERSON_NAME]"
click at [814, 86] on p "0428342649" at bounding box center [884, 87] width 245 height 16
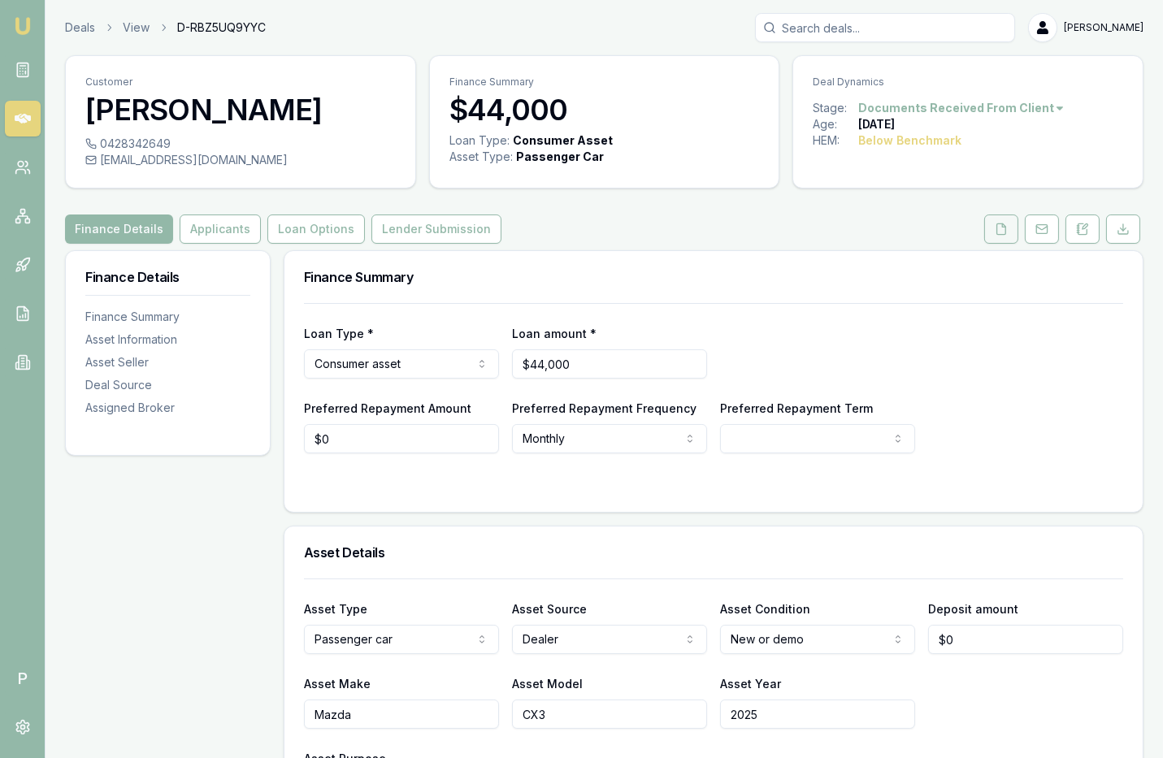
click at [1001, 238] on button at bounding box center [1001, 229] width 34 height 29
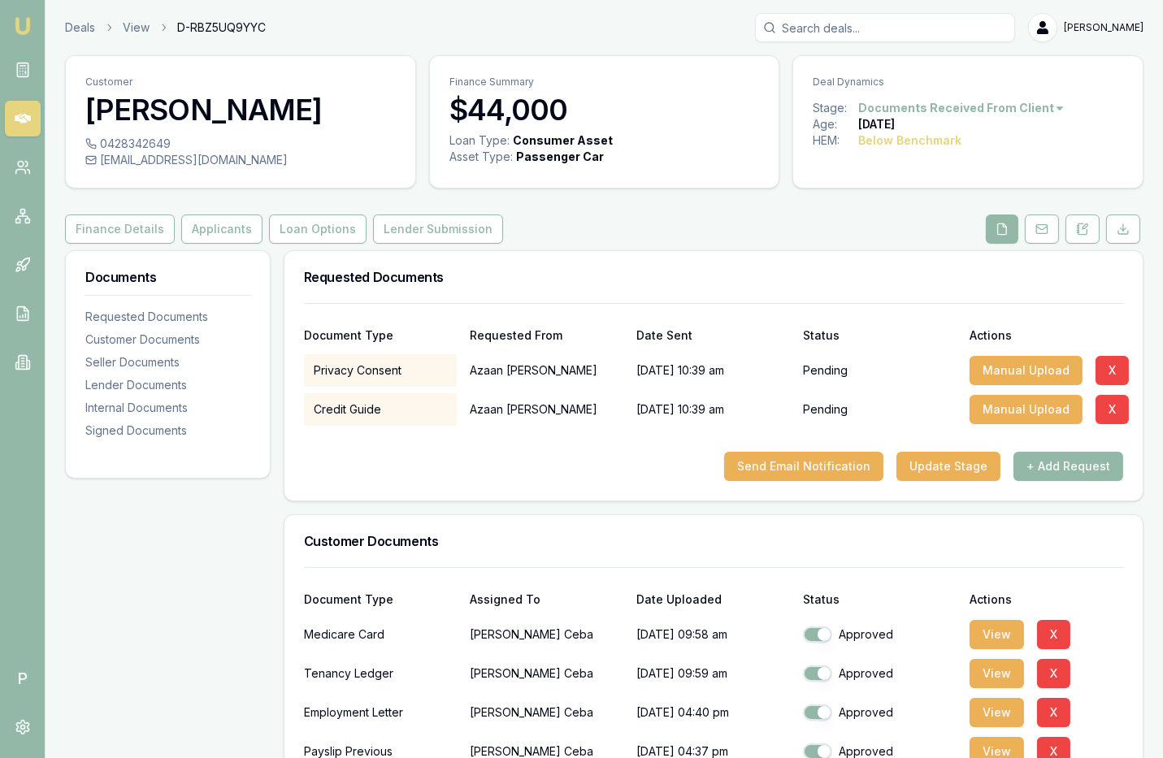
click at [32, 116] on link at bounding box center [23, 119] width 36 height 36
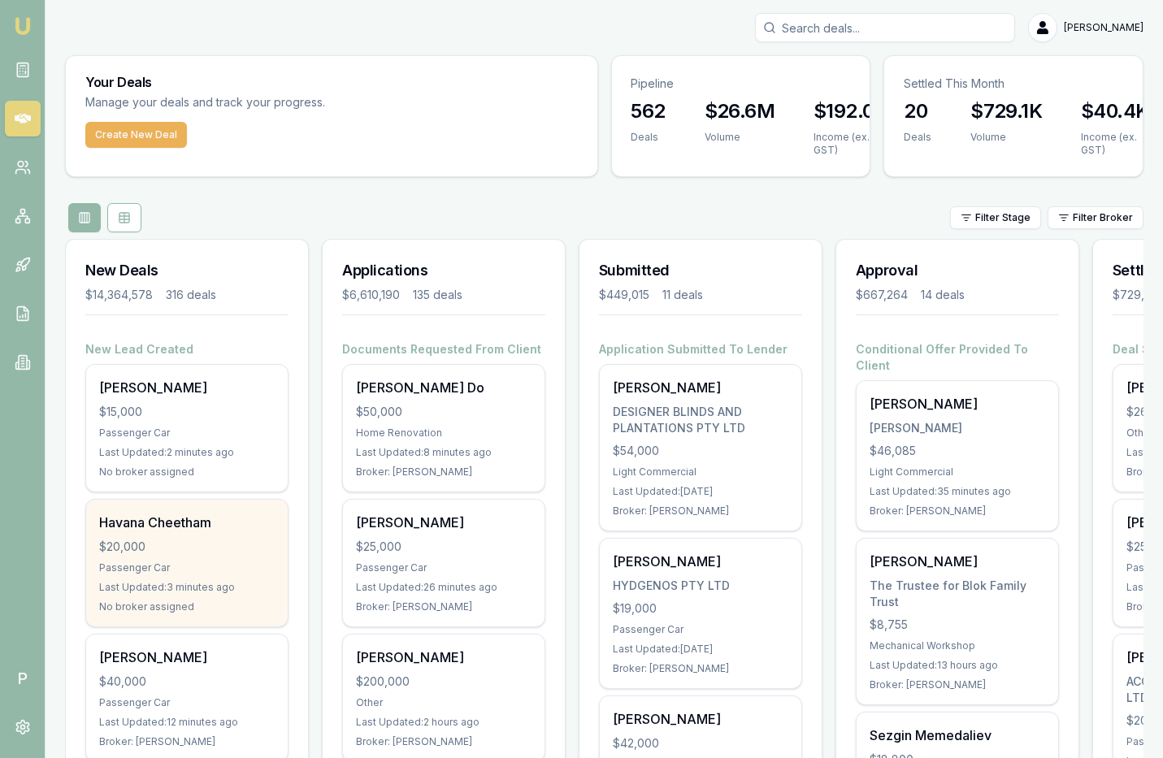
click at [232, 549] on div "$20,000" at bounding box center [187, 547] width 176 height 16
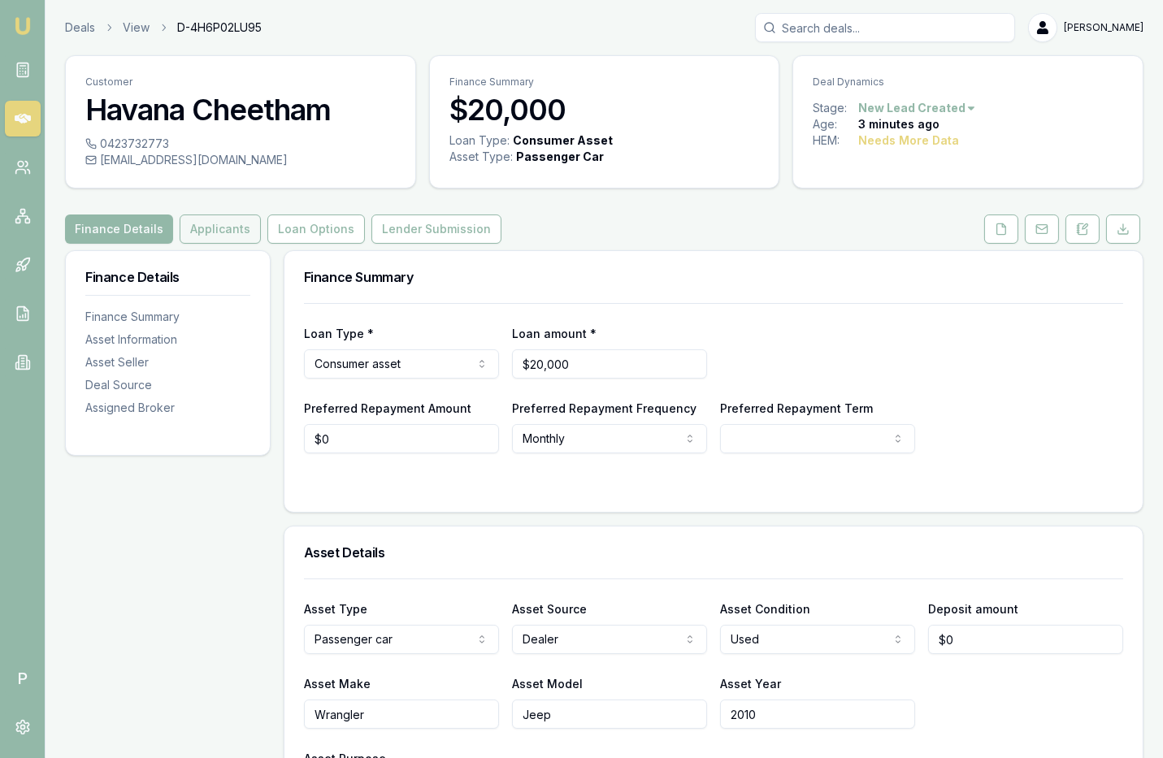
click at [217, 233] on button "Applicants" at bounding box center [220, 229] width 81 height 29
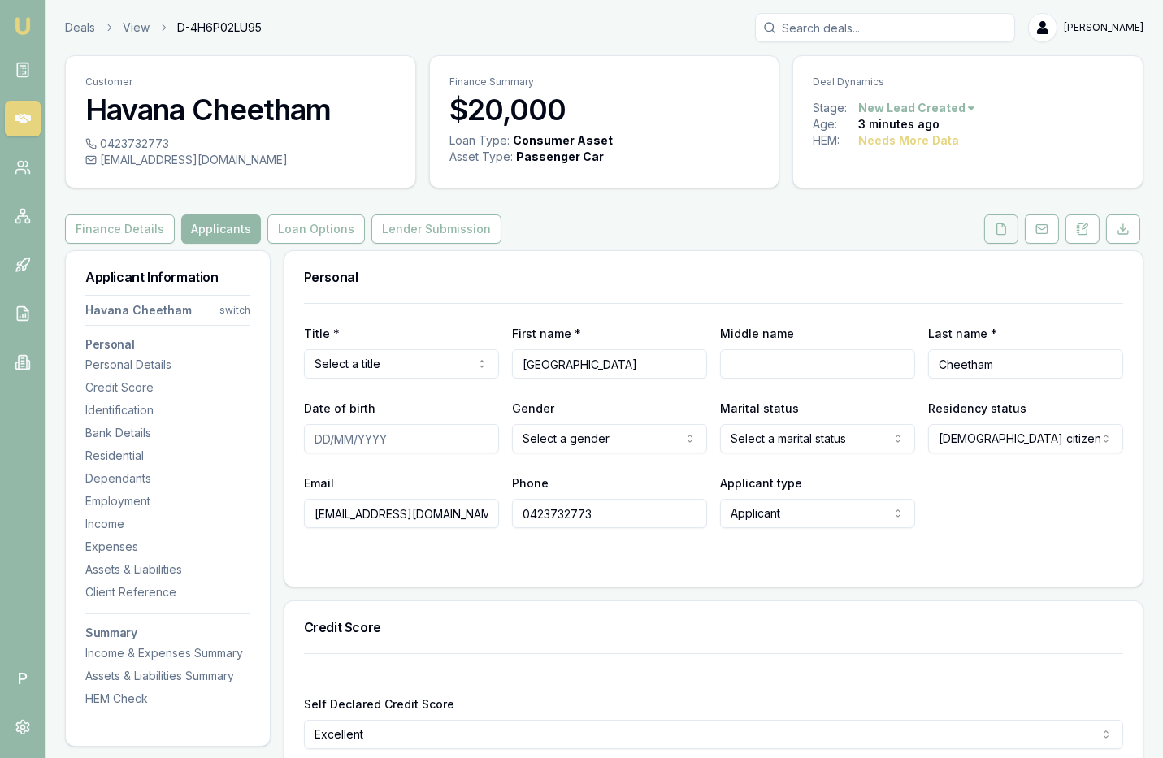
click at [1002, 229] on icon at bounding box center [1001, 229] width 13 height 13
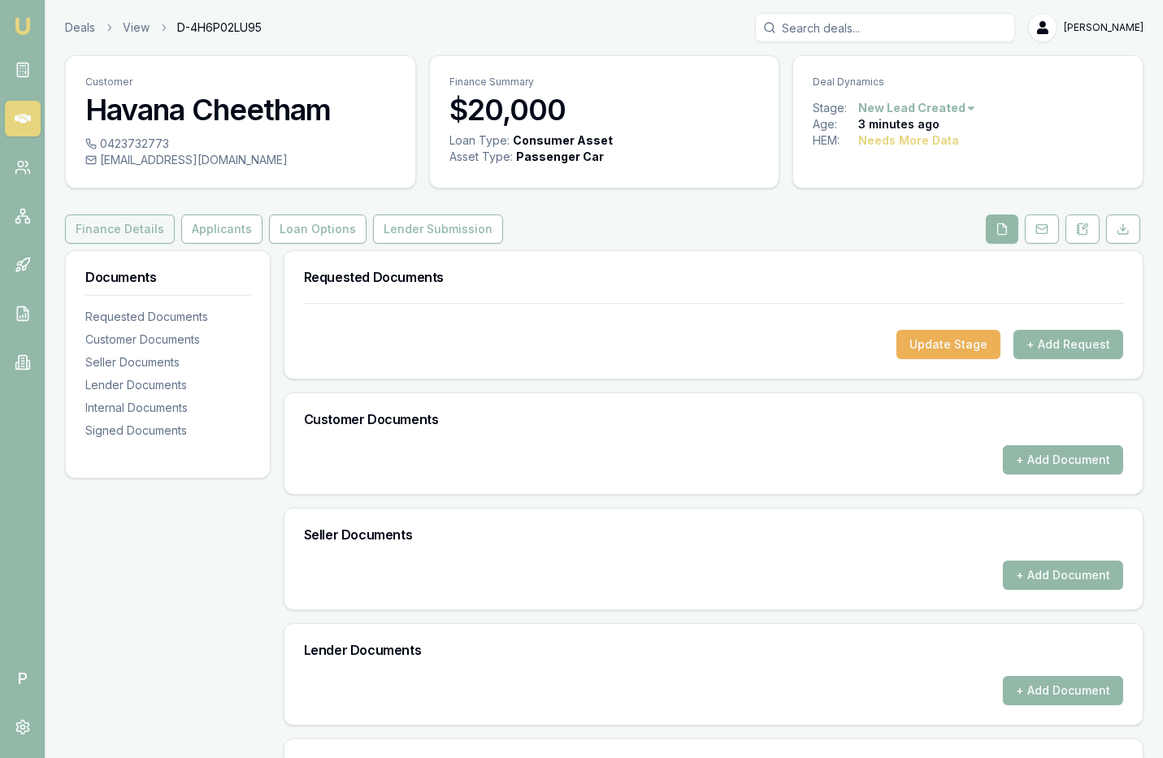
click at [117, 226] on button "Finance Details" at bounding box center [120, 229] width 110 height 29
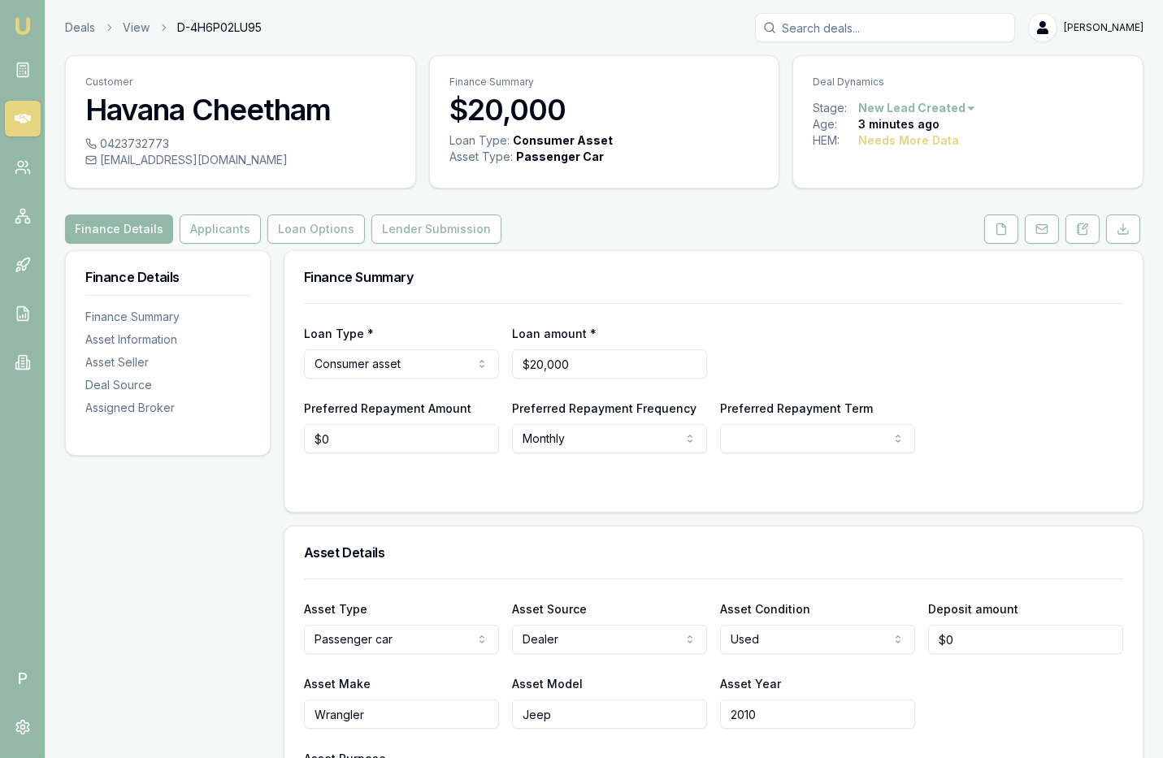
click at [16, 115] on icon at bounding box center [23, 119] width 16 height 10
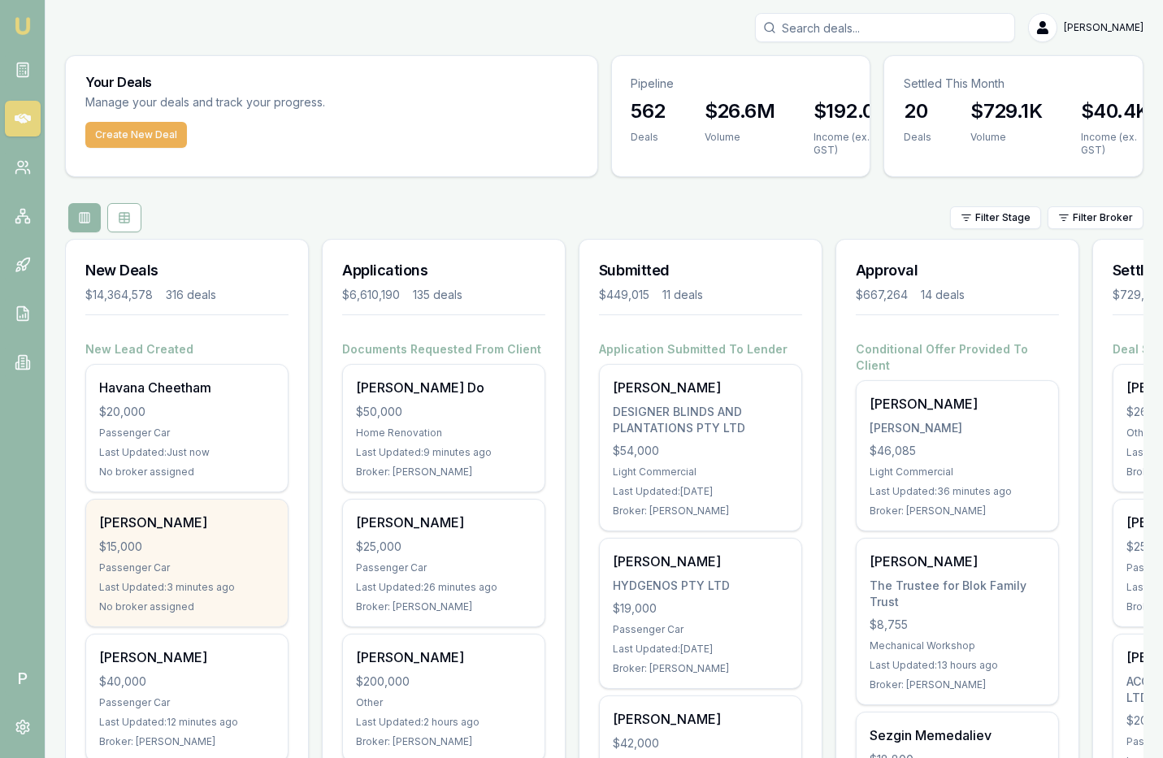
click at [189, 541] on div "$15,000" at bounding box center [187, 547] width 176 height 16
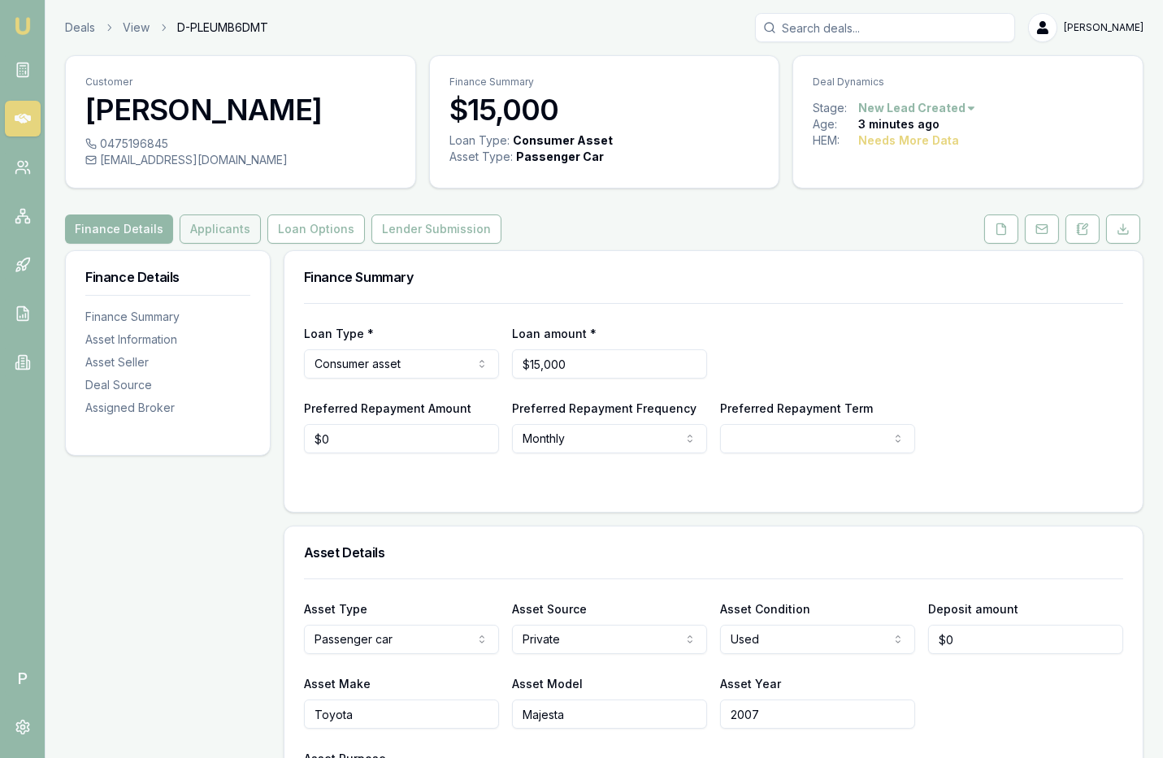
click at [234, 232] on button "Applicants" at bounding box center [220, 229] width 81 height 29
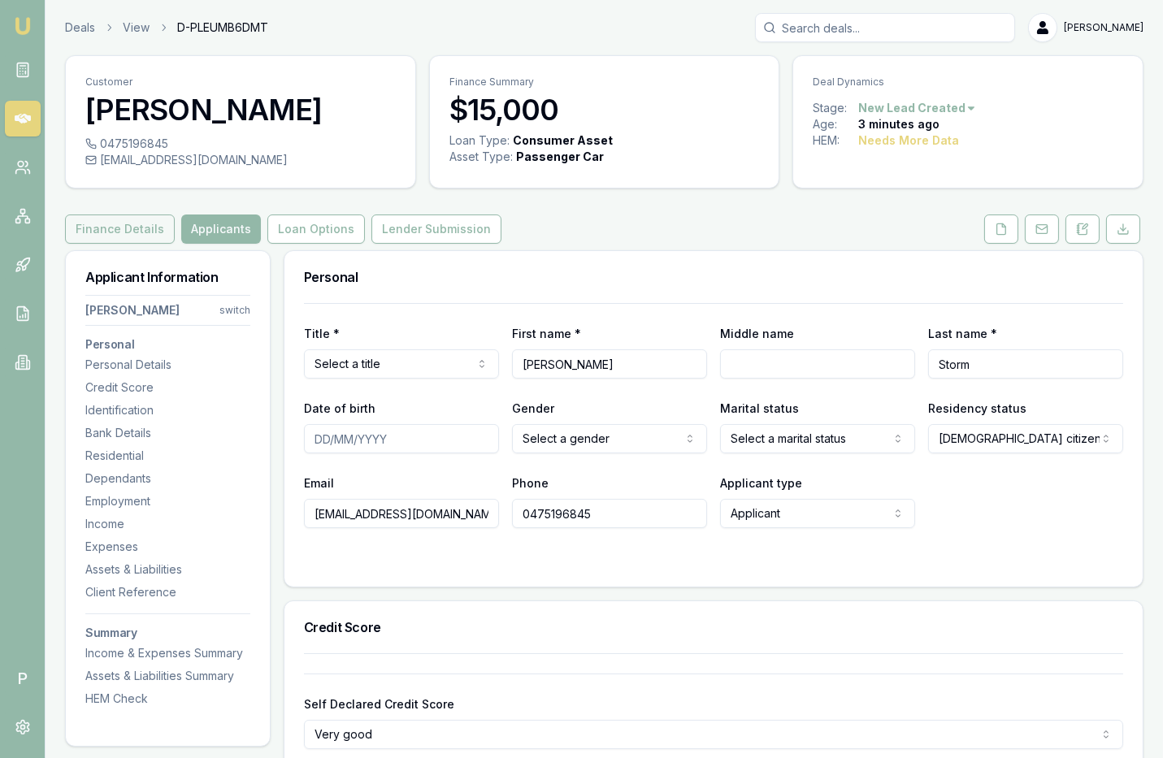
click at [121, 220] on button "Finance Details" at bounding box center [120, 229] width 110 height 29
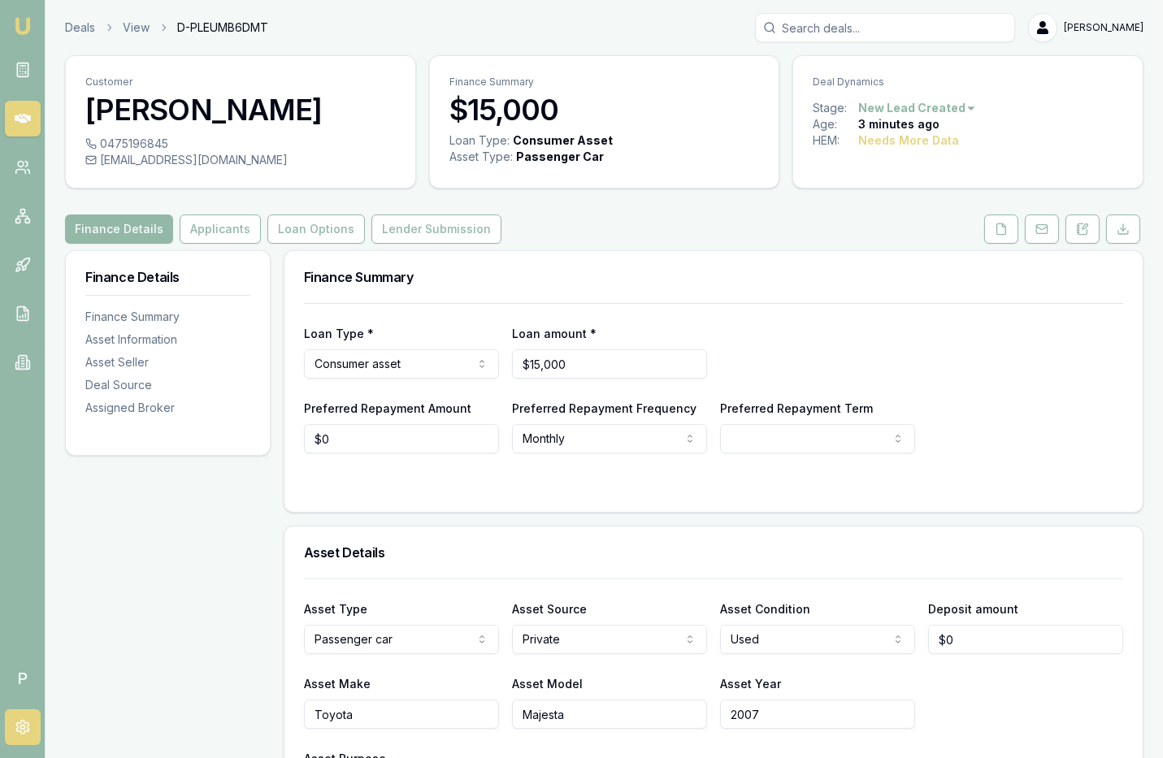
click at [16, 721] on icon at bounding box center [23, 727] width 16 height 16
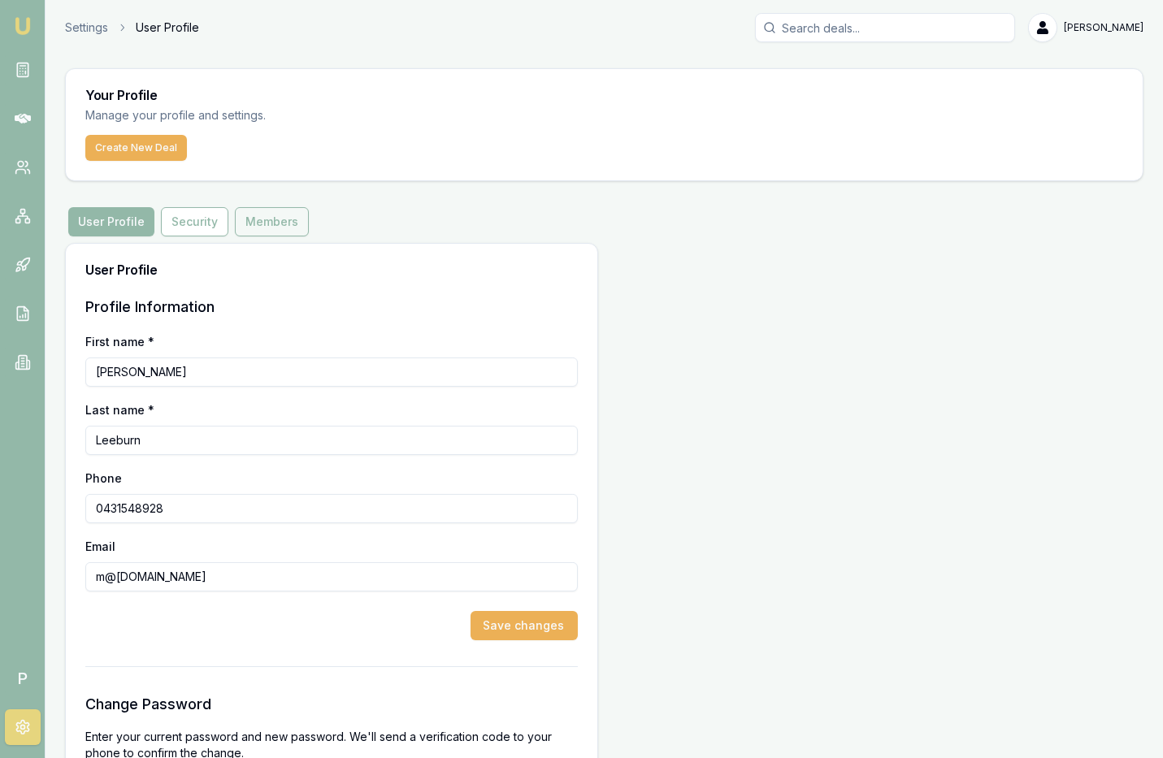
click at [280, 224] on button "Members" at bounding box center [272, 221] width 74 height 29
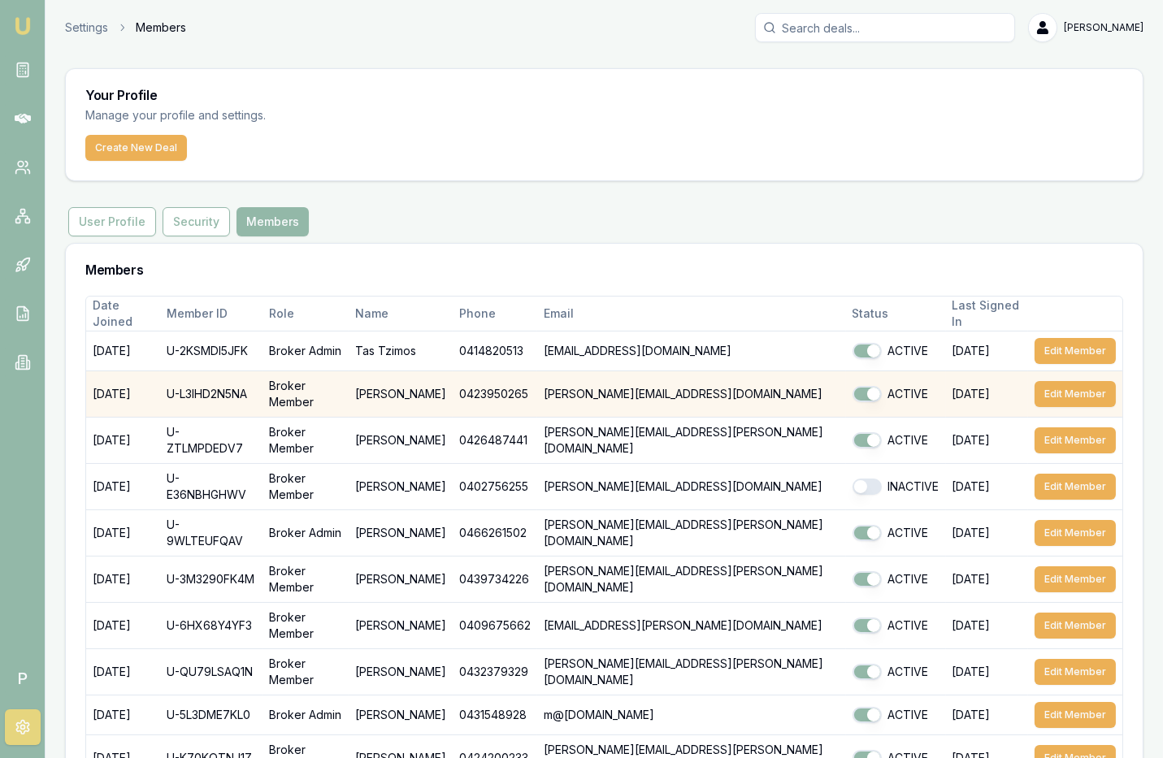
scroll to position [77, 0]
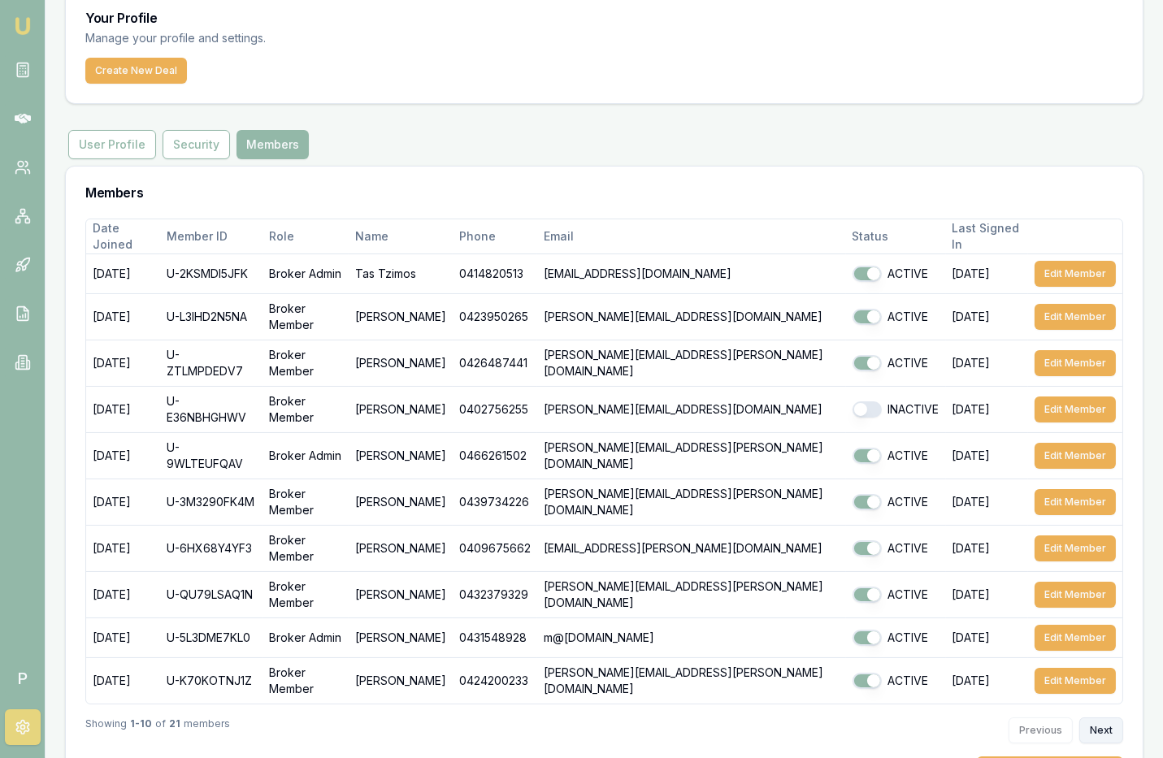
click at [1098, 718] on button "Next" at bounding box center [1101, 731] width 44 height 26
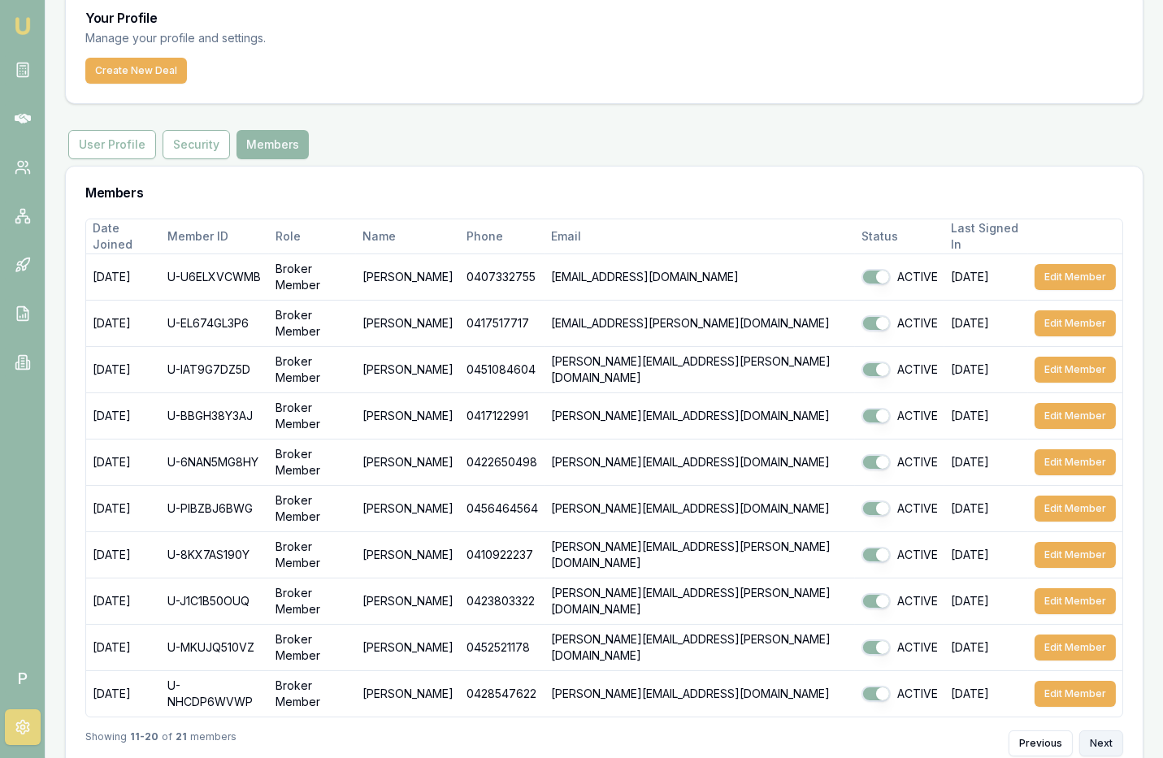
click at [1100, 731] on button "Next" at bounding box center [1101, 744] width 44 height 26
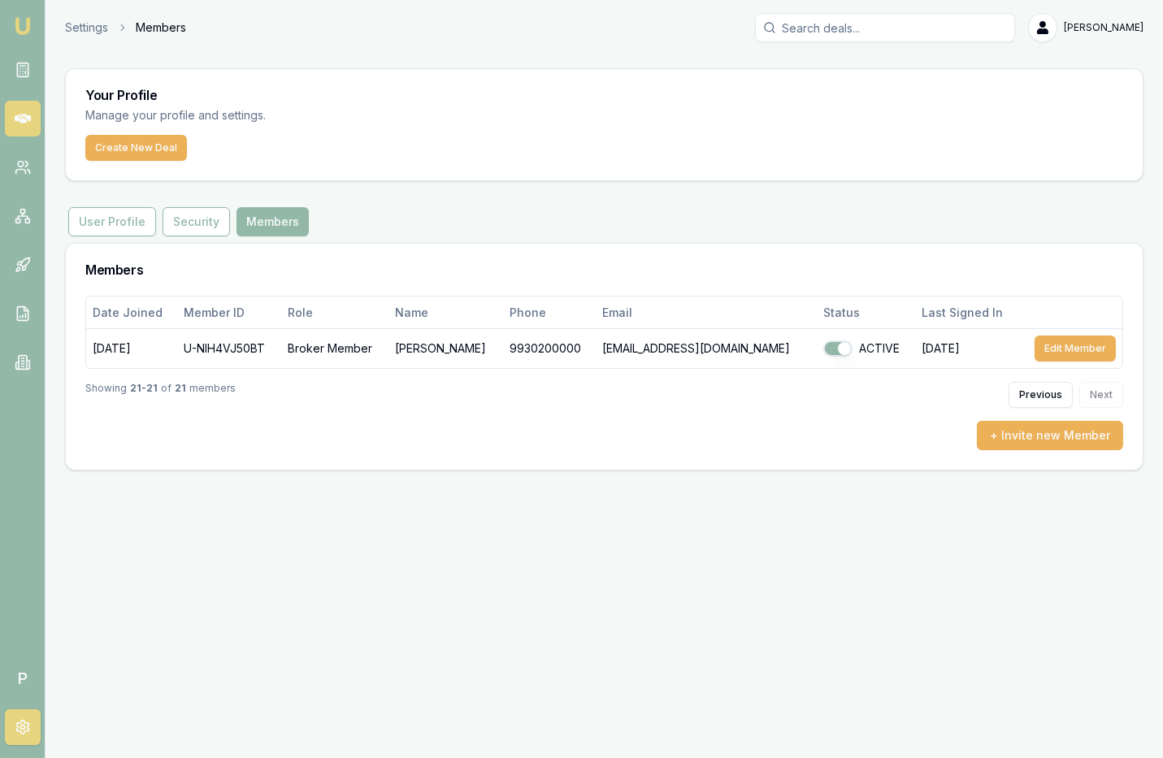
click at [24, 115] on icon at bounding box center [23, 119] width 16 height 10
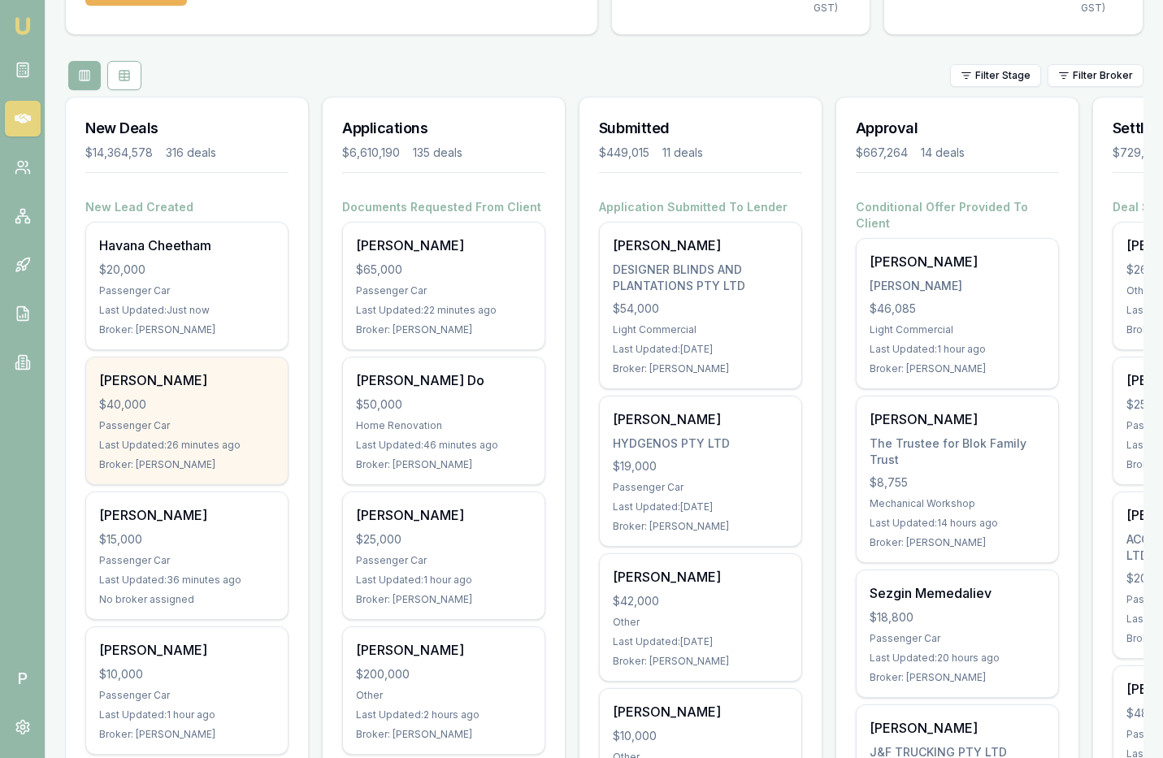
scroll to position [182, 0]
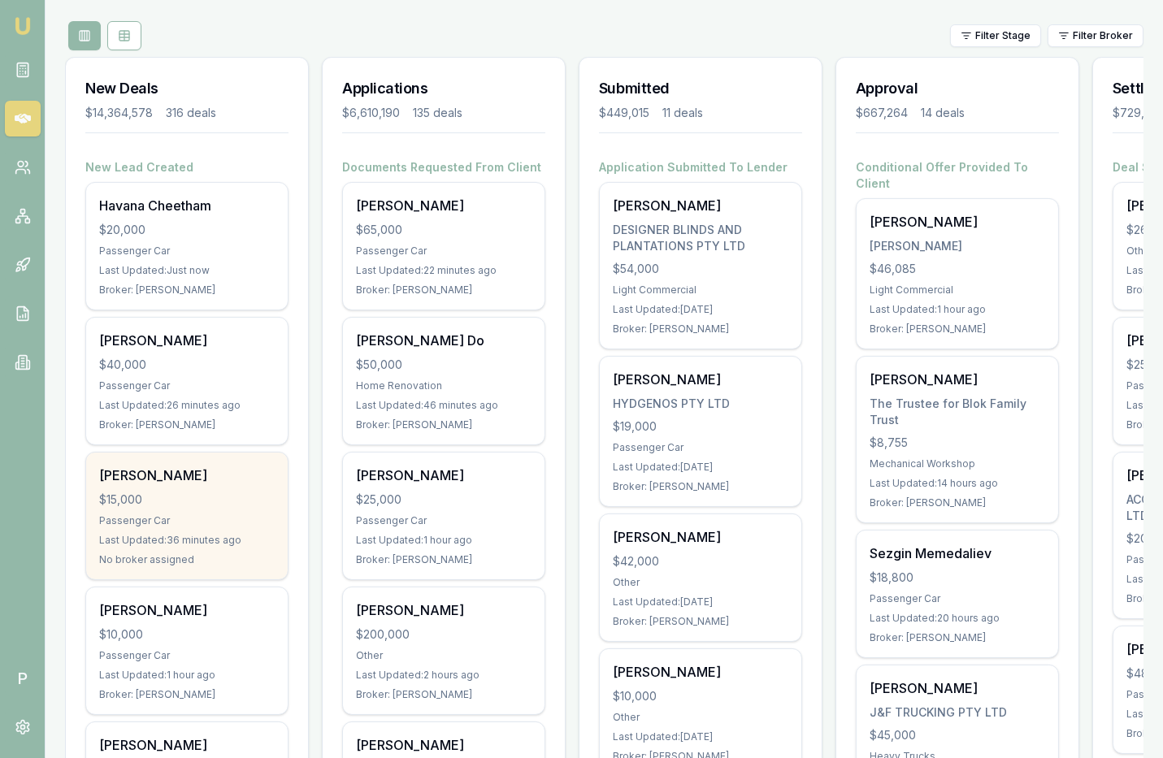
click at [219, 501] on div "$15,000" at bounding box center [187, 500] width 176 height 16
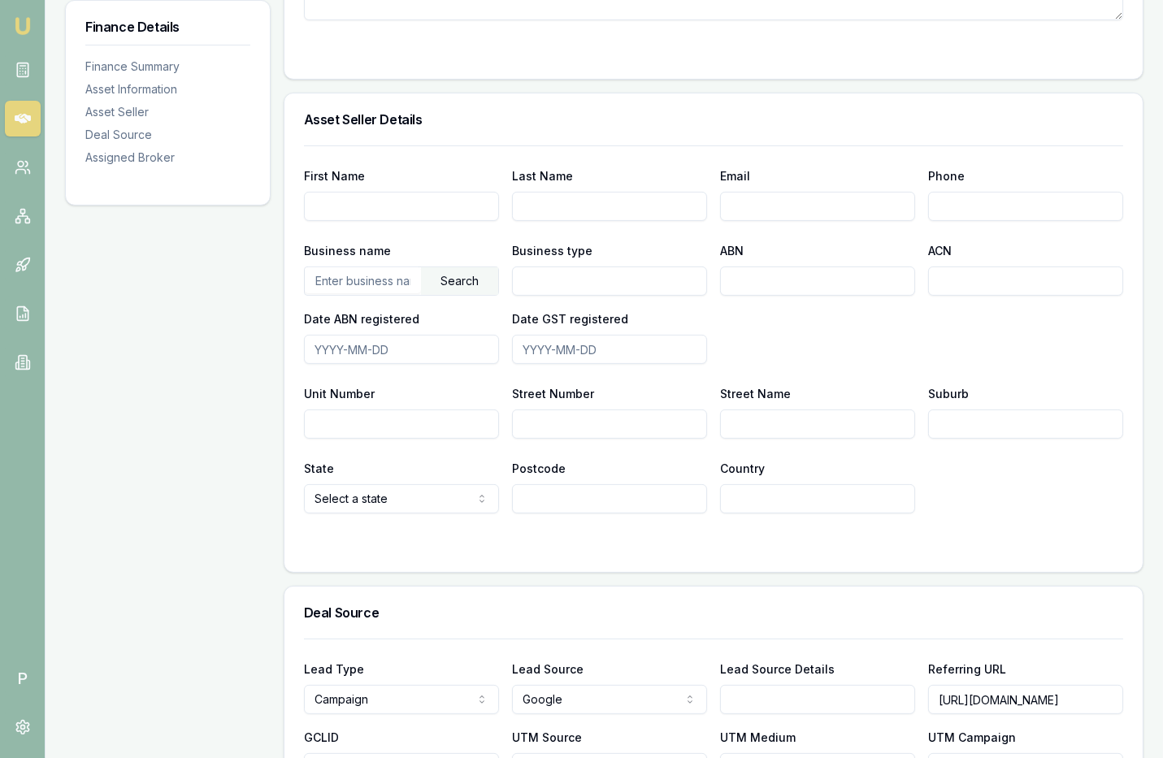
scroll to position [1179, 0]
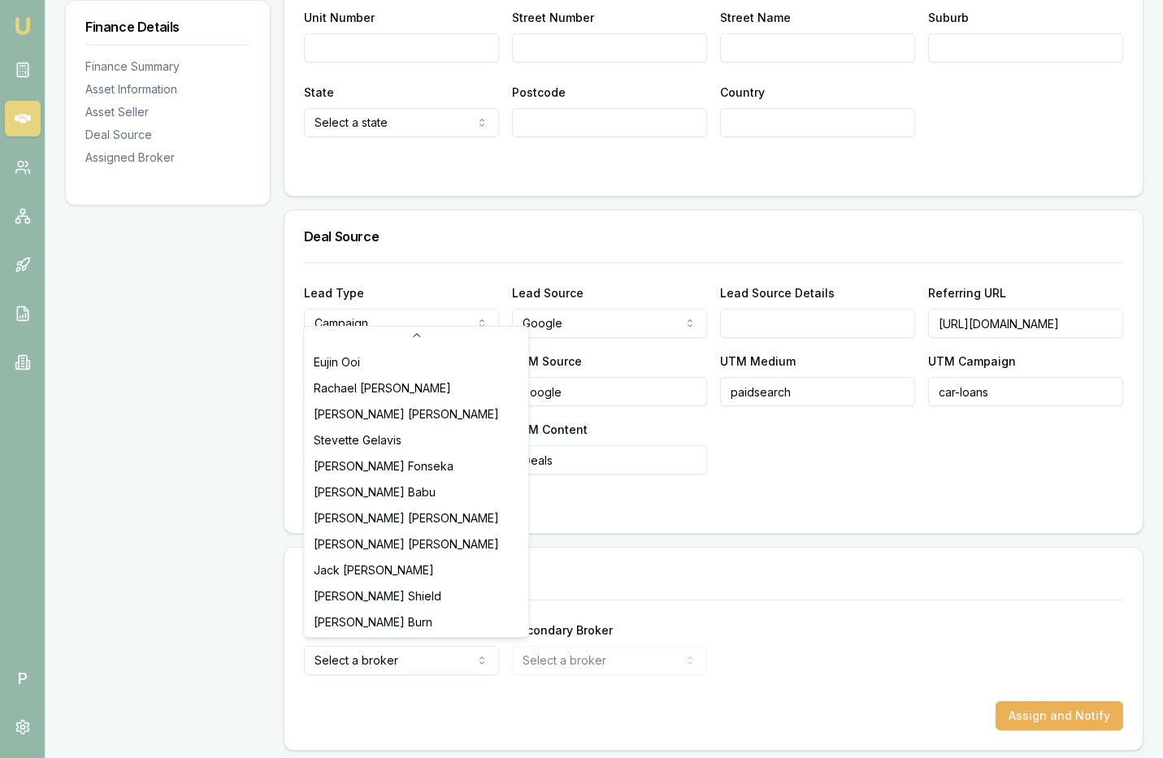
scroll to position [233, 0]
select select "U-NHCDP6WVWP"
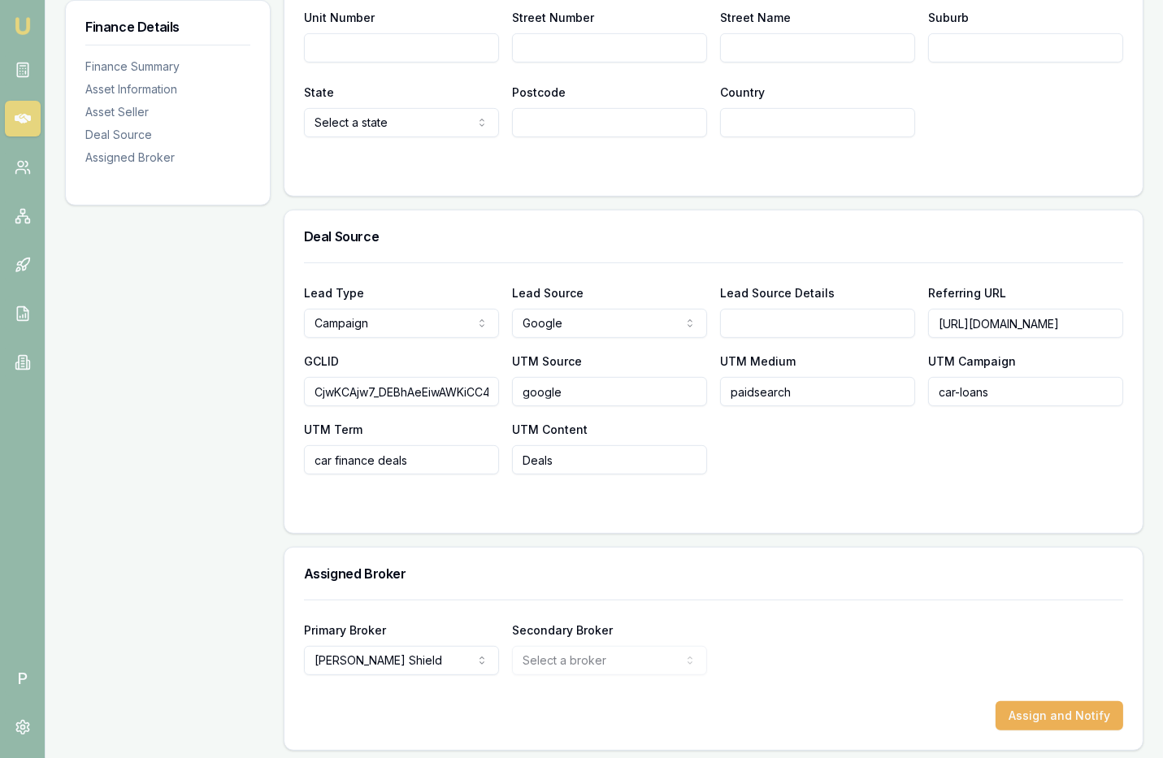
click at [820, 682] on form "Primary Broker Erin Shield Tas Tzimos Jackson Fanfulla Pinkesh Patel Sam Crouch…" at bounding box center [713, 665] width 819 height 131
click at [1035, 705] on button "Assign and Notify" at bounding box center [1060, 715] width 128 height 29
click at [28, 270] on icon at bounding box center [23, 265] width 16 height 16
